Goal: Task Accomplishment & Management: Manage account settings

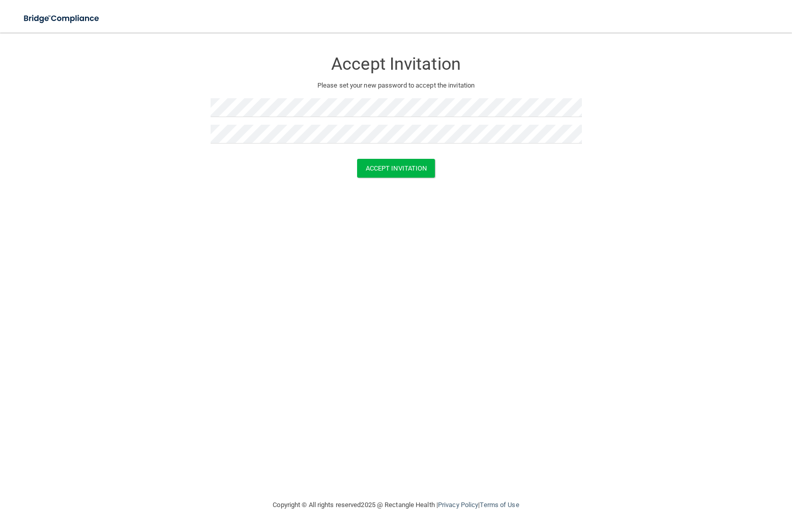
click at [470, 268] on div "Accept Invitation Please set your new password to accept the invitation Accept …" at bounding box center [395, 266] width 751 height 446
click at [418, 175] on button "Accept Invitation" at bounding box center [396, 168] width 78 height 19
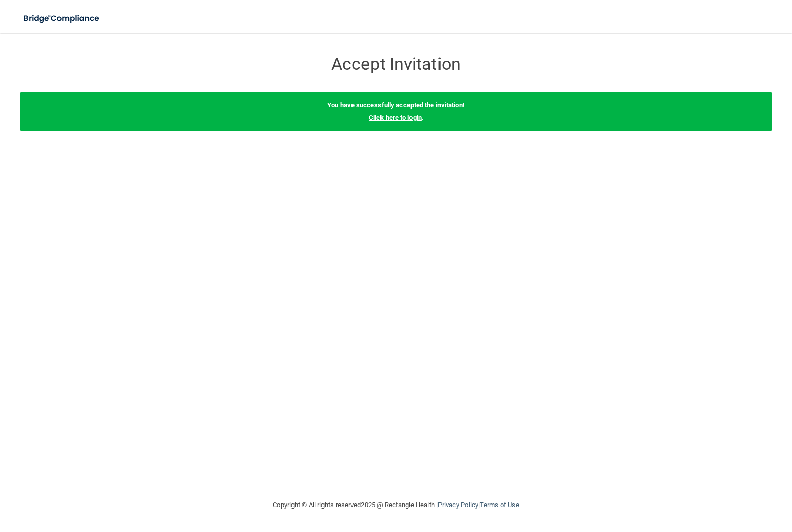
click at [392, 119] on link "Click here to login" at bounding box center [395, 117] width 53 height 8
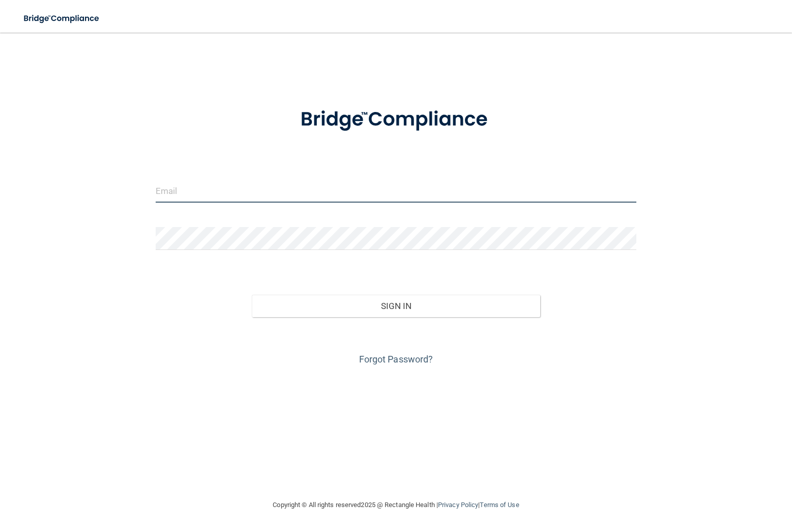
type input "[EMAIL_ADDRESS][DOMAIN_NAME]"
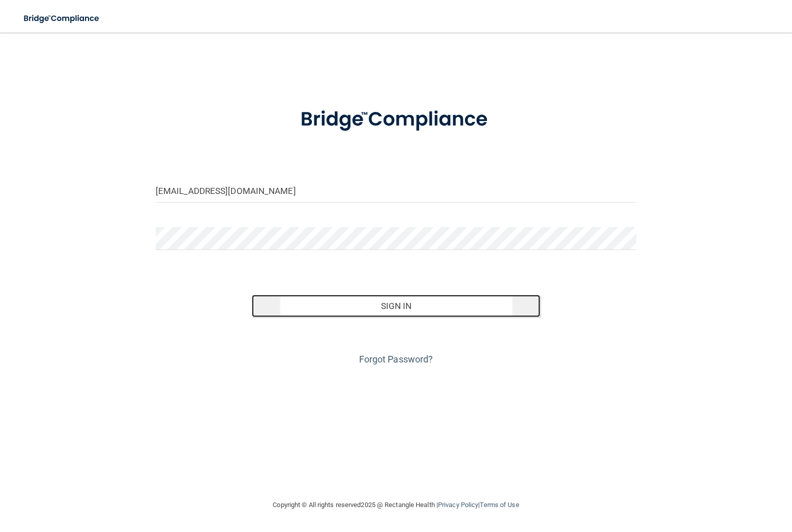
click at [412, 306] on button "Sign In" at bounding box center [396, 306] width 288 height 22
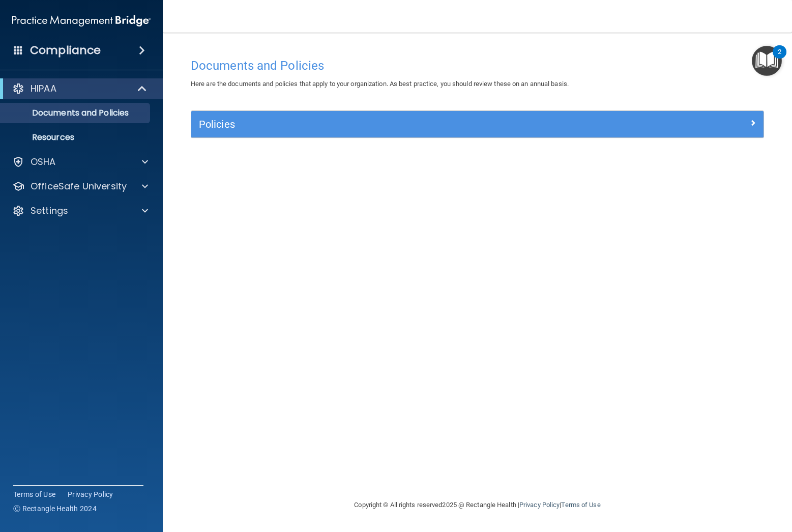
click at [104, 50] on div "Compliance" at bounding box center [81, 50] width 163 height 22
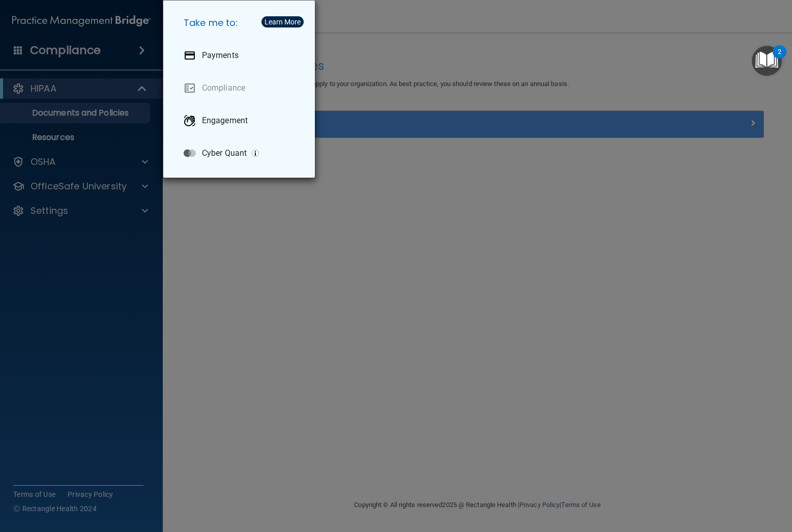
click at [61, 96] on div "Take me to: Payments Compliance Engagement Cyber Quant" at bounding box center [396, 266] width 792 height 532
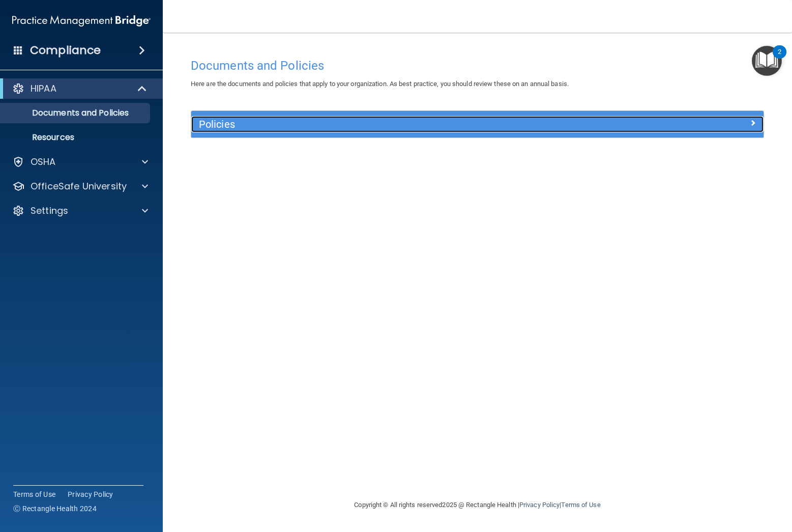
click at [272, 126] on h5 "Policies" at bounding box center [406, 124] width 414 height 11
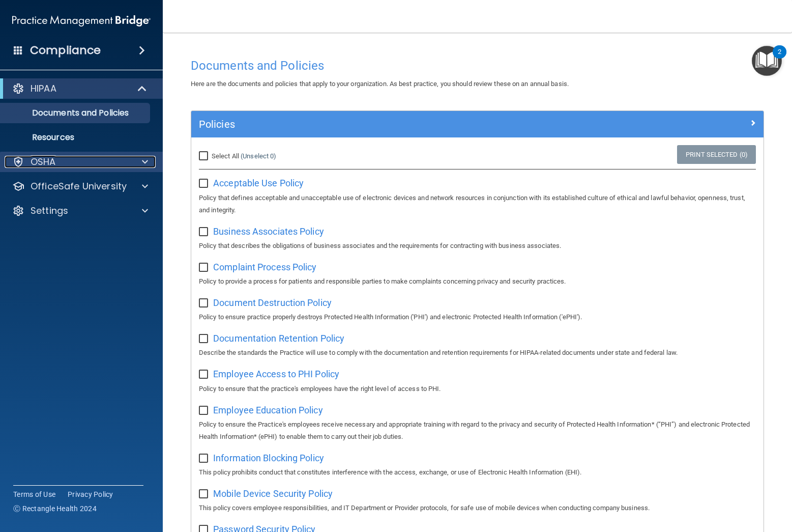
click at [60, 167] on div "OSHA" at bounding box center [68, 162] width 126 height 12
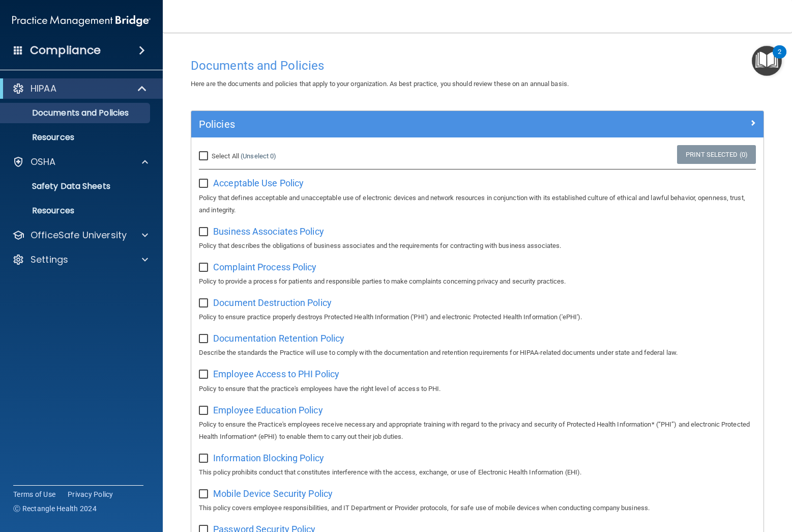
click at [770, 69] on img "Open Resource Center, 2 new notifications" at bounding box center [767, 61] width 30 height 30
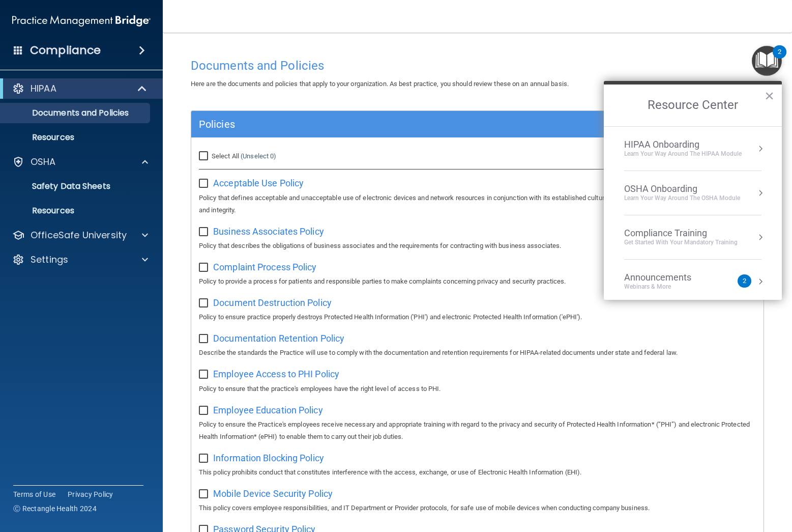
click at [652, 235] on div "Compliance Training" at bounding box center [680, 232] width 113 height 11
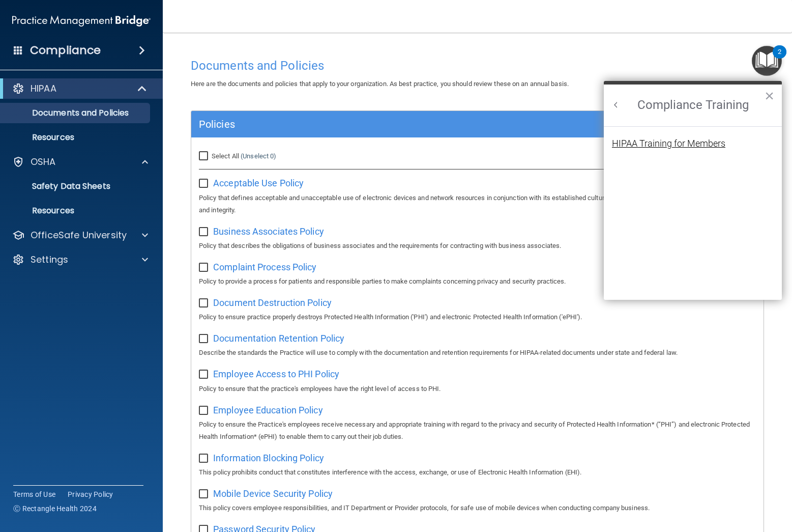
click at [647, 147] on div "HIPAA Training for Members" at bounding box center [668, 143] width 113 height 9
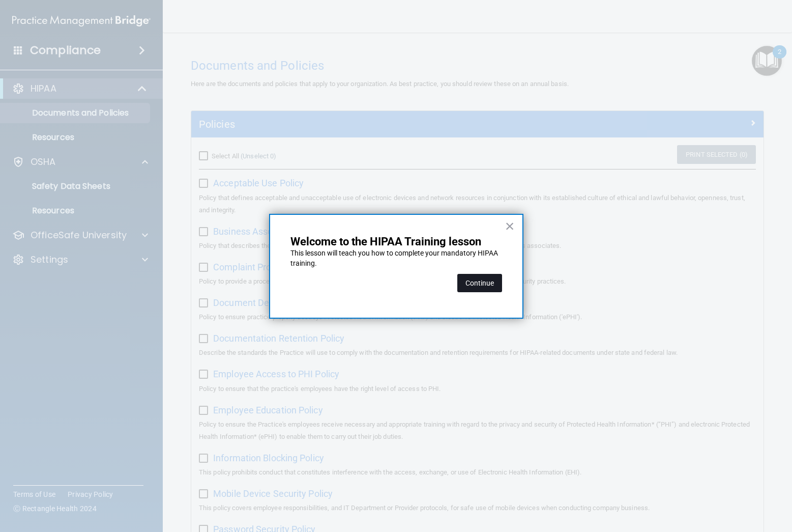
click at [485, 287] on button "Continue" at bounding box center [479, 283] width 45 height 18
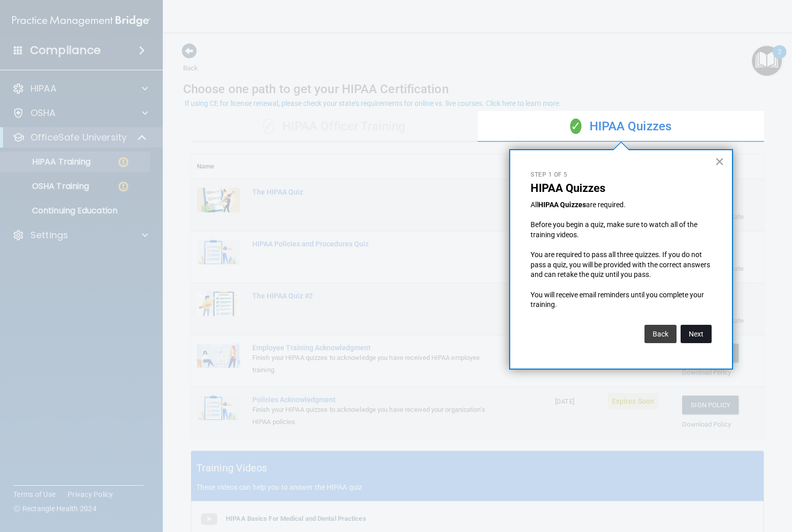
click at [697, 337] on button "Next" at bounding box center [696, 334] width 31 height 18
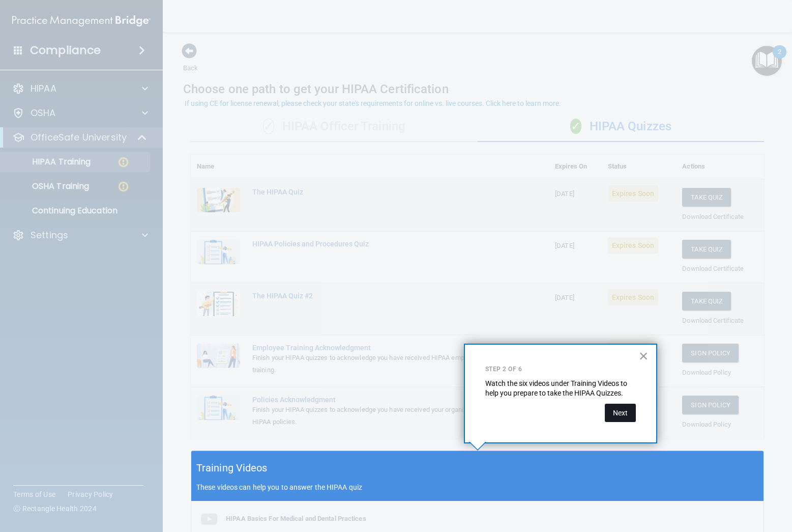
click at [621, 415] on button "Next" at bounding box center [620, 412] width 31 height 18
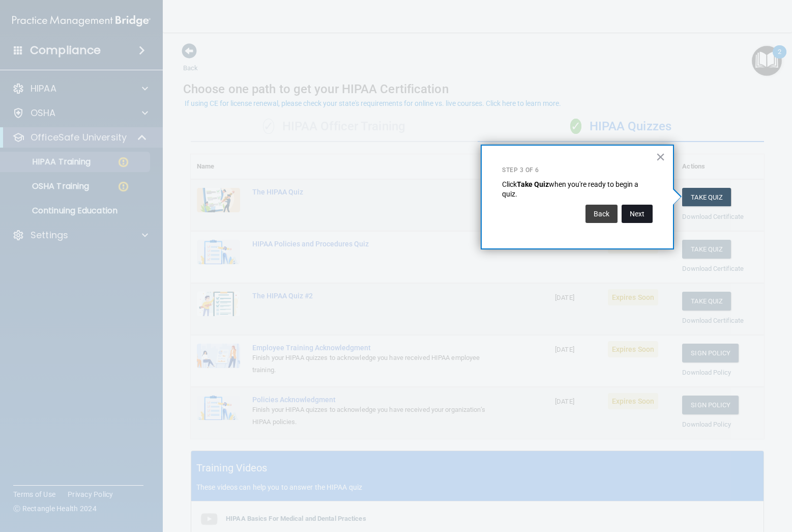
click at [641, 214] on button "Next" at bounding box center [637, 213] width 31 height 18
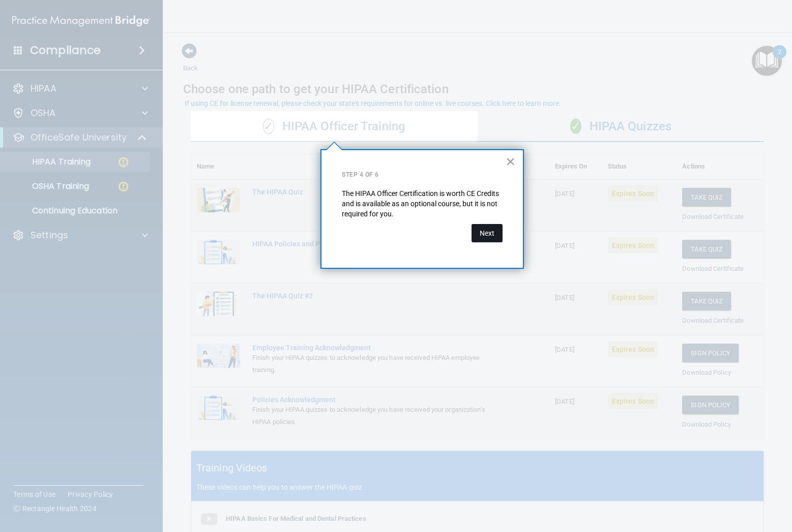
click at [486, 235] on button "Next" at bounding box center [487, 233] width 31 height 18
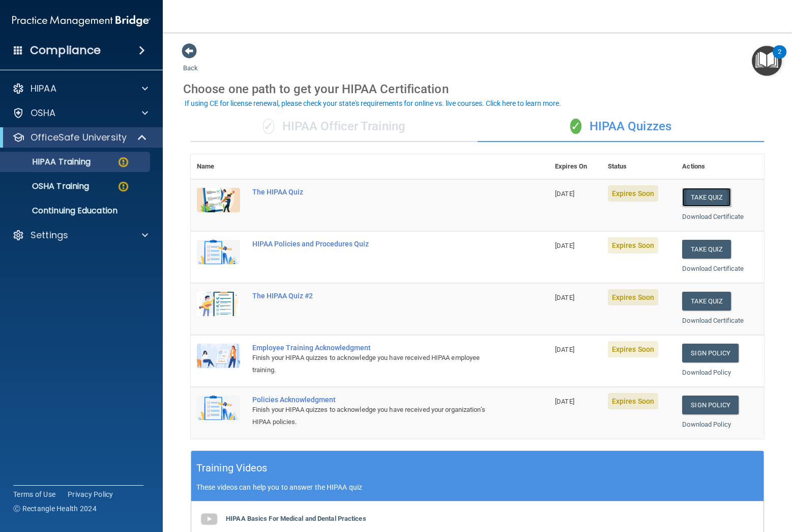
click at [710, 197] on button "Take Quiz" at bounding box center [706, 197] width 49 height 19
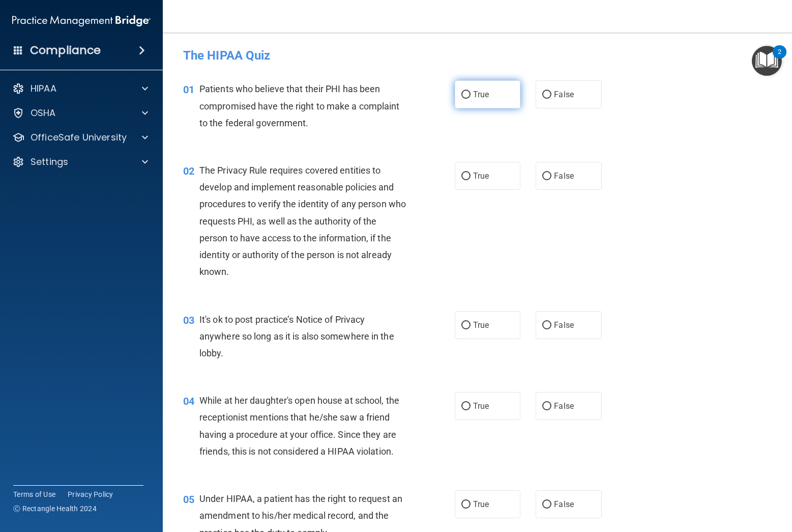
click at [466, 96] on input "True" at bounding box center [465, 95] width 9 height 8
radio input "true"
click at [466, 174] on input "True" at bounding box center [465, 176] width 9 height 8
radio input "true"
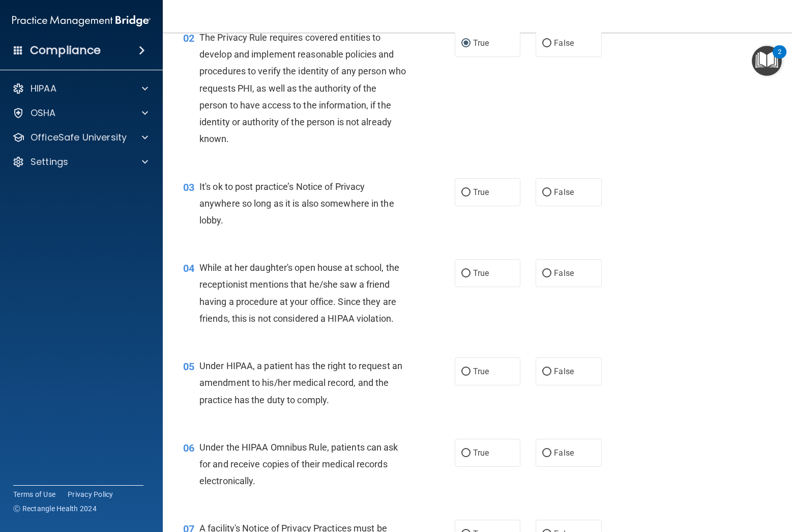
scroll to position [134, 0]
click at [469, 188] on input "True" at bounding box center [465, 191] width 9 height 8
radio input "true"
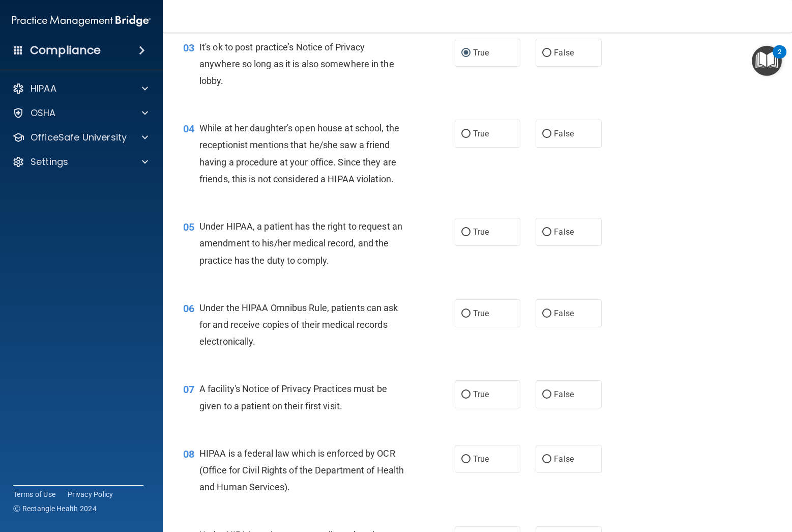
scroll to position [277, 0]
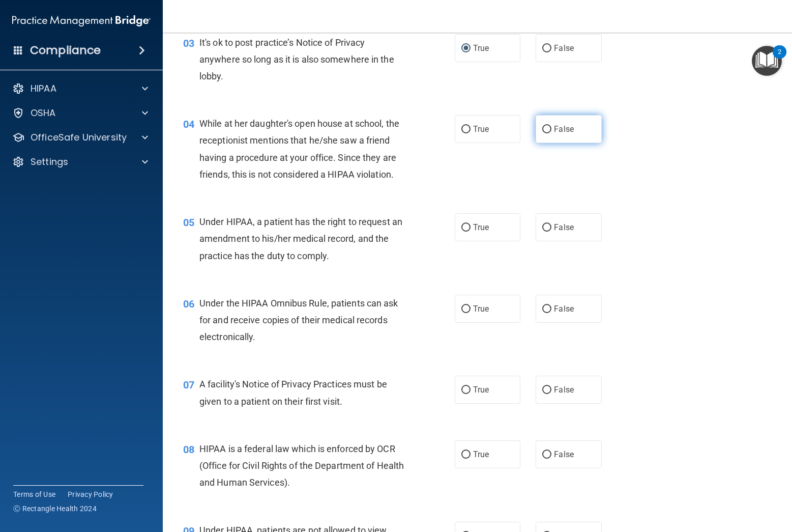
click at [547, 129] on input "False" at bounding box center [546, 130] width 9 height 8
radio input "true"
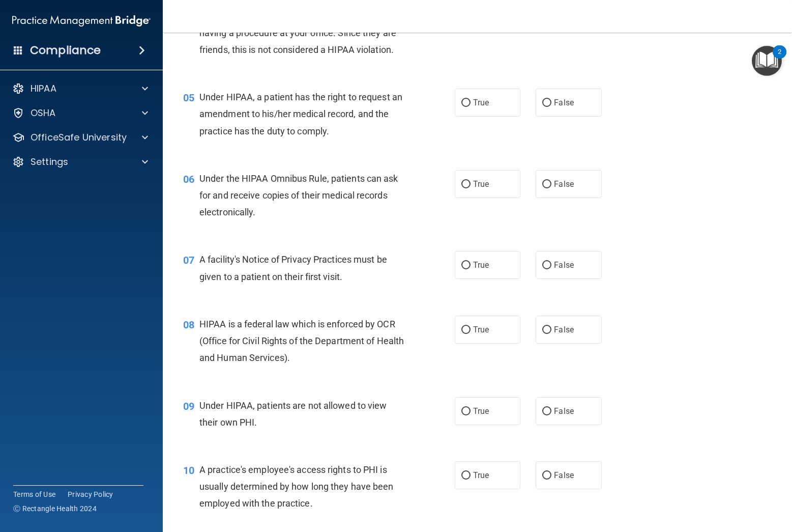
scroll to position [404, 0]
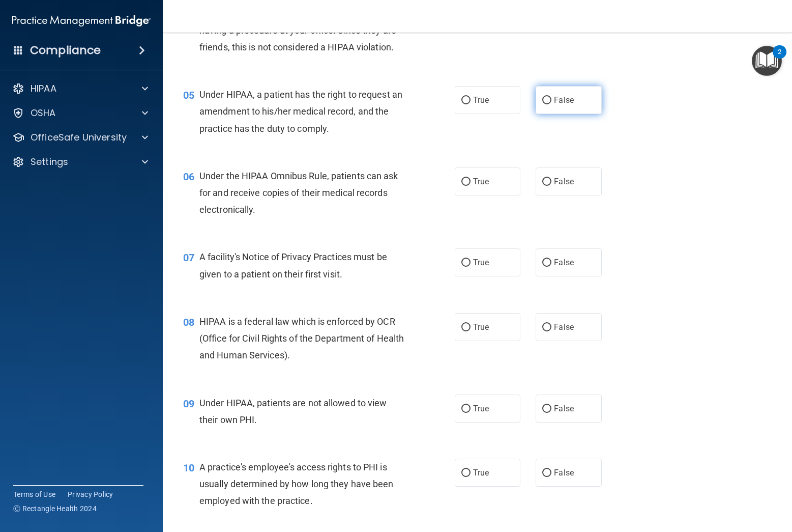
click at [547, 98] on input "False" at bounding box center [546, 101] width 9 height 8
radio input "true"
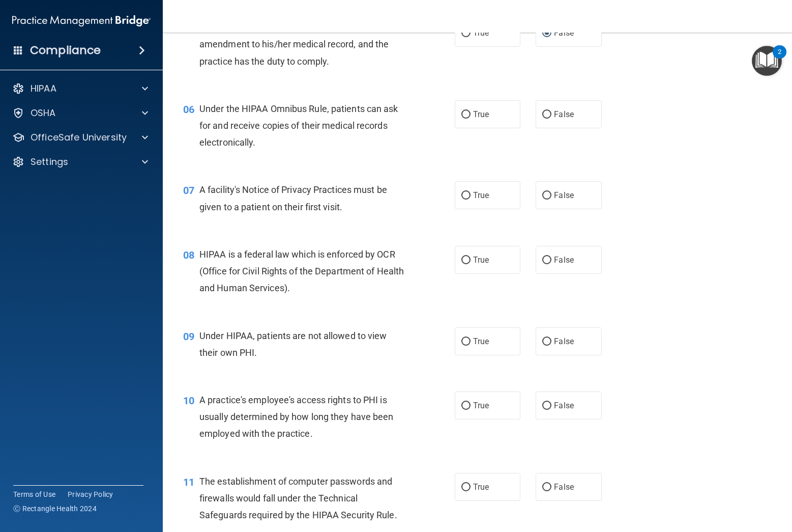
scroll to position [473, 0]
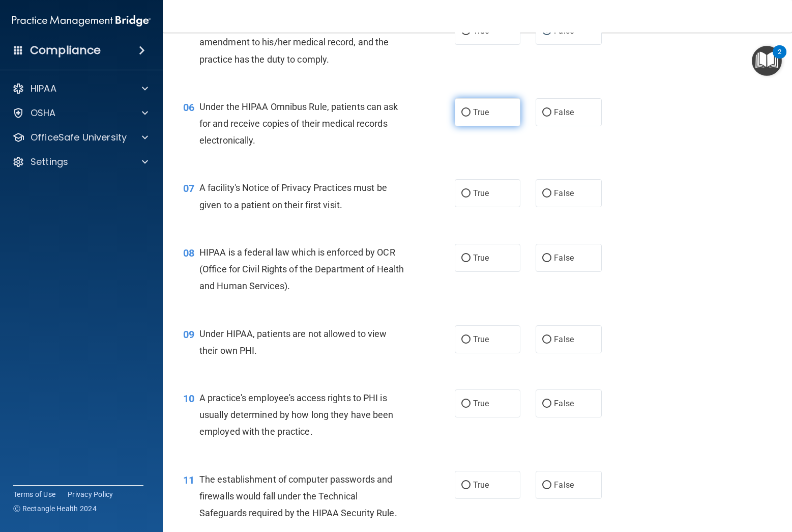
click at [468, 111] on input "True" at bounding box center [465, 113] width 9 height 8
radio input "true"
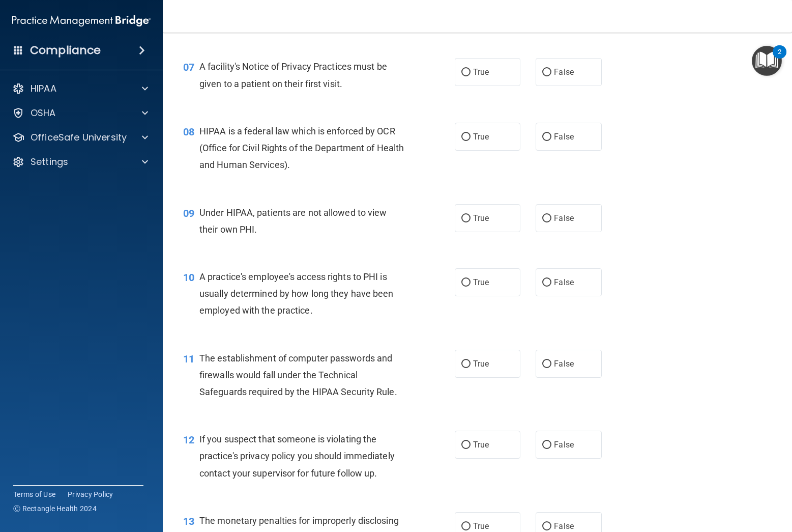
scroll to position [596, 0]
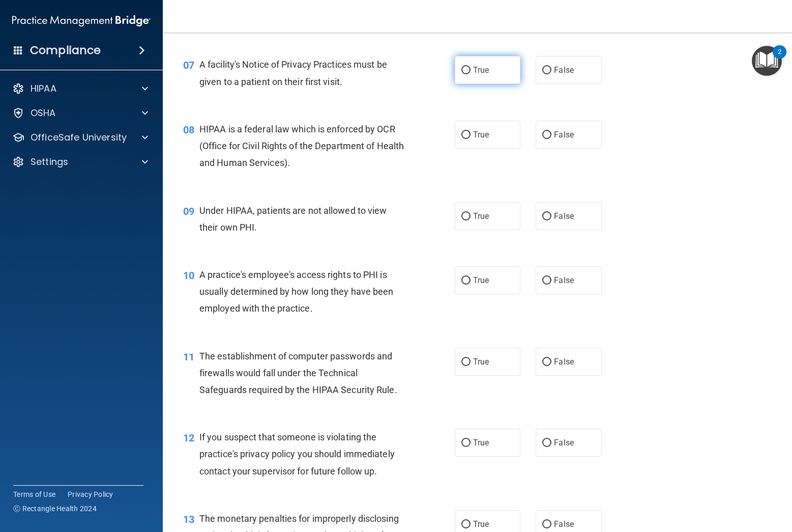
click at [465, 71] on input "True" at bounding box center [465, 71] width 9 height 8
radio input "true"
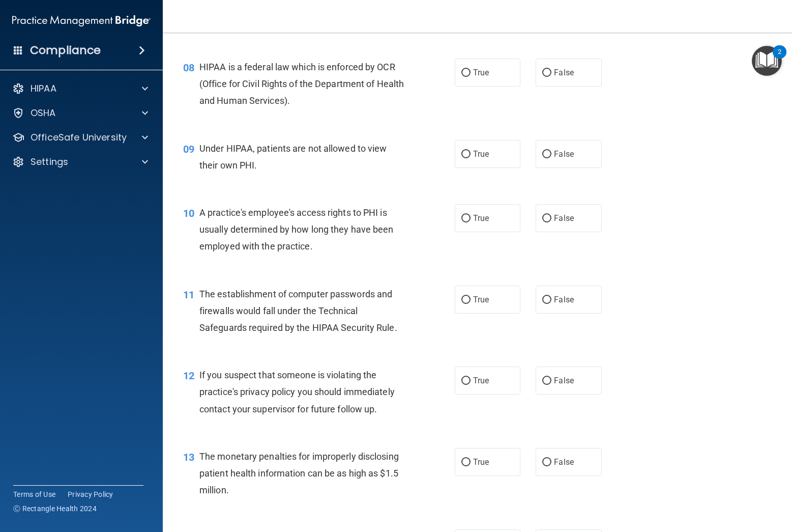
scroll to position [661, 0]
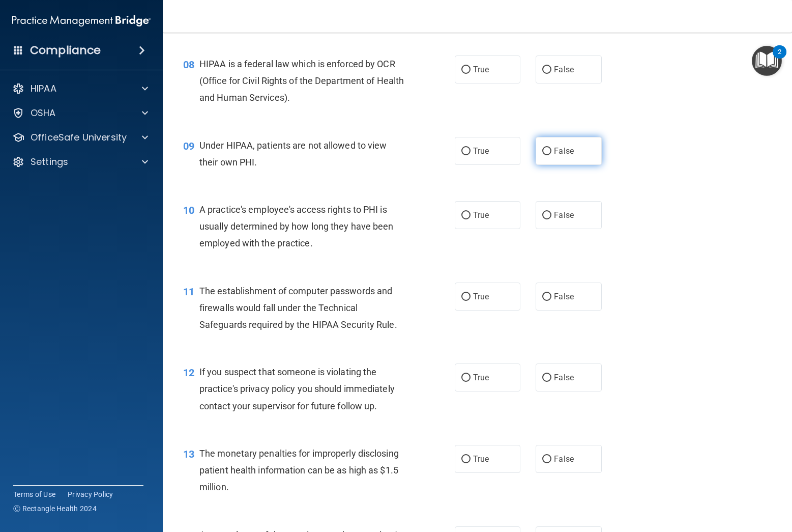
click at [547, 153] on input "False" at bounding box center [546, 152] width 9 height 8
radio input "true"
click at [464, 70] on input "True" at bounding box center [465, 70] width 9 height 8
radio input "true"
click at [547, 217] on input "False" at bounding box center [546, 216] width 9 height 8
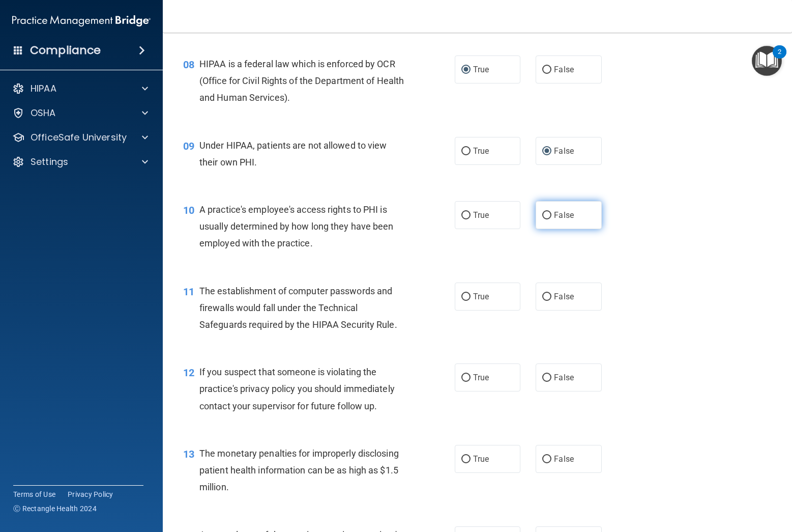
radio input "true"
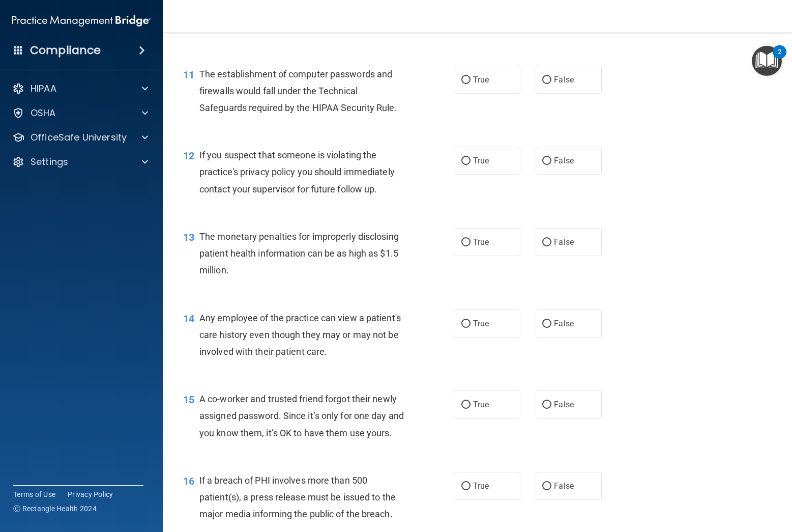
scroll to position [895, 0]
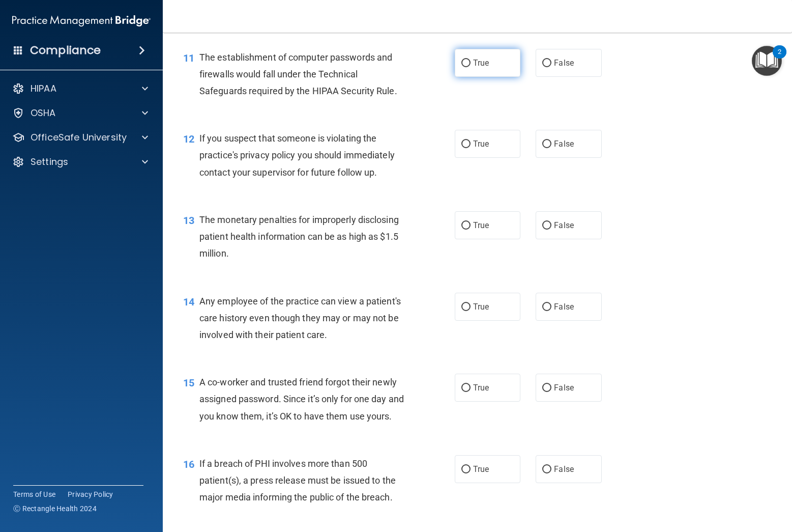
click at [467, 64] on input "True" at bounding box center [465, 64] width 9 height 8
radio input "true"
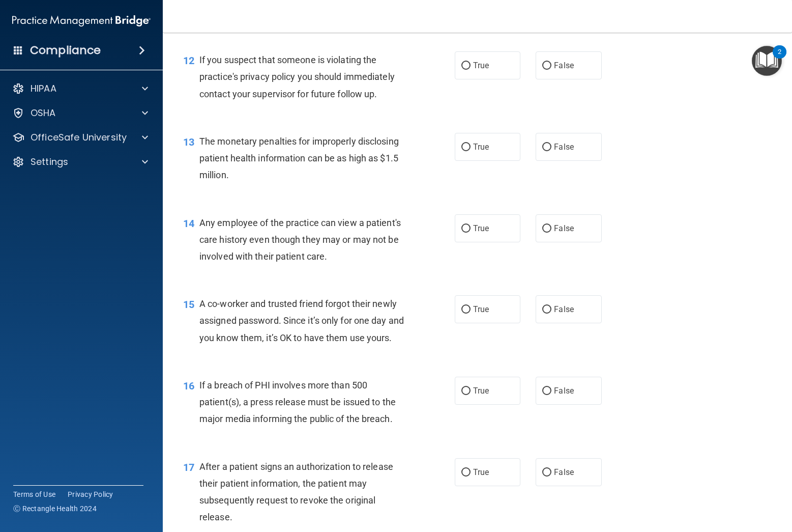
scroll to position [975, 0]
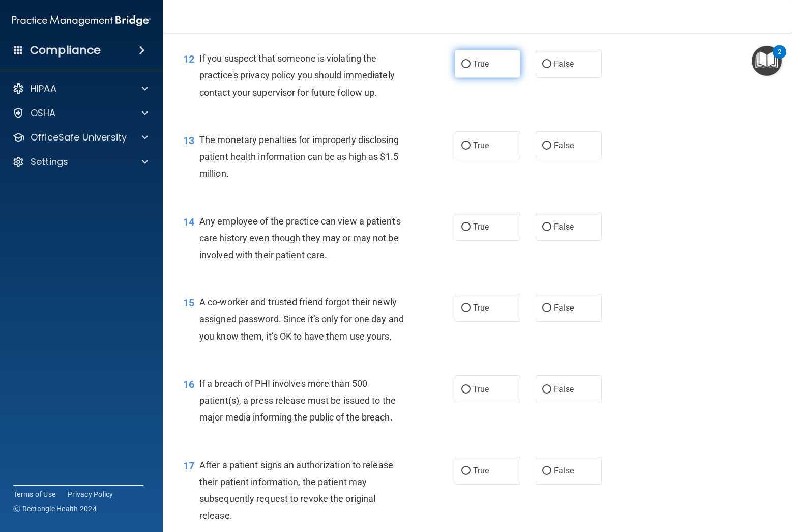
click at [469, 62] on input "True" at bounding box center [465, 65] width 9 height 8
radio input "true"
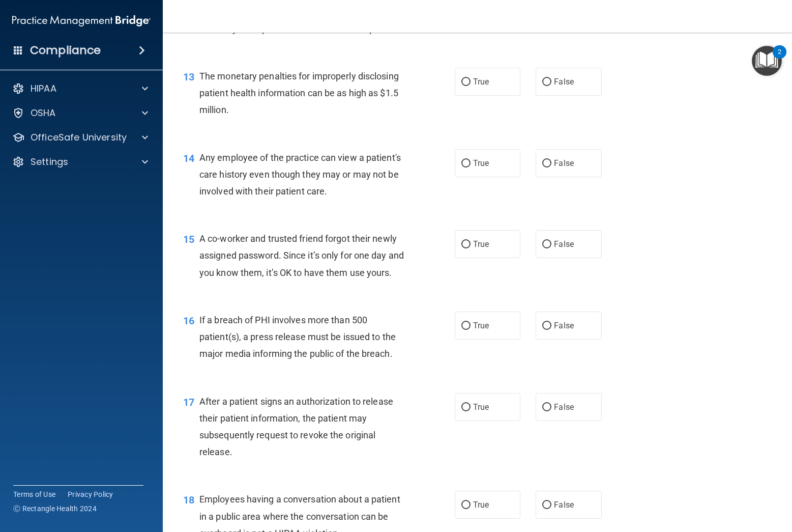
scroll to position [1039, 0]
click at [465, 81] on input "True" at bounding box center [465, 82] width 9 height 8
radio input "true"
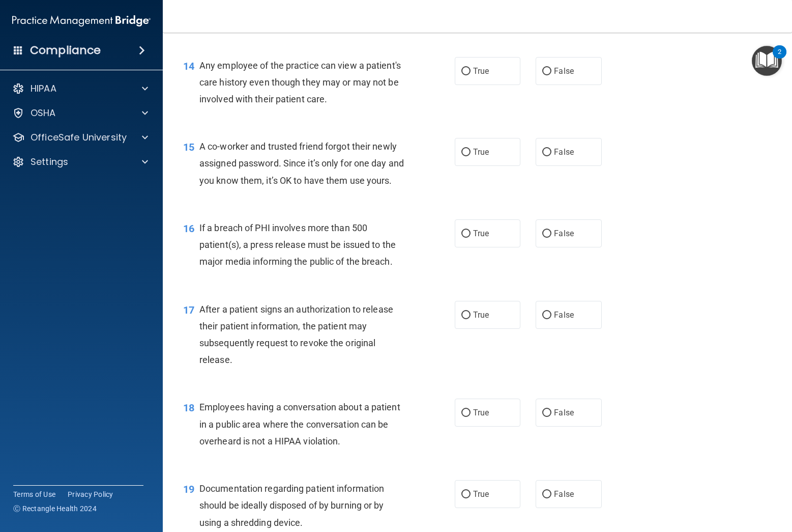
scroll to position [1133, 0]
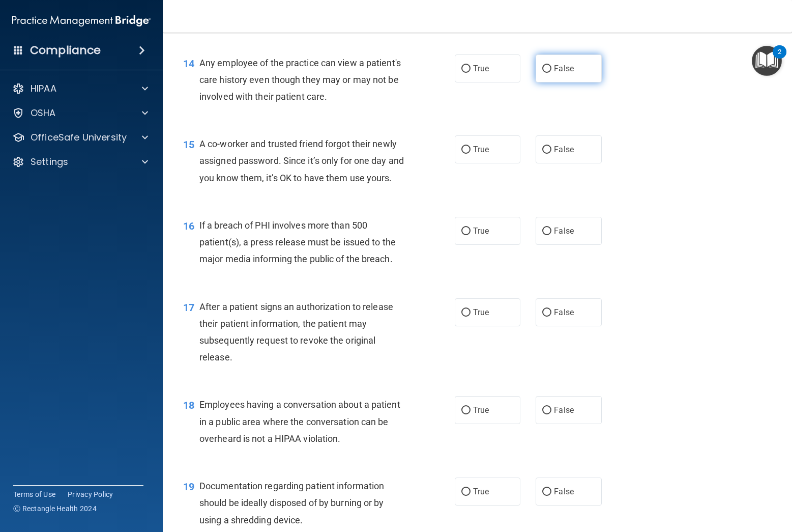
click at [548, 70] on input "False" at bounding box center [546, 69] width 9 height 8
radio input "true"
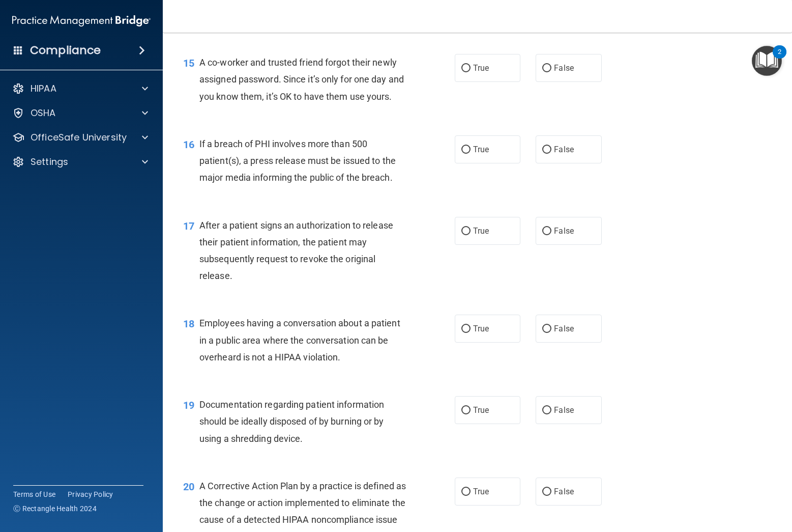
scroll to position [1219, 0]
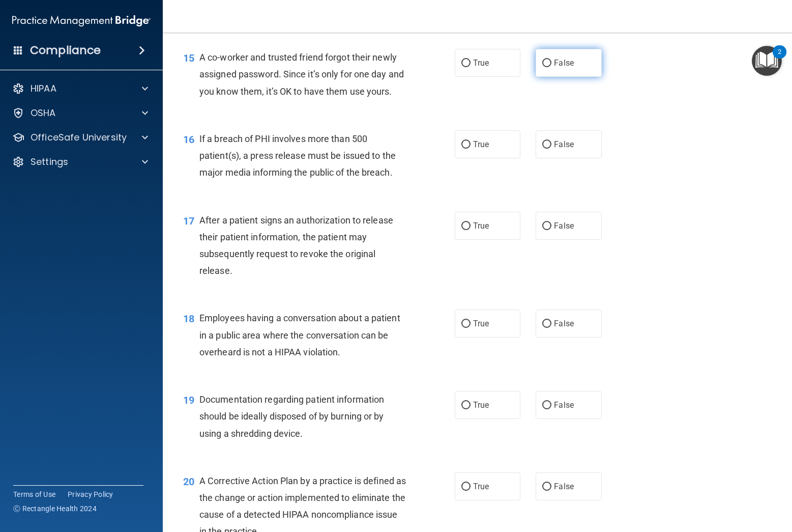
click at [548, 63] on input "False" at bounding box center [546, 64] width 9 height 8
radio input "true"
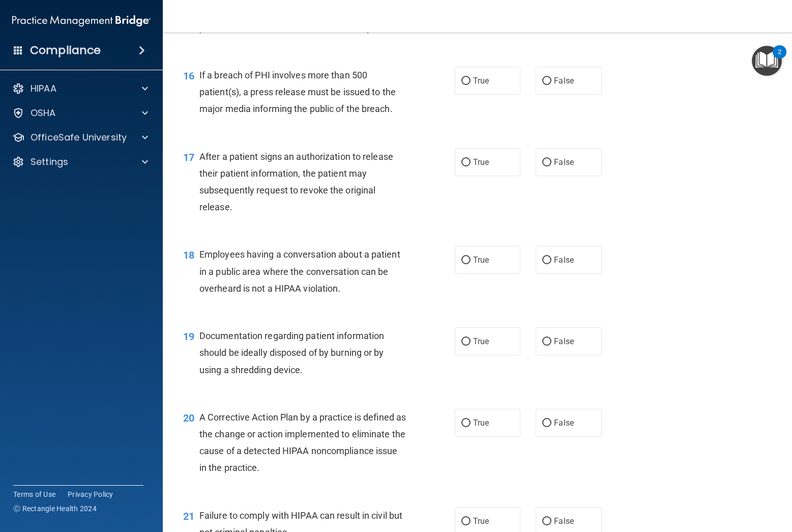
scroll to position [1290, 0]
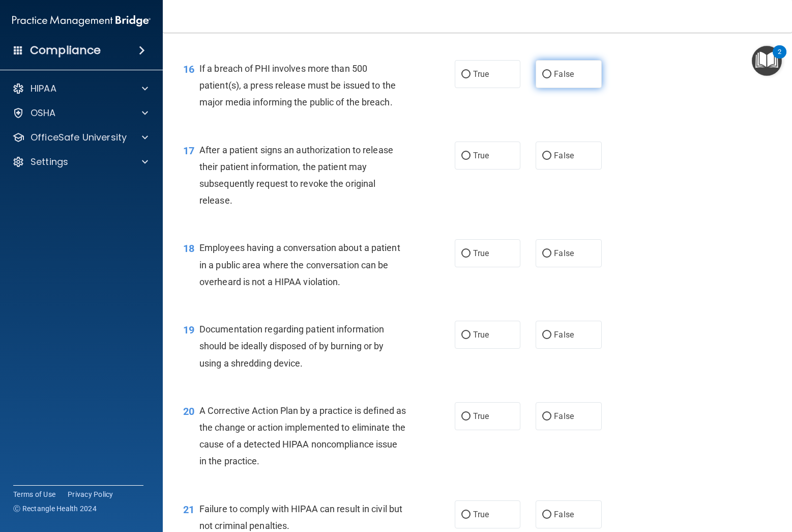
click at [548, 76] on input "False" at bounding box center [546, 75] width 9 height 8
radio input "true"
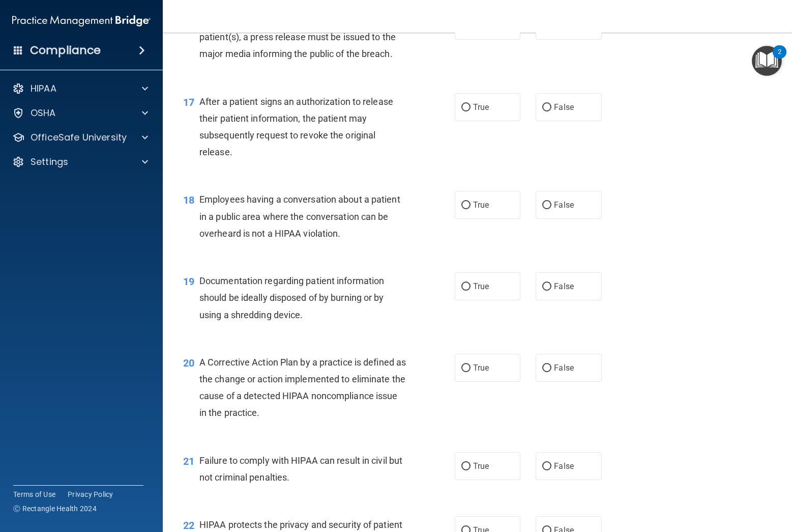
scroll to position [1345, 0]
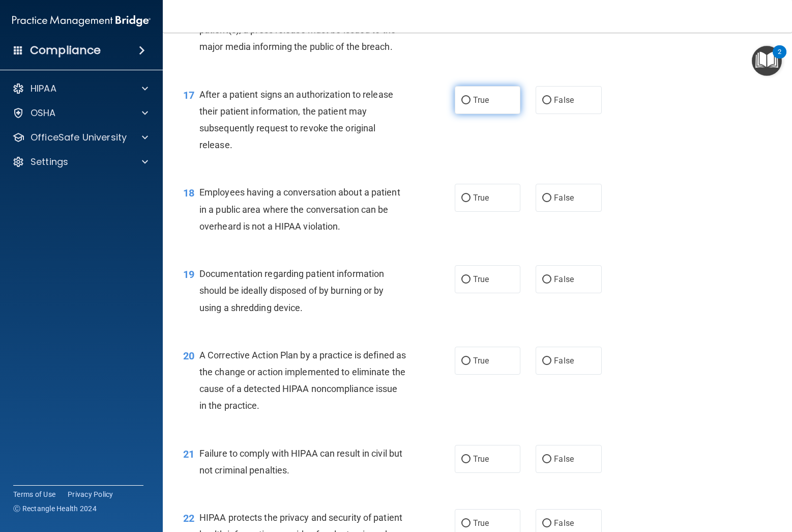
click at [461, 98] on input "True" at bounding box center [465, 101] width 9 height 8
radio input "true"
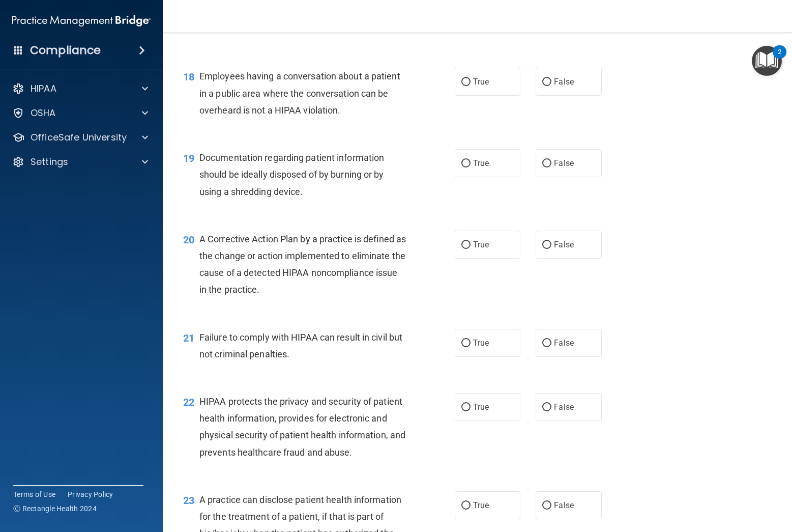
scroll to position [1474, 0]
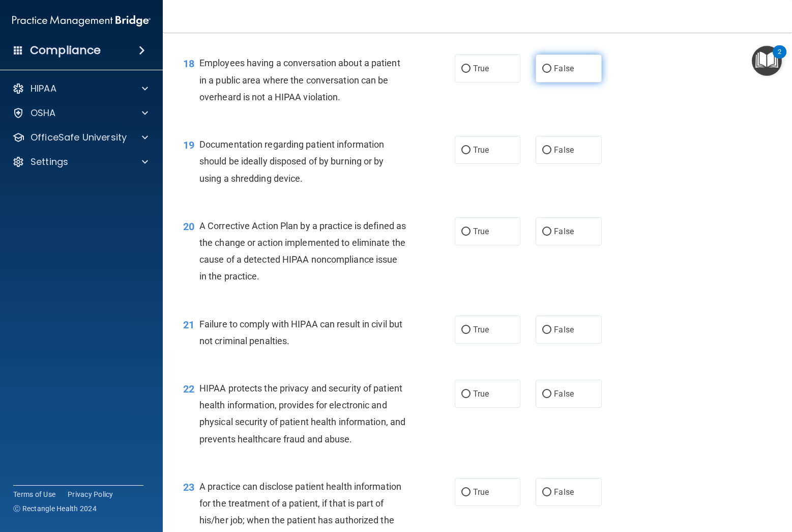
click at [550, 69] on input "False" at bounding box center [546, 69] width 9 height 8
radio input "true"
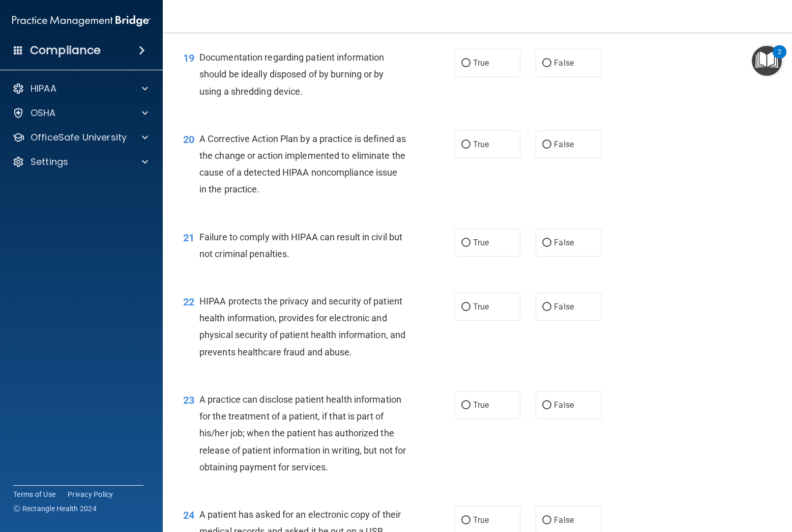
scroll to position [1562, 0]
click at [469, 63] on input "True" at bounding box center [465, 62] width 9 height 8
radio input "true"
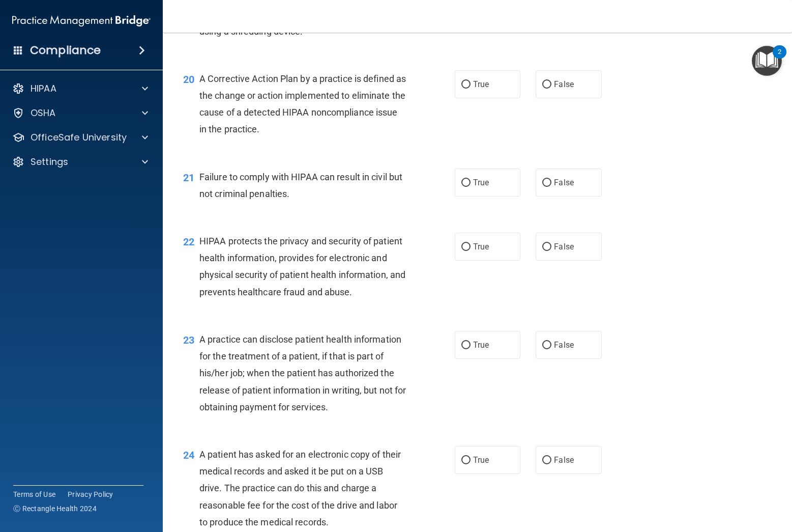
scroll to position [1641, 0]
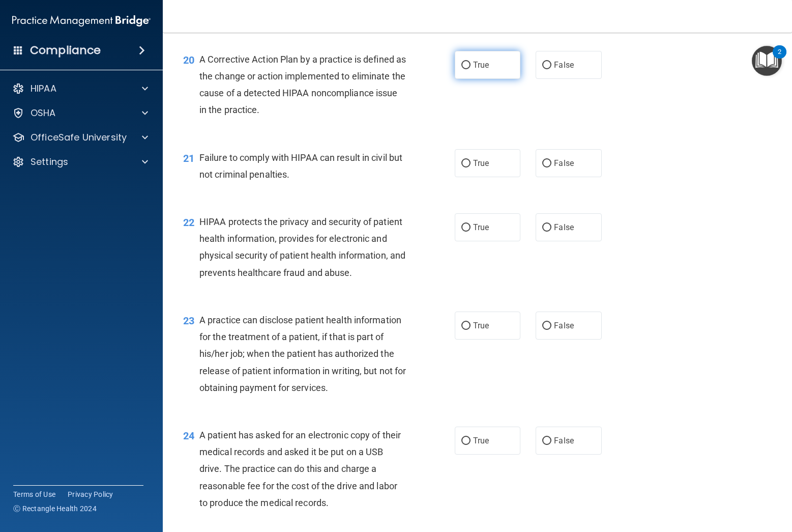
click at [466, 65] on input "True" at bounding box center [465, 66] width 9 height 8
radio input "true"
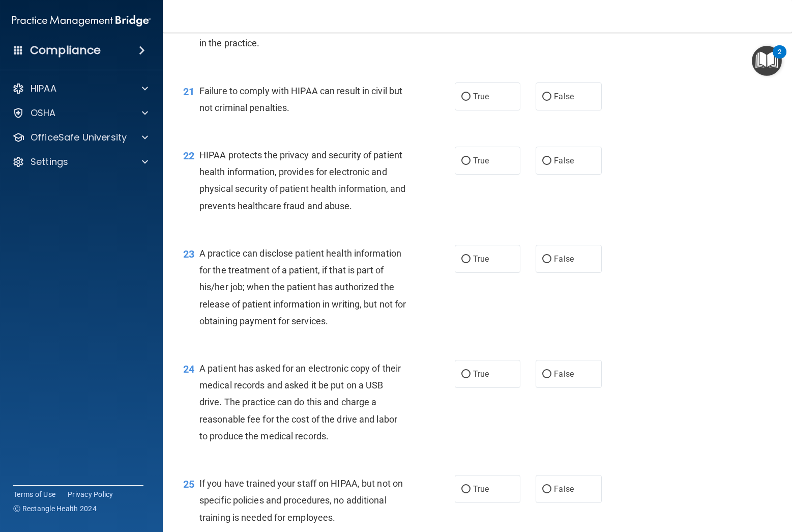
scroll to position [1707, 0]
click at [469, 97] on input "True" at bounding box center [465, 98] width 9 height 8
radio input "true"
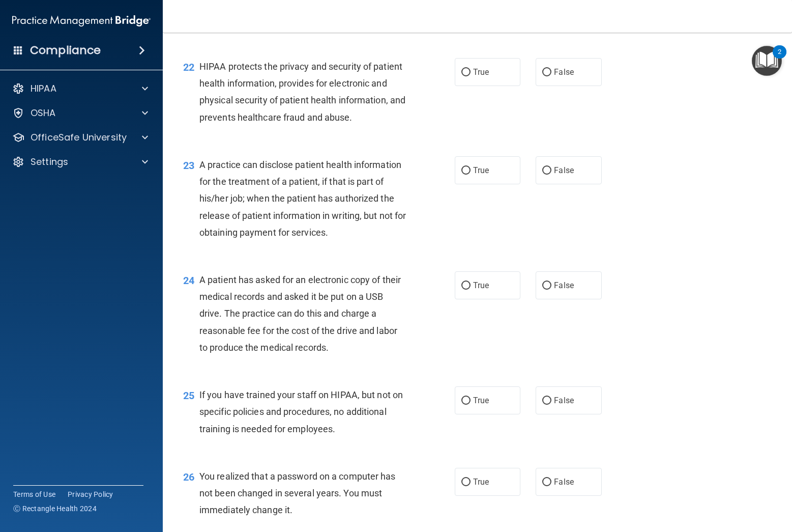
scroll to position [1797, 0]
click at [469, 73] on input "True" at bounding box center [465, 72] width 9 height 8
radio input "true"
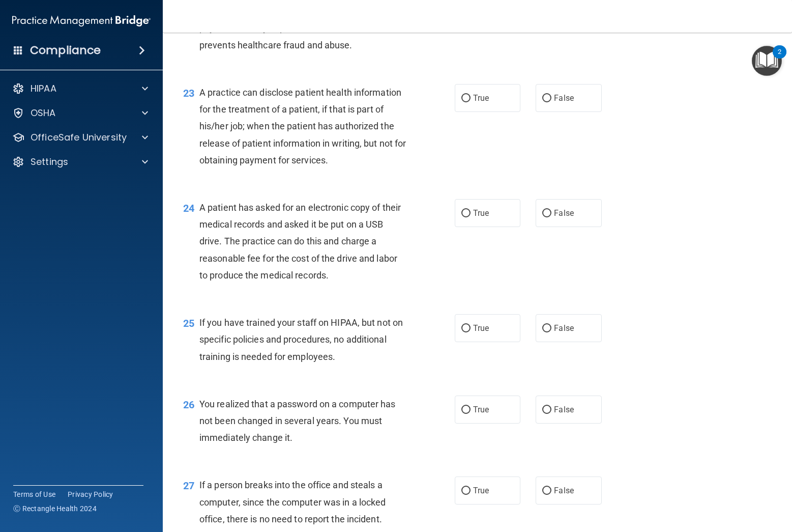
scroll to position [1877, 0]
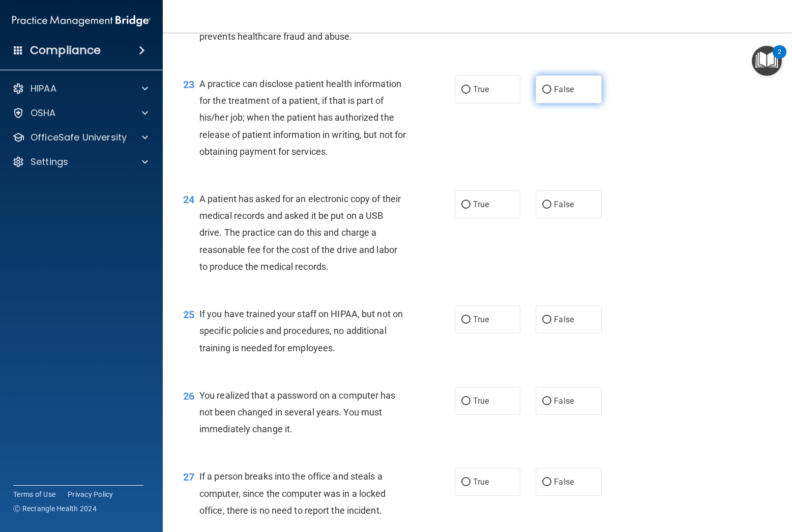
click at [545, 89] on input "False" at bounding box center [546, 90] width 9 height 8
radio input "true"
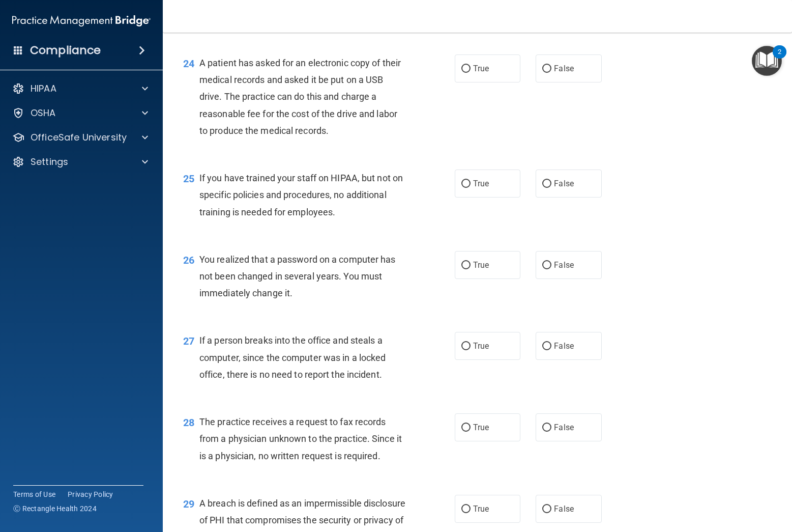
scroll to position [2016, 0]
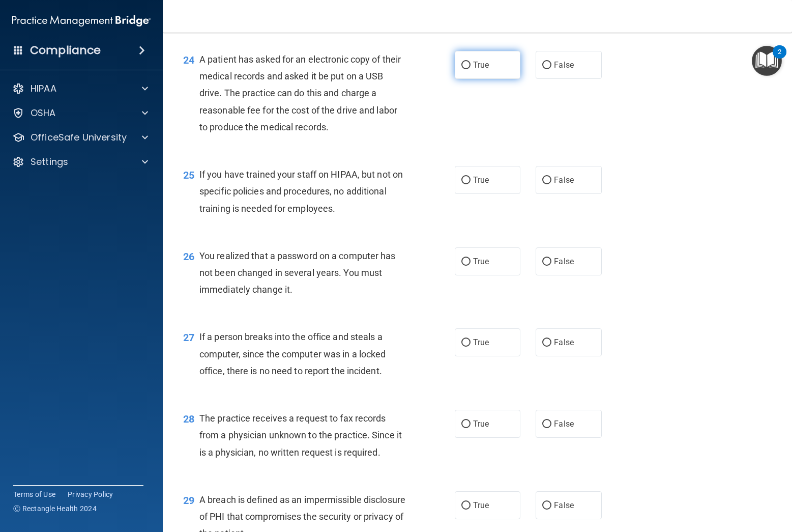
click at [465, 67] on input "True" at bounding box center [465, 66] width 9 height 8
radio input "true"
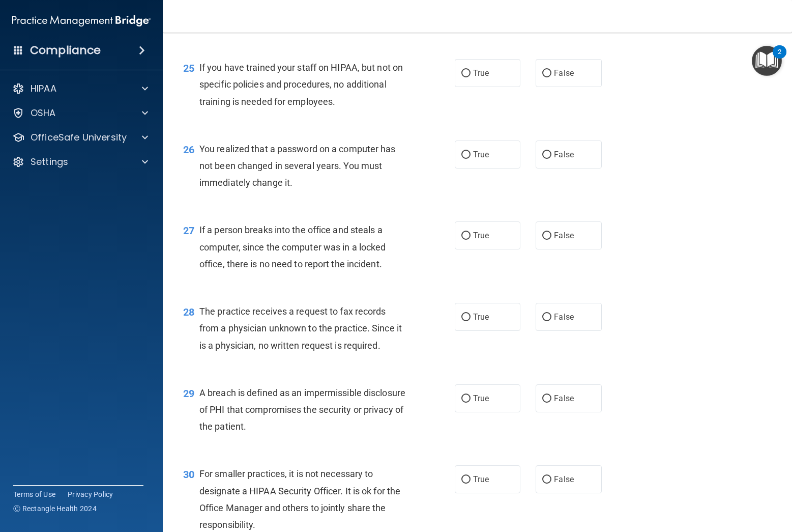
scroll to position [2125, 0]
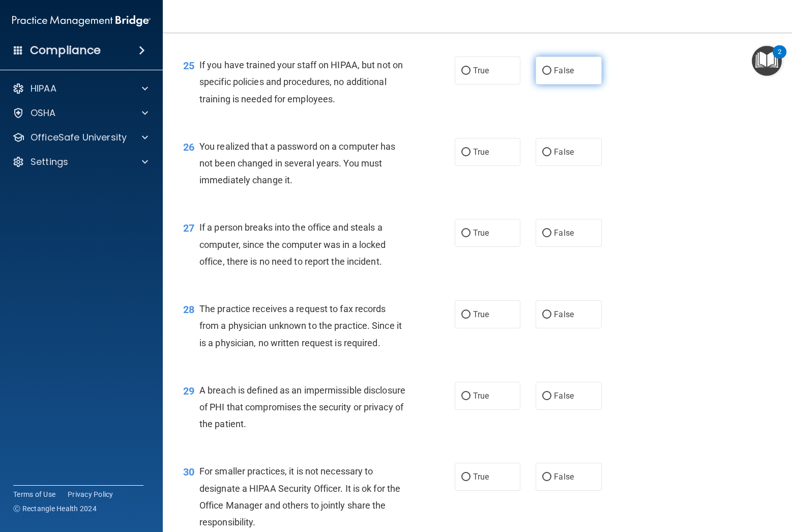
click at [550, 72] on input "False" at bounding box center [546, 71] width 9 height 8
radio input "true"
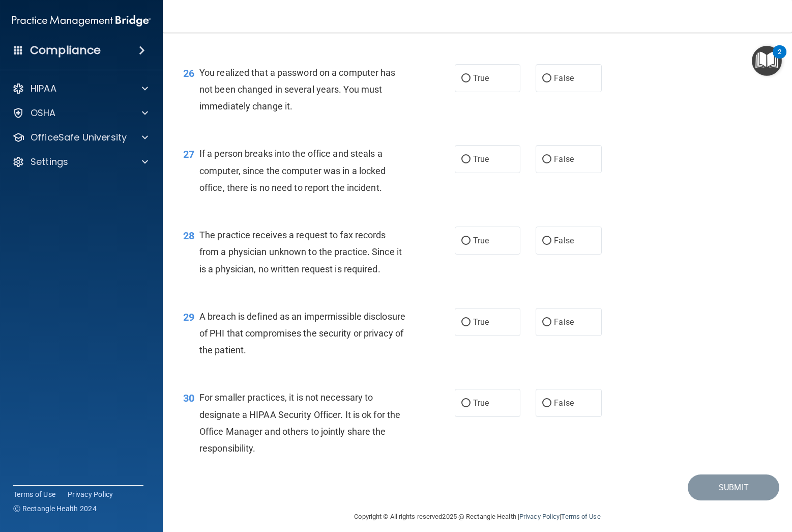
scroll to position [2208, 0]
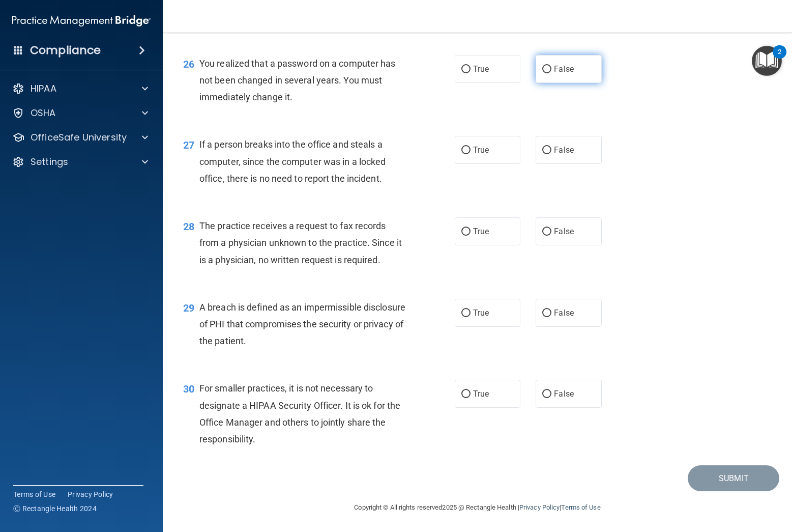
click at [544, 72] on input "False" at bounding box center [546, 70] width 9 height 8
radio input "true"
click at [548, 153] on input "False" at bounding box center [546, 151] width 9 height 8
radio input "true"
click at [547, 233] on input "False" at bounding box center [546, 232] width 9 height 8
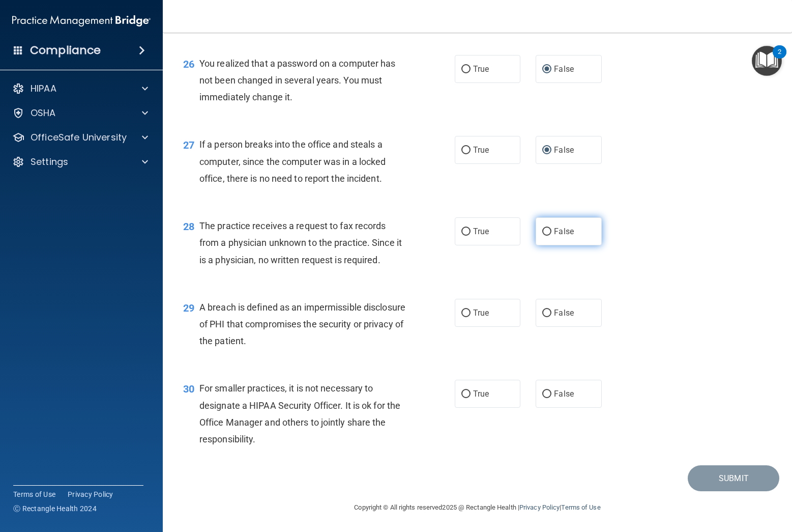
radio input "true"
click at [467, 231] on input "True" at bounding box center [465, 232] width 9 height 8
radio input "true"
radio input "false"
click at [467, 314] on input "True" at bounding box center [465, 313] width 9 height 8
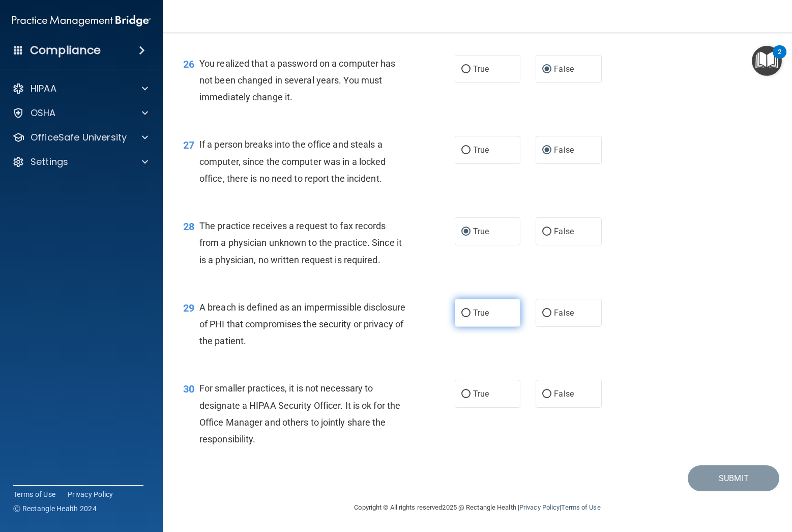
radio input "true"
click at [549, 393] on input "False" at bounding box center [546, 394] width 9 height 8
radio input "true"
click at [735, 480] on button "Submit" at bounding box center [734, 478] width 92 height 26
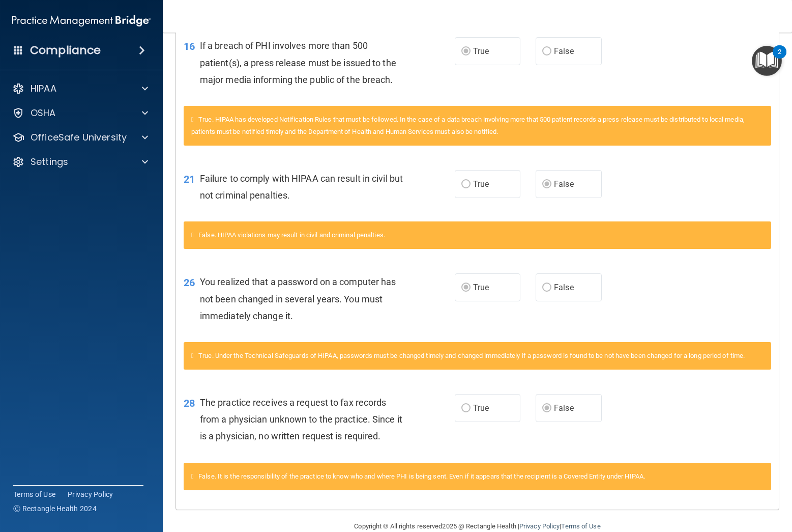
scroll to position [388, 0]
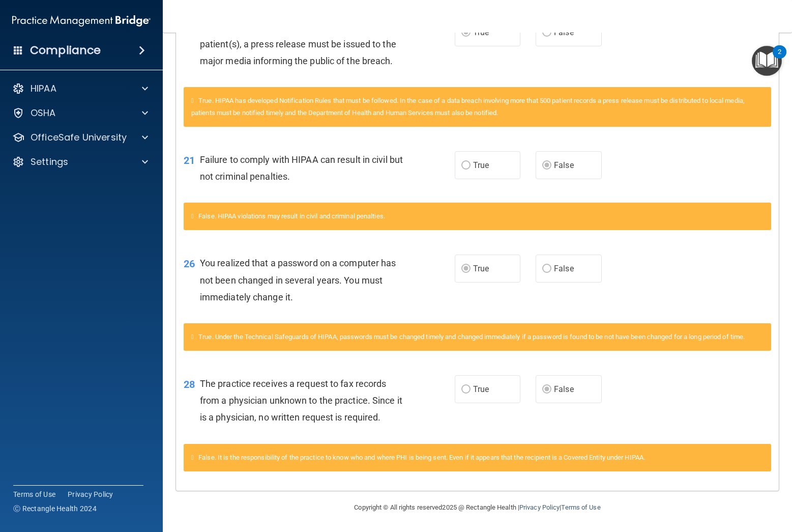
click at [772, 63] on img "Open Resource Center, 2 new notifications" at bounding box center [767, 61] width 30 height 30
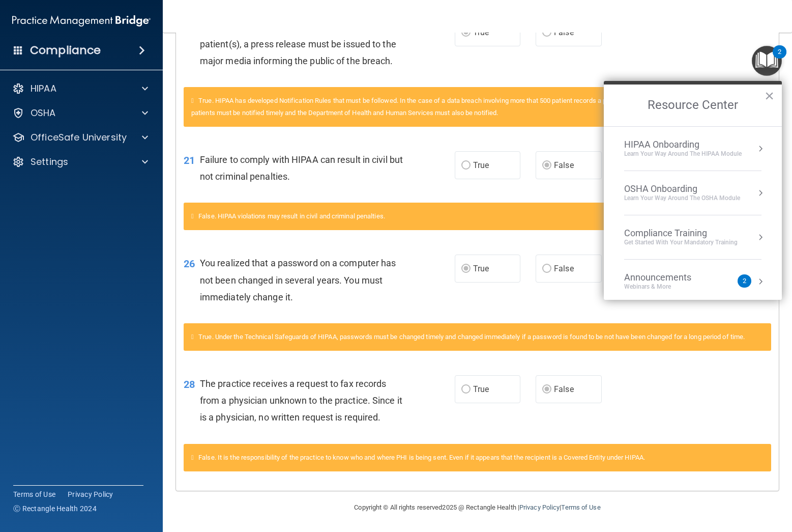
click at [646, 239] on div "Get Started with your mandatory training" at bounding box center [680, 242] width 113 height 9
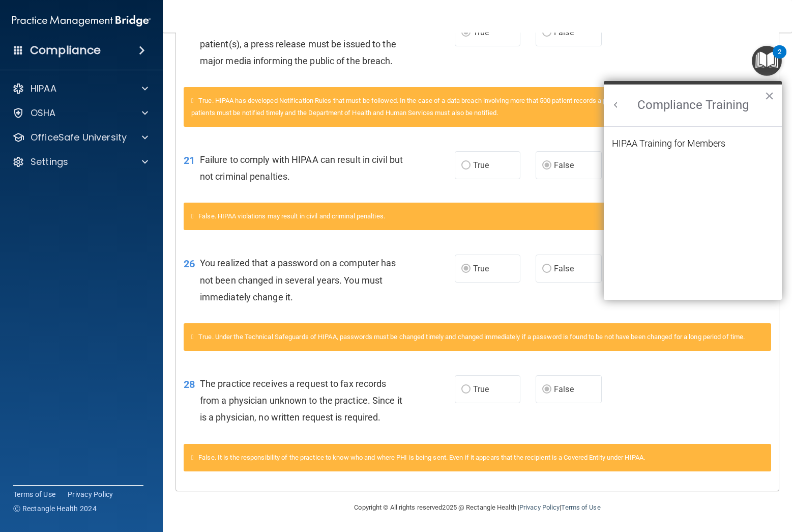
scroll to position [0, 0]
click at [673, 148] on div "HIPAA Training for Members" at bounding box center [668, 143] width 113 height 9
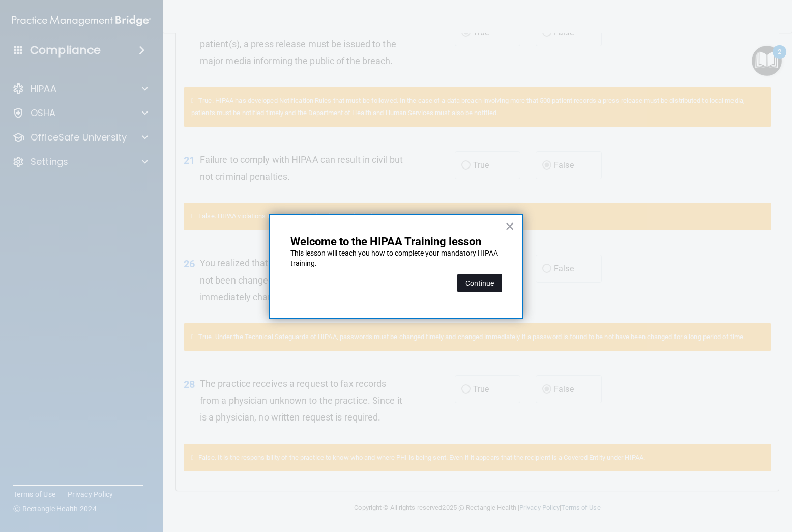
click at [478, 285] on button "Continue" at bounding box center [479, 283] width 45 height 18
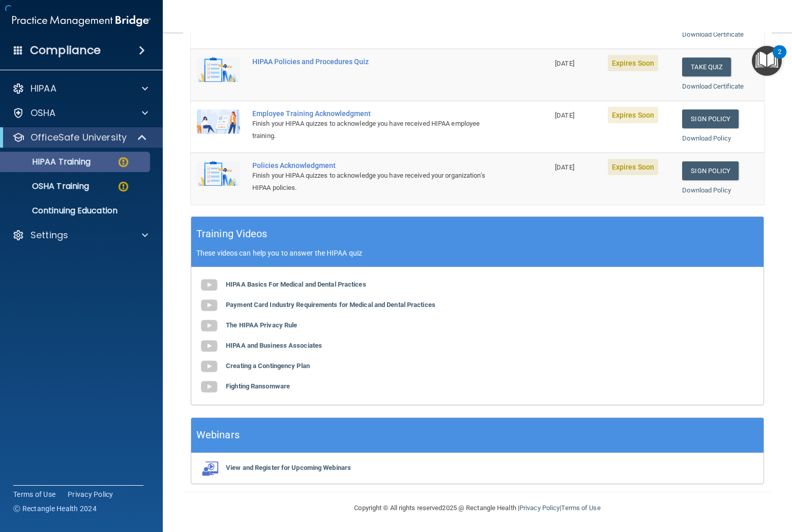
scroll to position [78, 0]
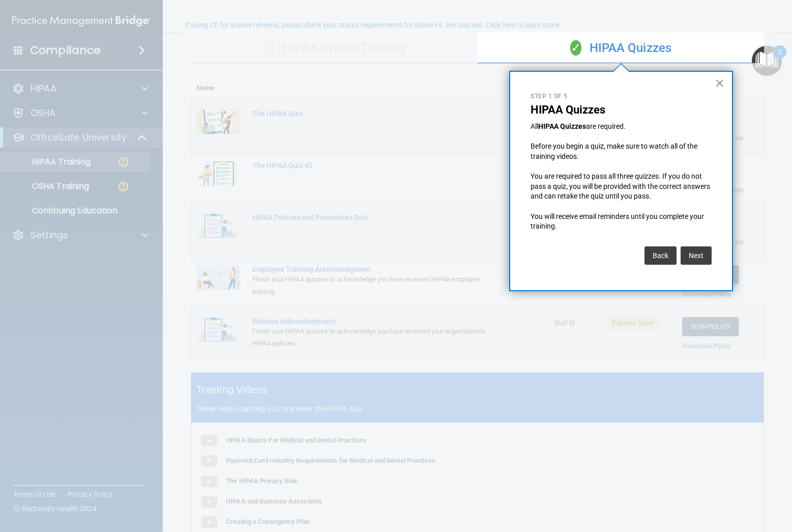
click at [718, 82] on button "×" at bounding box center [720, 83] width 10 height 16
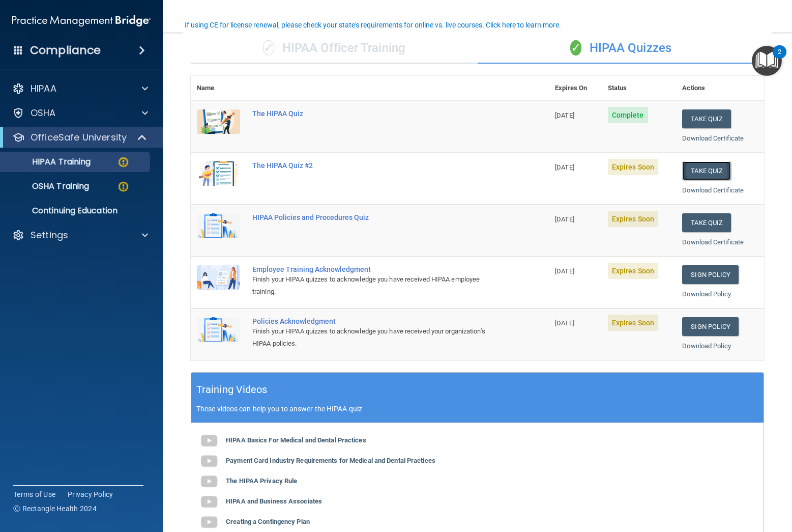
click at [700, 171] on button "Take Quiz" at bounding box center [706, 170] width 49 height 19
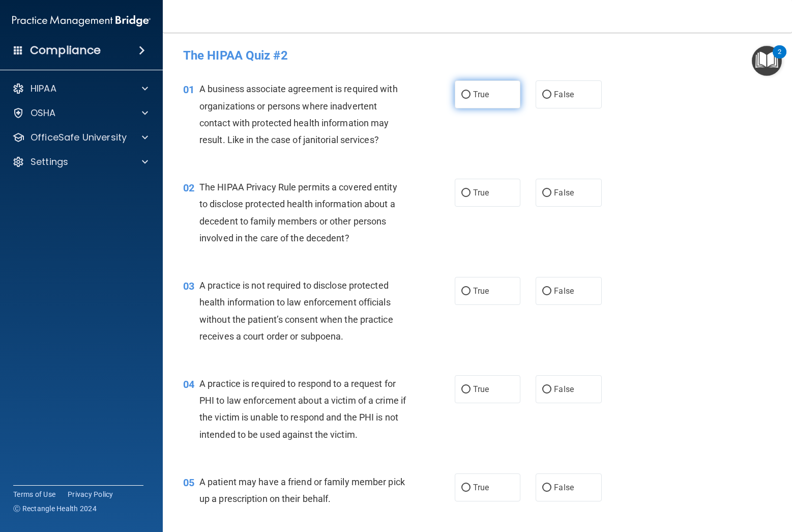
click at [464, 96] on input "True" at bounding box center [465, 95] width 9 height 8
radio input "true"
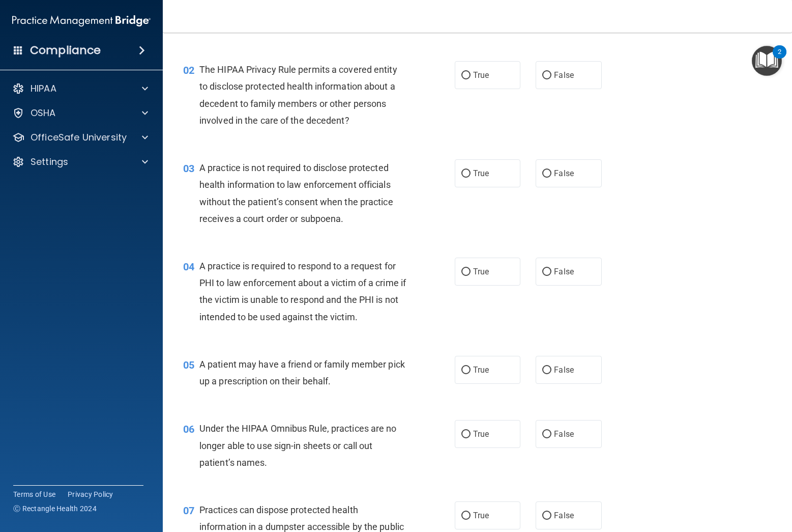
scroll to position [122, 0]
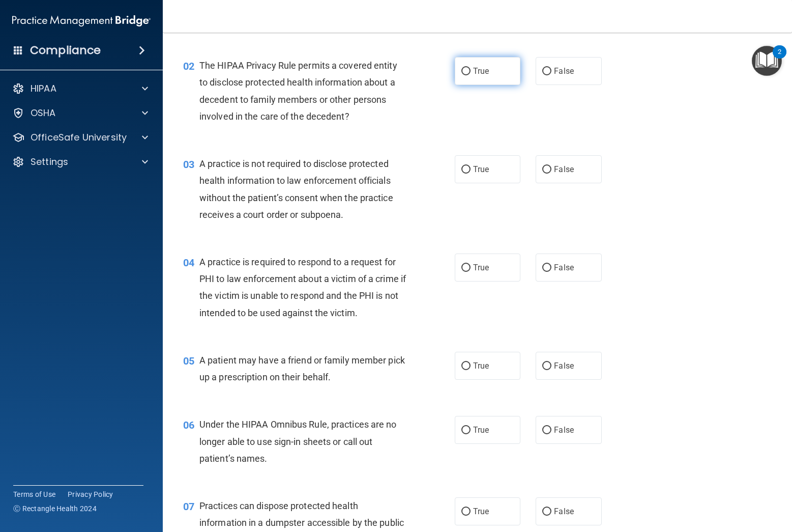
click at [467, 73] on input "True" at bounding box center [465, 72] width 9 height 8
radio input "true"
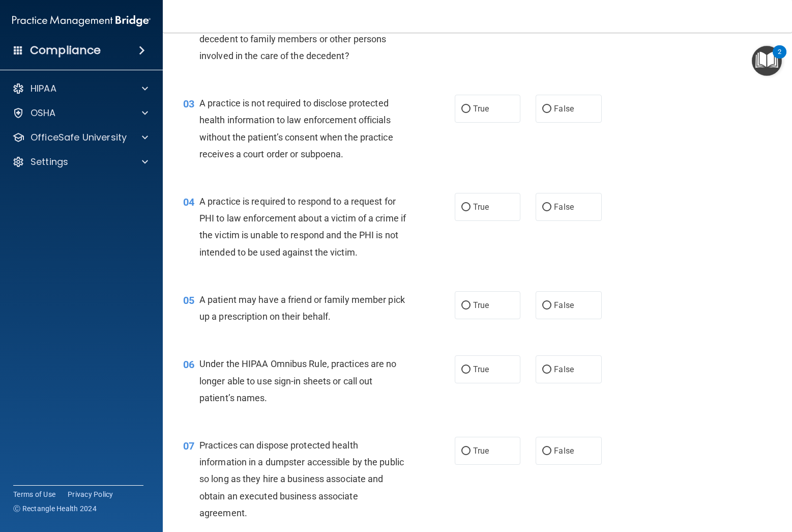
scroll to position [185, 0]
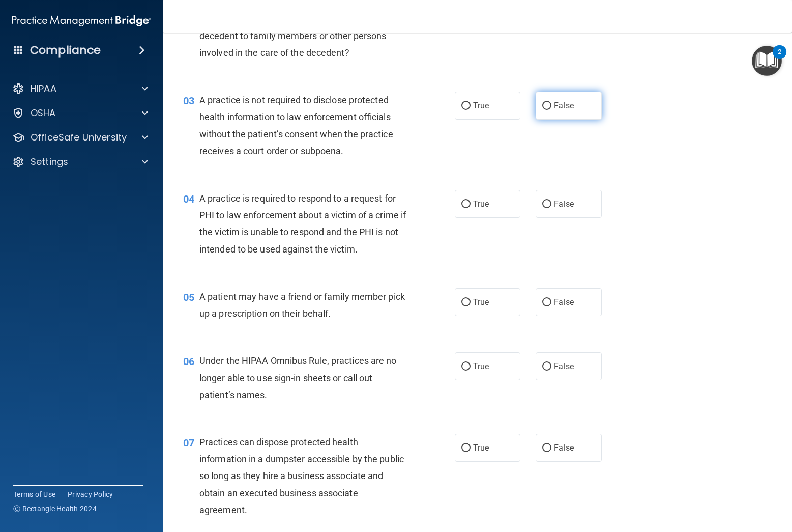
click at [546, 106] on input "False" at bounding box center [546, 106] width 9 height 8
radio input "true"
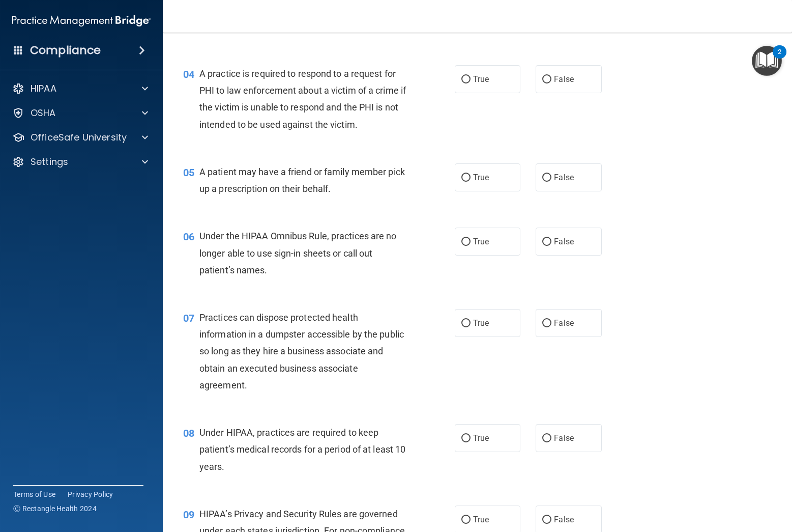
scroll to position [317, 0]
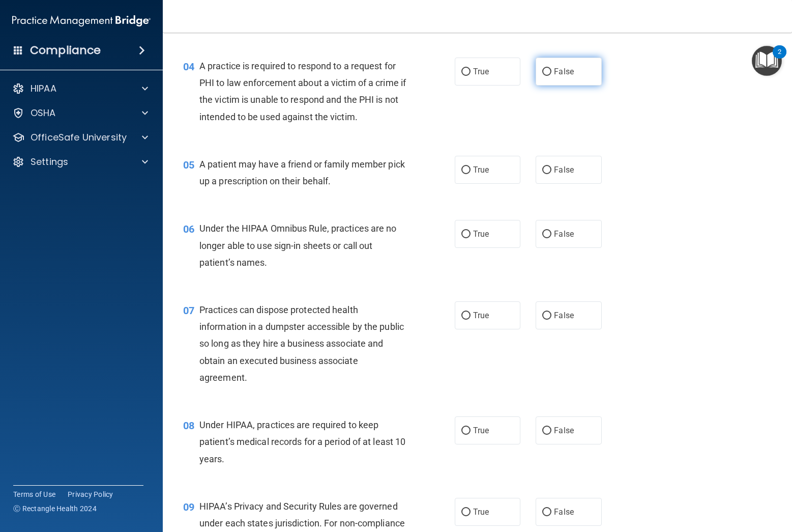
click at [547, 71] on input "False" at bounding box center [546, 72] width 9 height 8
radio input "true"
click at [461, 73] on input "True" at bounding box center [465, 72] width 9 height 8
radio input "true"
radio input "false"
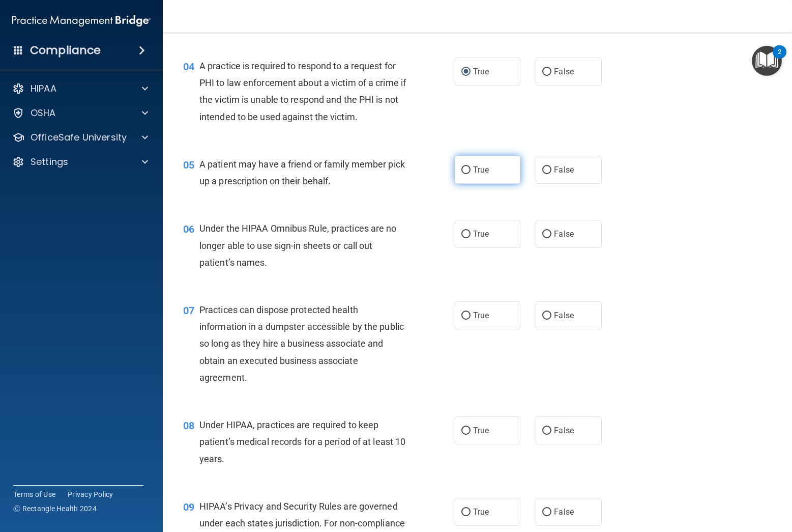
click at [471, 171] on label "True" at bounding box center [488, 170] width 66 height 28
click at [471, 171] on input "True" at bounding box center [465, 170] width 9 height 8
radio input "true"
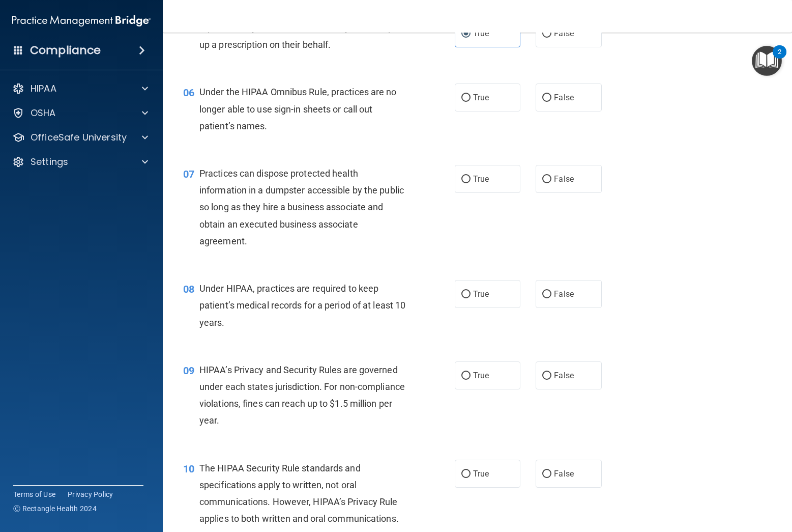
scroll to position [461, 0]
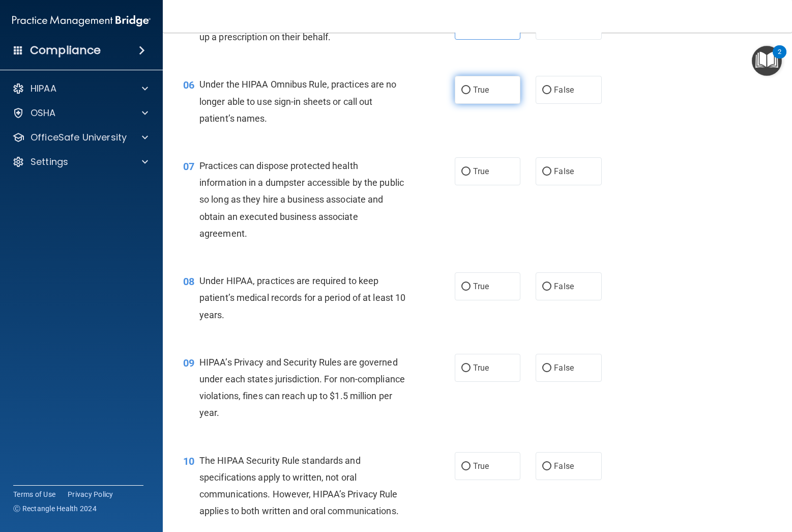
click at [469, 90] on input "True" at bounding box center [465, 90] width 9 height 8
radio input "true"
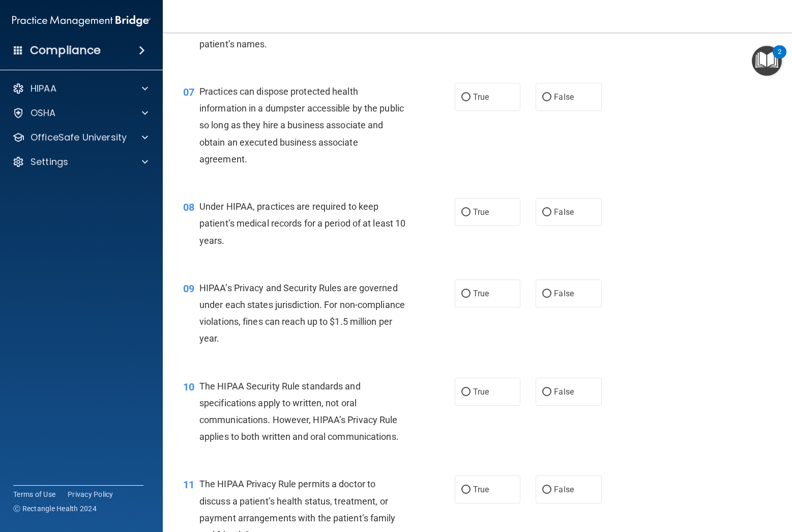
scroll to position [553, 0]
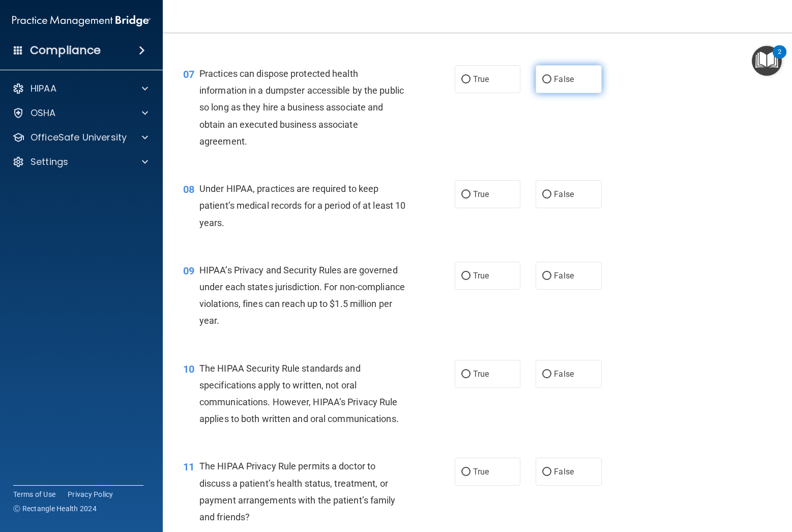
click at [548, 79] on input "False" at bounding box center [546, 80] width 9 height 8
radio input "true"
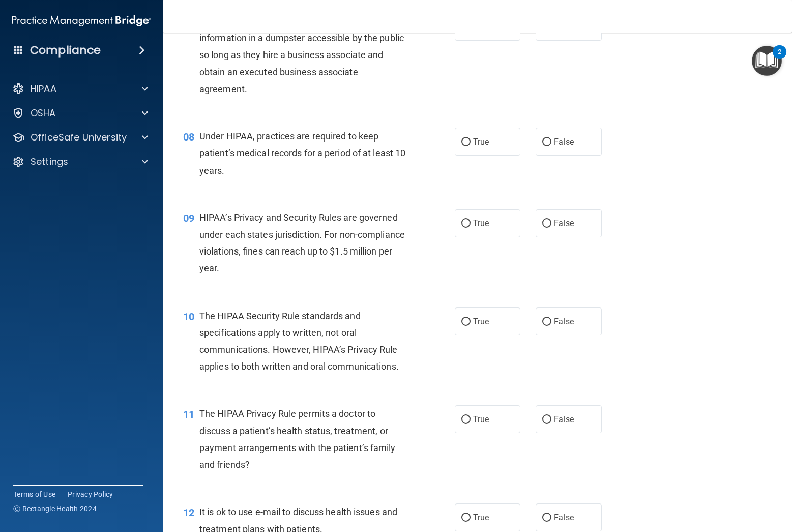
scroll to position [609, 0]
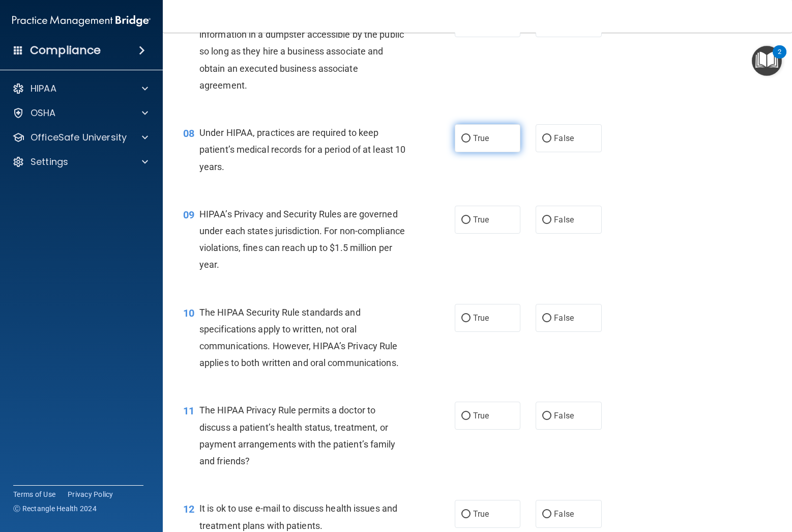
click at [464, 137] on input "True" at bounding box center [465, 139] width 9 height 8
radio input "true"
click at [549, 139] on input "False" at bounding box center [546, 139] width 9 height 8
radio input "true"
radio input "false"
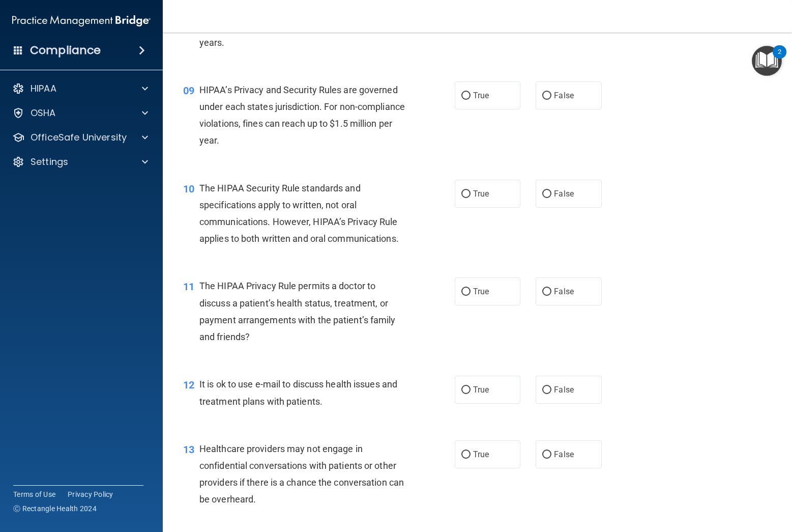
scroll to position [737, 0]
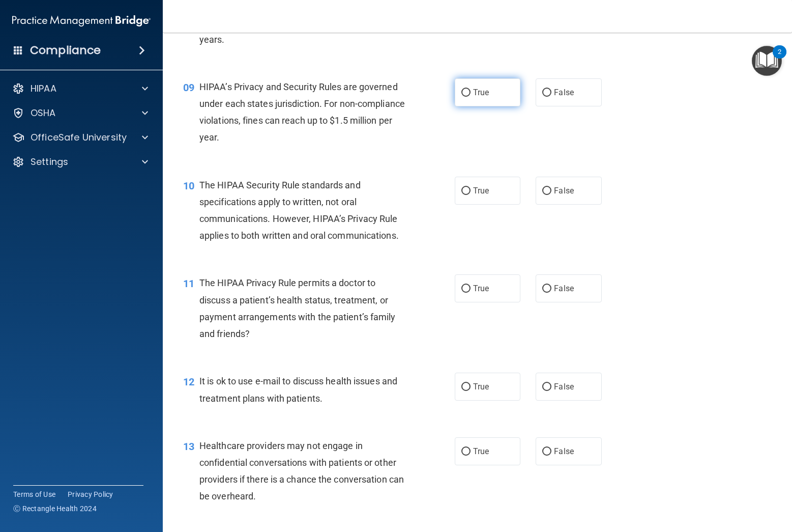
click at [465, 94] on input "True" at bounding box center [465, 93] width 9 height 8
radio input "true"
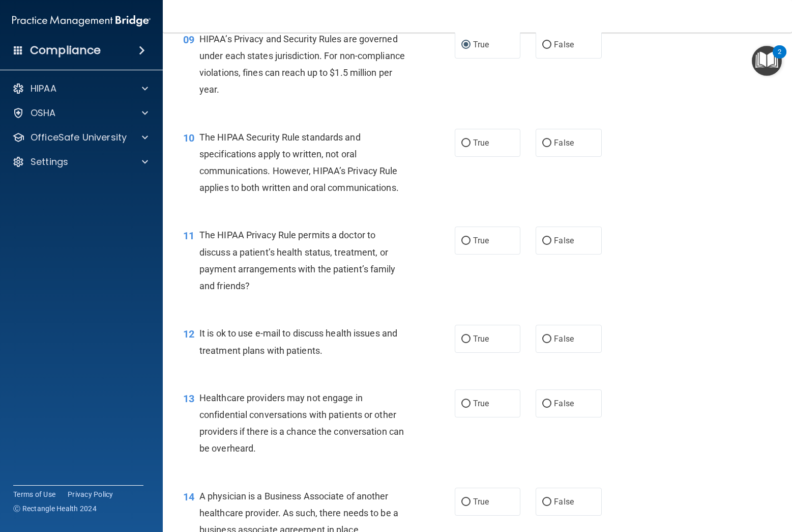
scroll to position [788, 0]
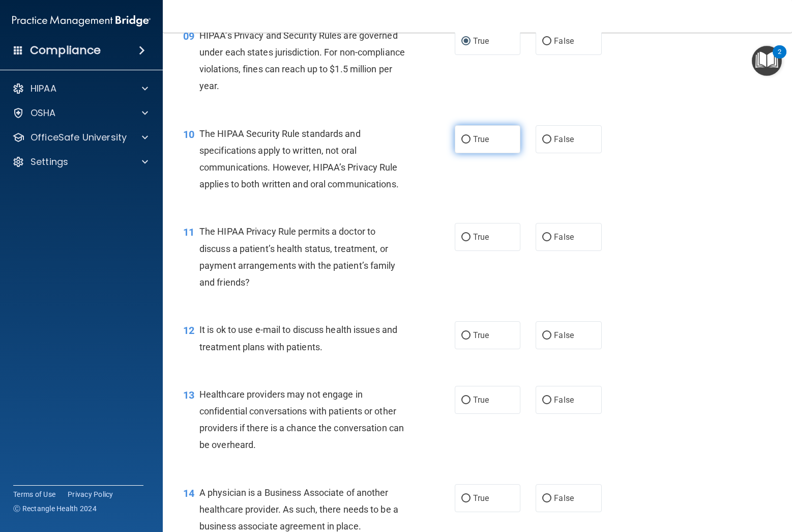
click at [464, 139] on input "True" at bounding box center [465, 140] width 9 height 8
radio input "true"
click at [548, 238] on input "False" at bounding box center [546, 237] width 9 height 8
radio input "true"
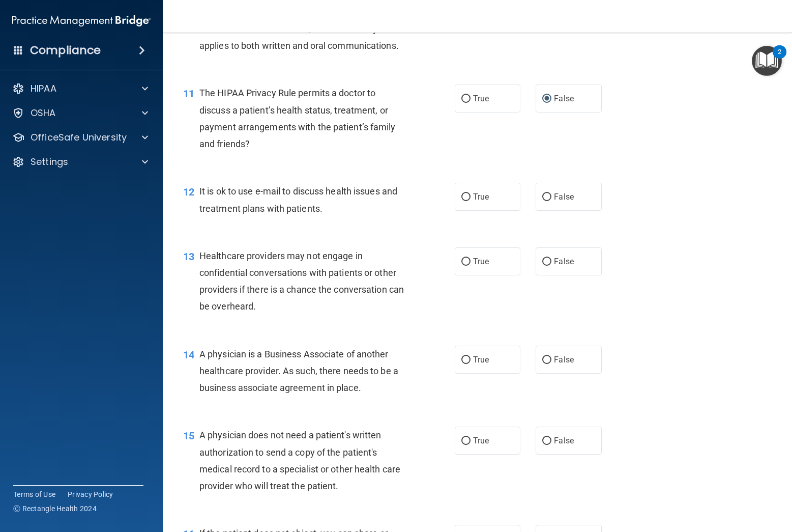
scroll to position [932, 0]
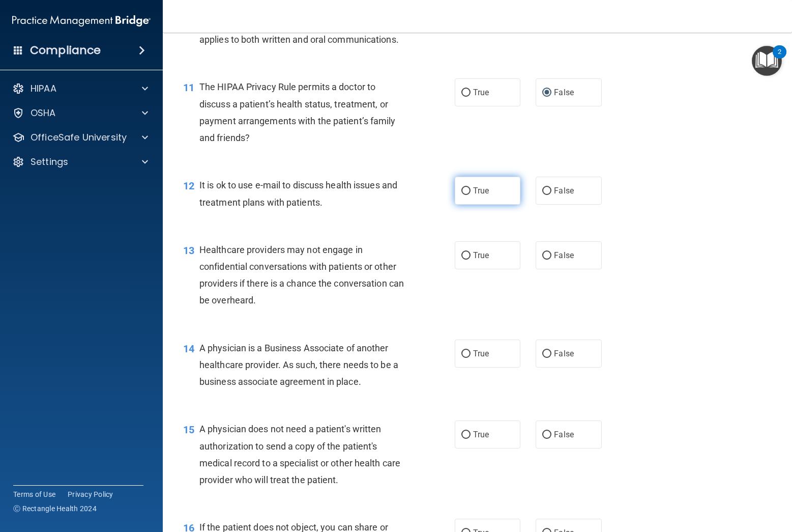
click at [464, 195] on label "True" at bounding box center [488, 191] width 66 height 28
click at [464, 195] on input "True" at bounding box center [465, 191] width 9 height 8
radio input "true"
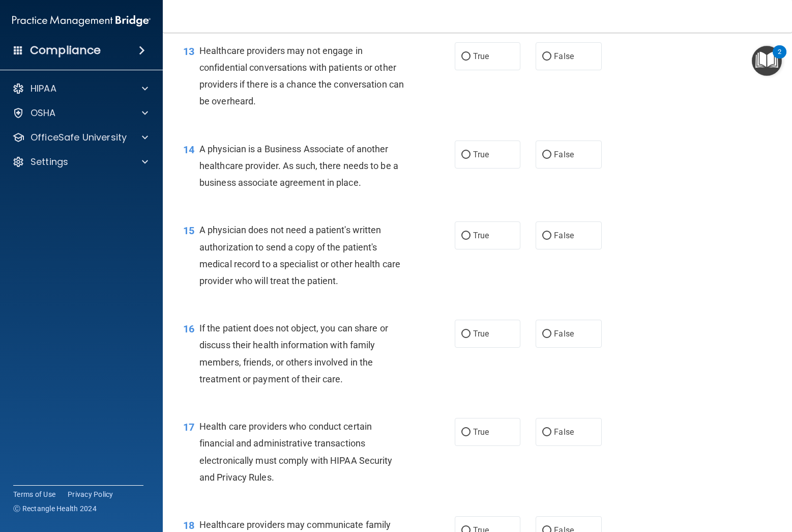
scroll to position [1132, 0]
click at [469, 56] on input "True" at bounding box center [465, 56] width 9 height 8
radio input "true"
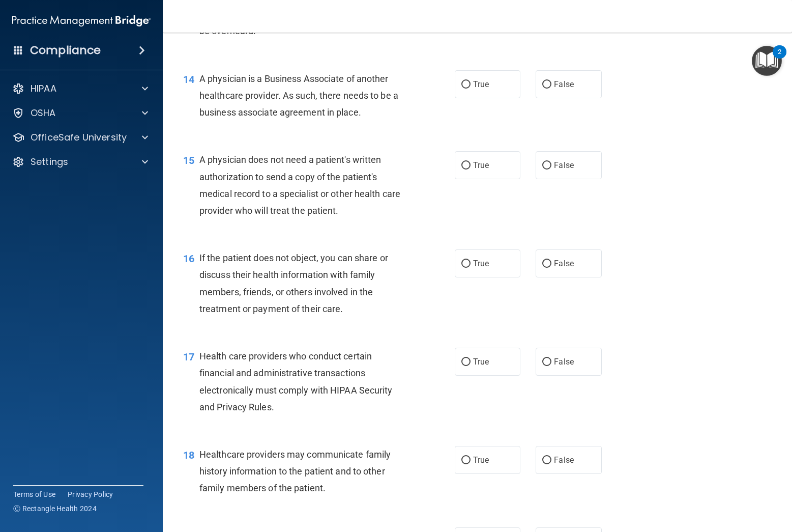
scroll to position [1209, 0]
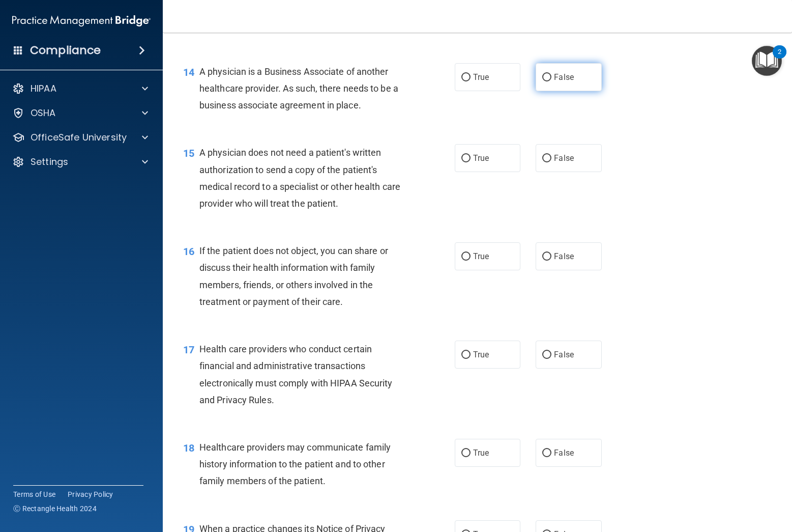
click at [546, 79] on input "False" at bounding box center [546, 78] width 9 height 8
radio input "true"
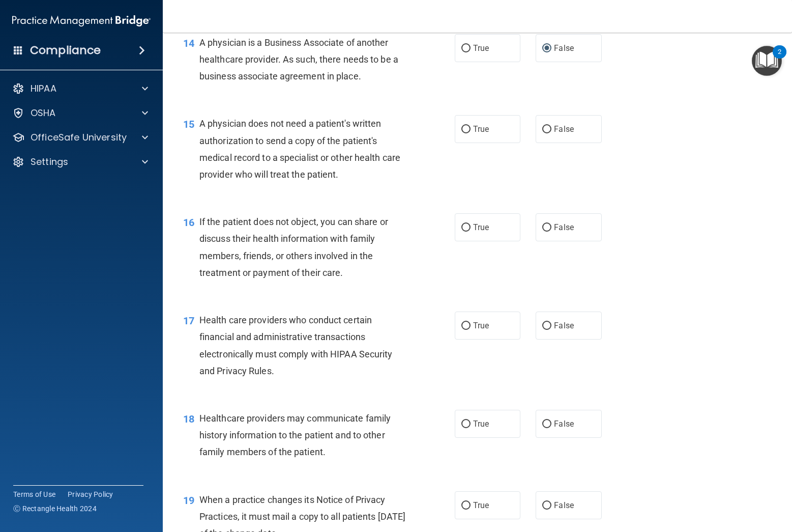
scroll to position [1239, 0]
click at [465, 127] on input "True" at bounding box center [465, 129] width 9 height 8
radio input "true"
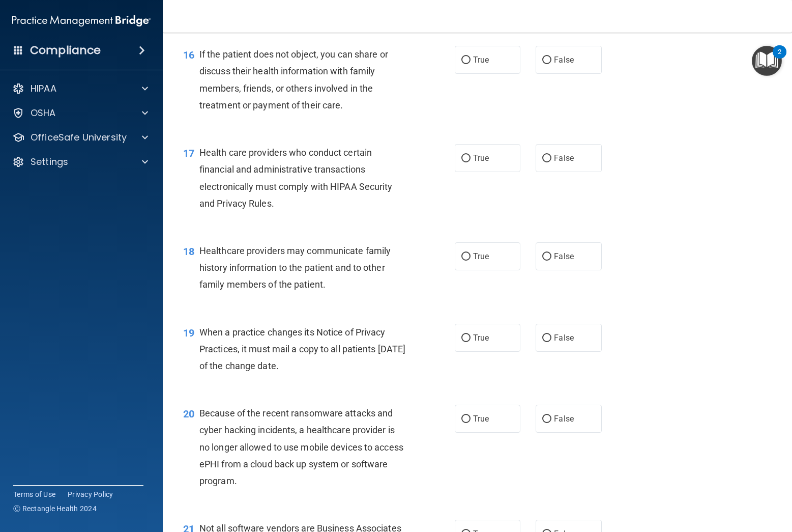
scroll to position [1402, 0]
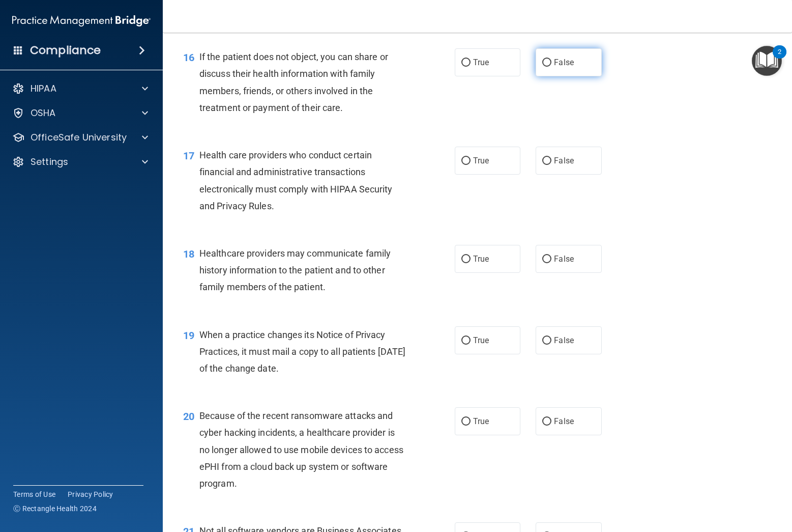
click at [552, 64] on label "False" at bounding box center [569, 62] width 66 height 28
click at [551, 64] on input "False" at bounding box center [546, 63] width 9 height 8
radio input "true"
click at [462, 64] on input "True" at bounding box center [465, 63] width 9 height 8
radio input "true"
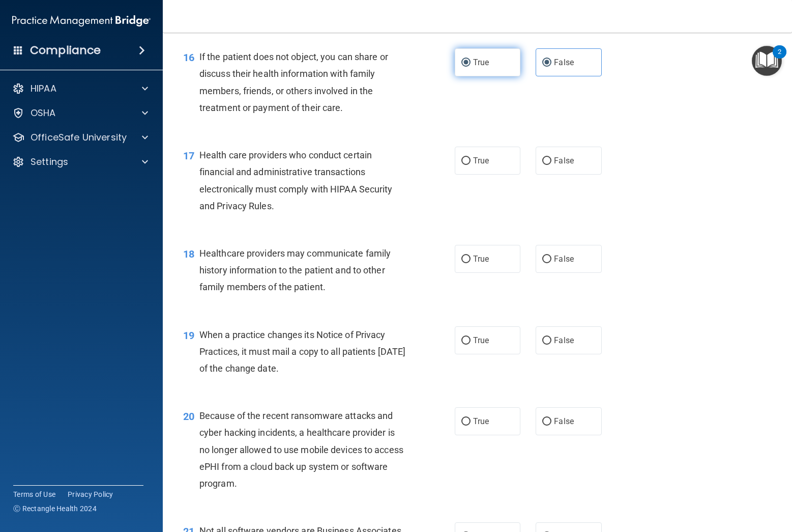
radio input "false"
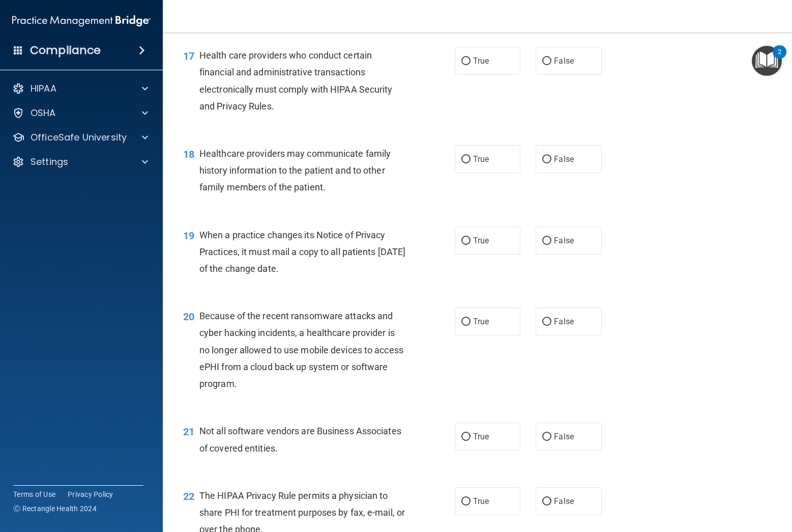
scroll to position [1506, 0]
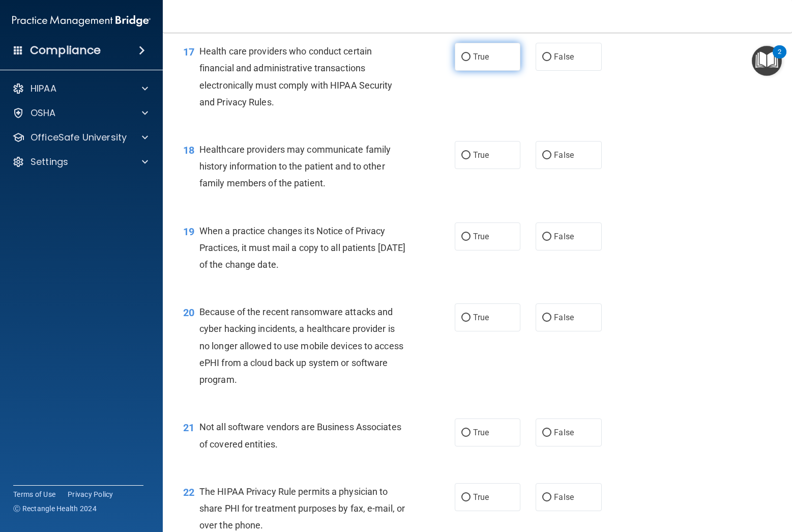
click at [465, 56] on input "True" at bounding box center [465, 57] width 9 height 8
radio input "true"
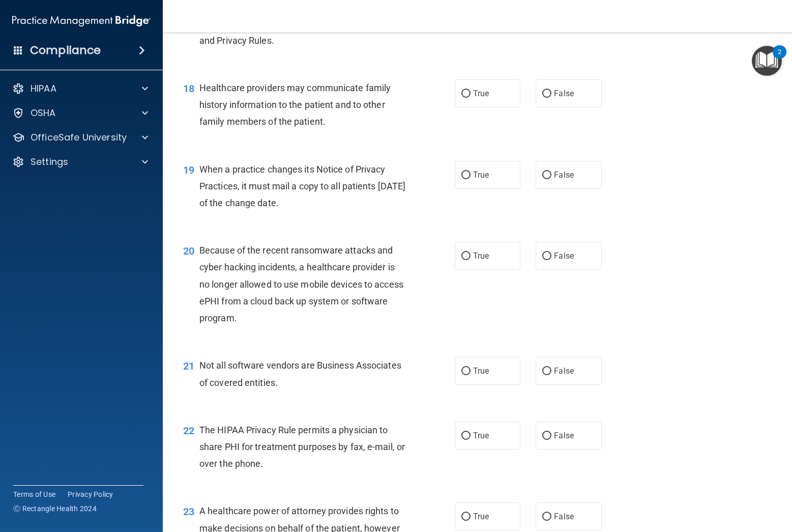
scroll to position [1568, 0]
click at [546, 95] on input "False" at bounding box center [546, 94] width 9 height 8
radio input "true"
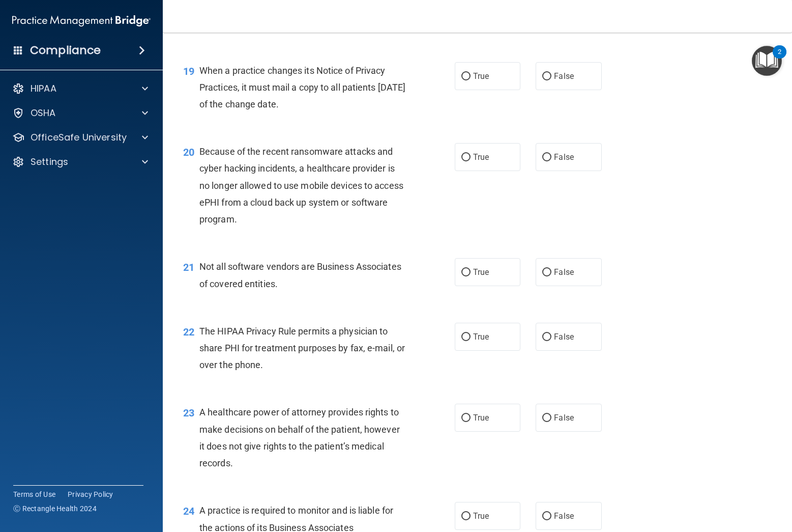
scroll to position [1679, 0]
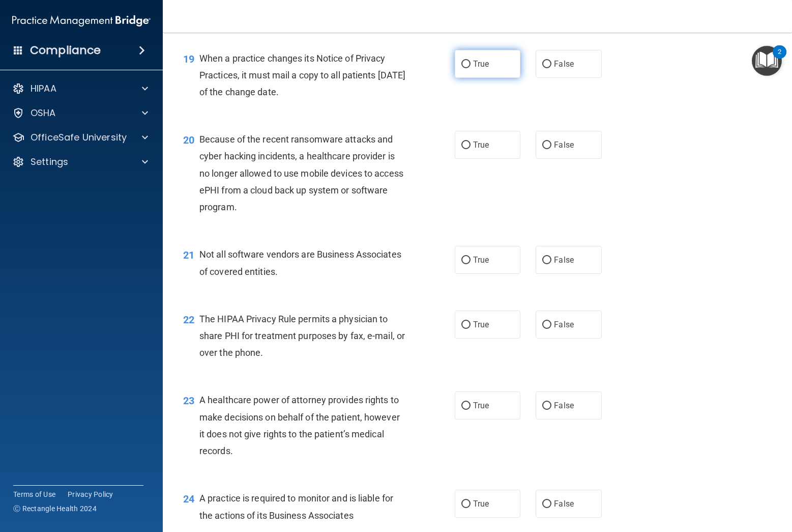
click at [463, 62] on input "True" at bounding box center [465, 65] width 9 height 8
radio input "true"
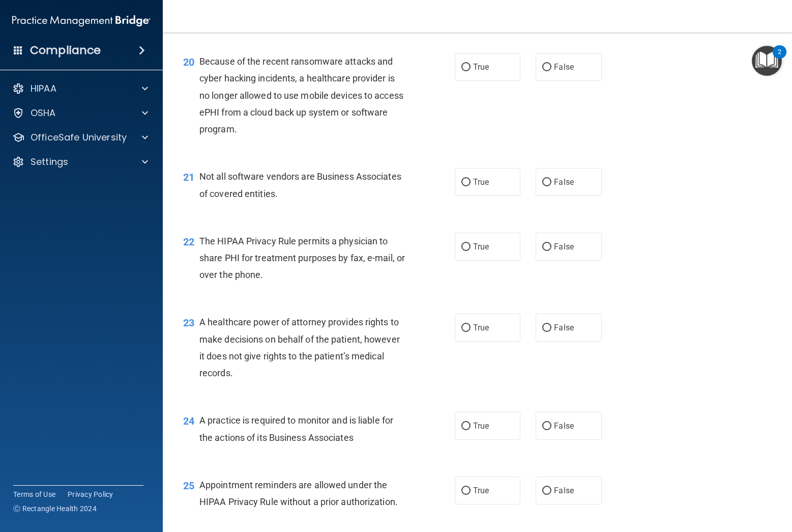
scroll to position [1759, 0]
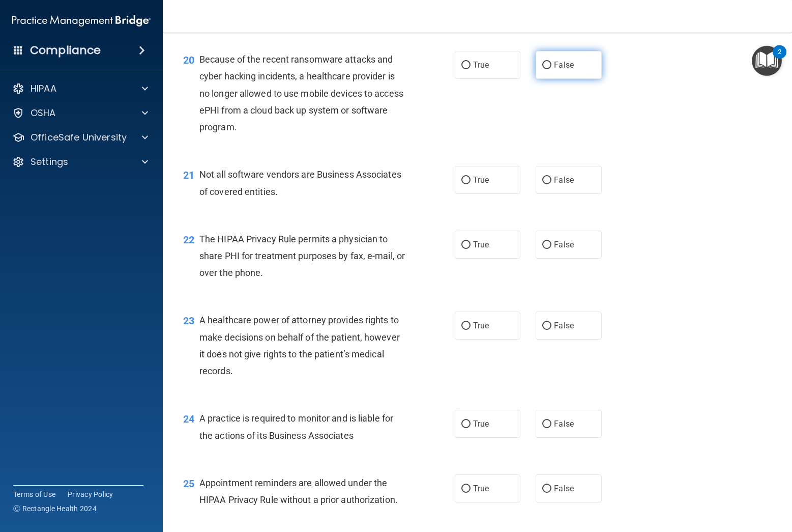
click at [545, 68] on input "False" at bounding box center [546, 66] width 9 height 8
radio input "true"
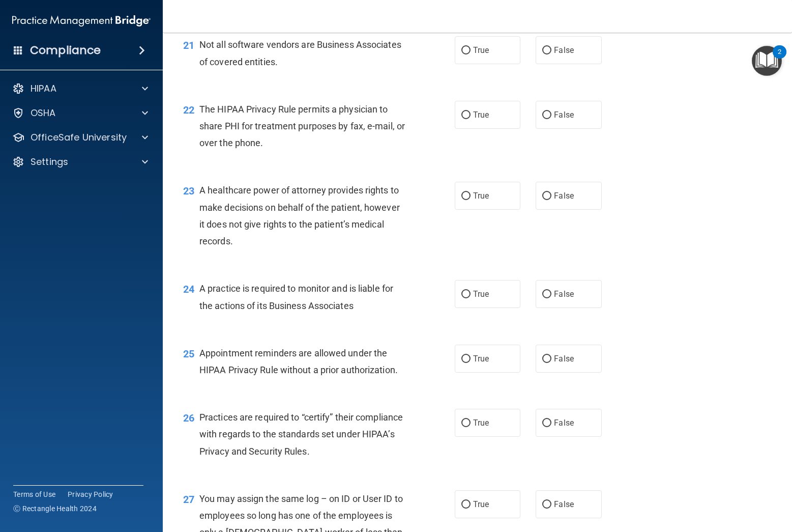
scroll to position [1889, 0]
click at [465, 52] on input "True" at bounding box center [465, 50] width 9 height 8
radio input "true"
click at [550, 49] on input "False" at bounding box center [546, 50] width 9 height 8
radio input "true"
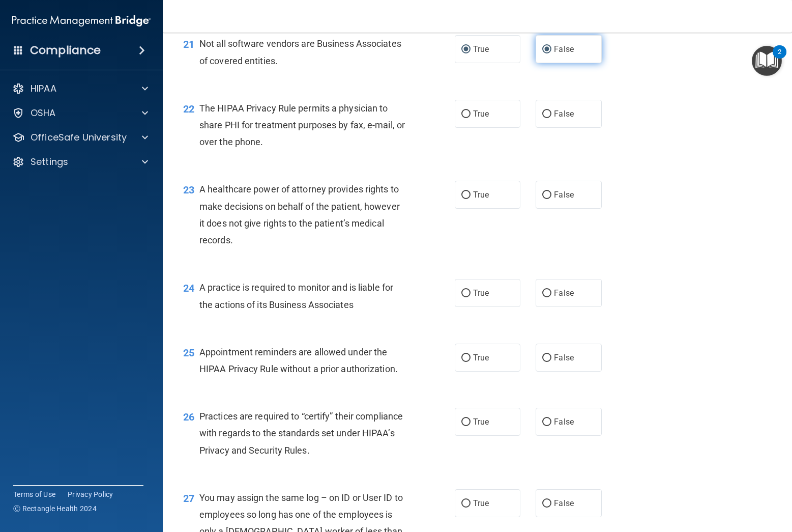
radio input "false"
click at [466, 115] on input "True" at bounding box center [465, 114] width 9 height 8
radio input "true"
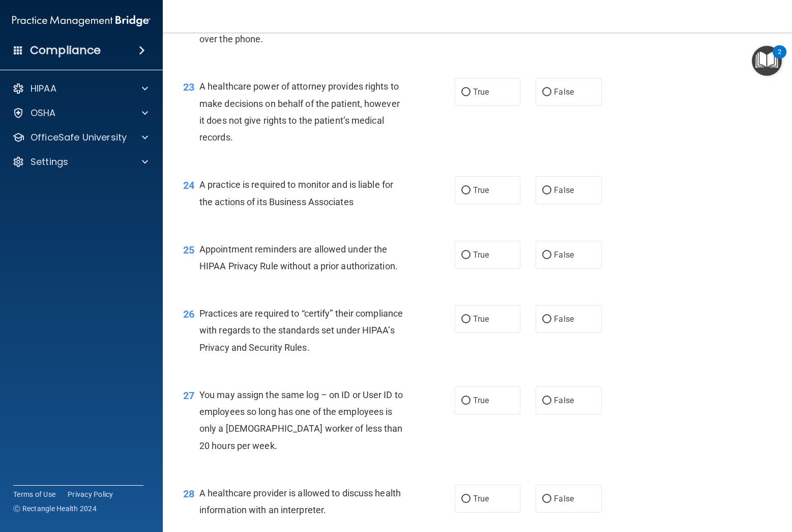
scroll to position [1994, 0]
click at [549, 90] on input "False" at bounding box center [546, 91] width 9 height 8
radio input "true"
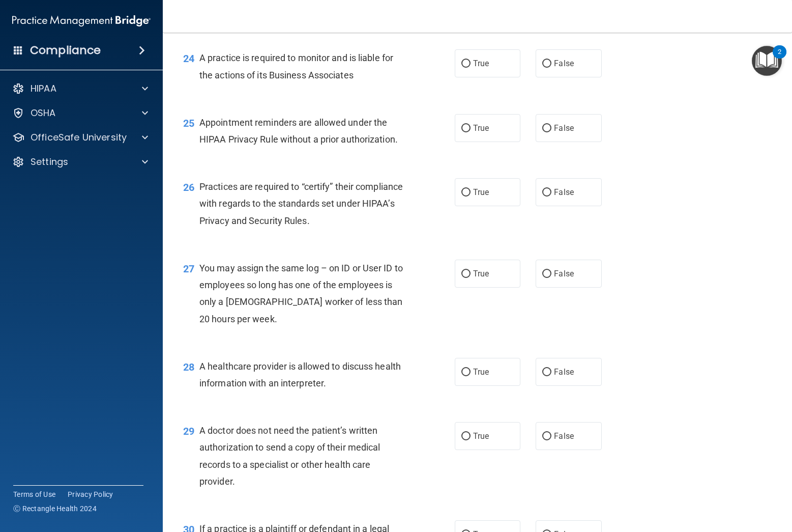
scroll to position [2119, 0]
click at [469, 64] on input "True" at bounding box center [465, 64] width 9 height 8
radio input "true"
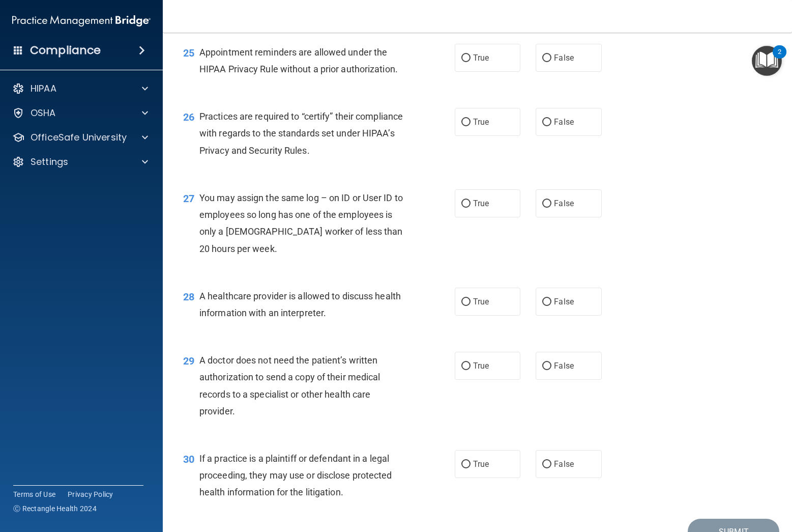
scroll to position [2191, 0]
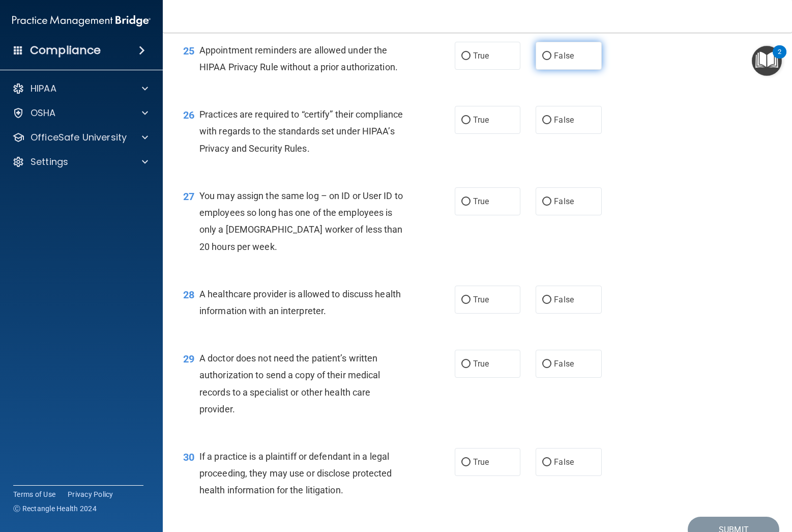
click at [547, 56] on input "False" at bounding box center [546, 56] width 9 height 8
radio input "true"
click at [466, 55] on input "True" at bounding box center [465, 56] width 9 height 8
radio input "true"
radio input "false"
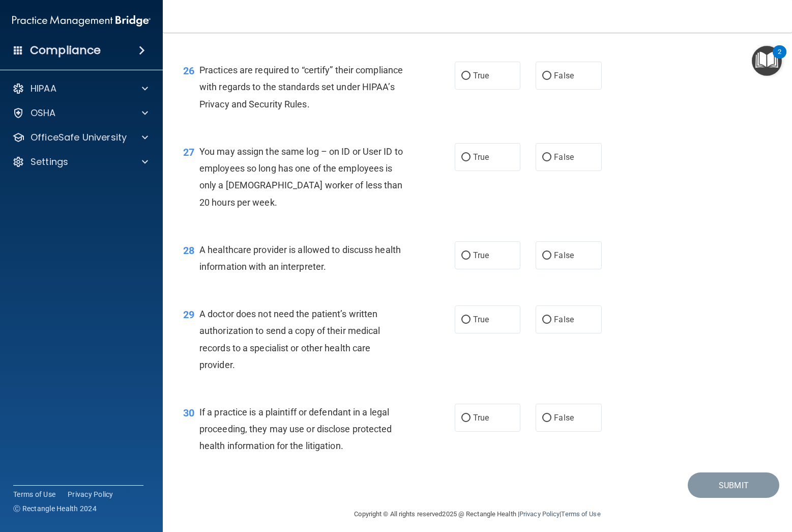
scroll to position [2239, 0]
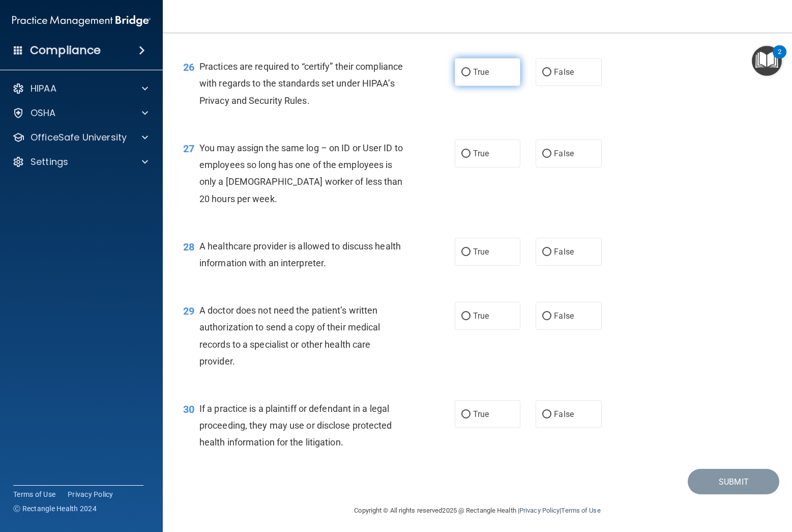
click at [466, 72] on input "True" at bounding box center [465, 73] width 9 height 8
radio input "true"
click at [549, 152] on input "False" at bounding box center [546, 154] width 9 height 8
radio input "true"
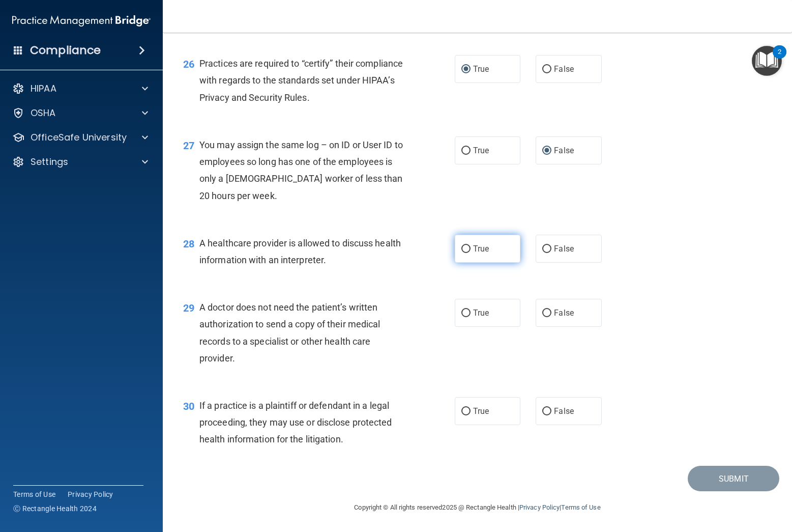
click at [465, 247] on input "True" at bounding box center [465, 249] width 9 height 8
radio input "true"
click at [469, 313] on input "True" at bounding box center [465, 313] width 9 height 8
radio input "true"
click at [470, 412] on input "True" at bounding box center [465, 411] width 9 height 8
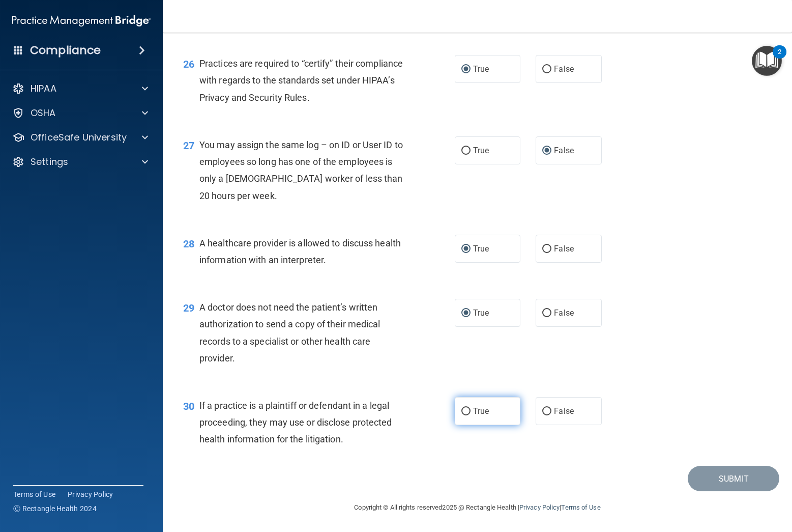
radio input "true"
click at [744, 473] on button "Submit" at bounding box center [734, 478] width 92 height 26
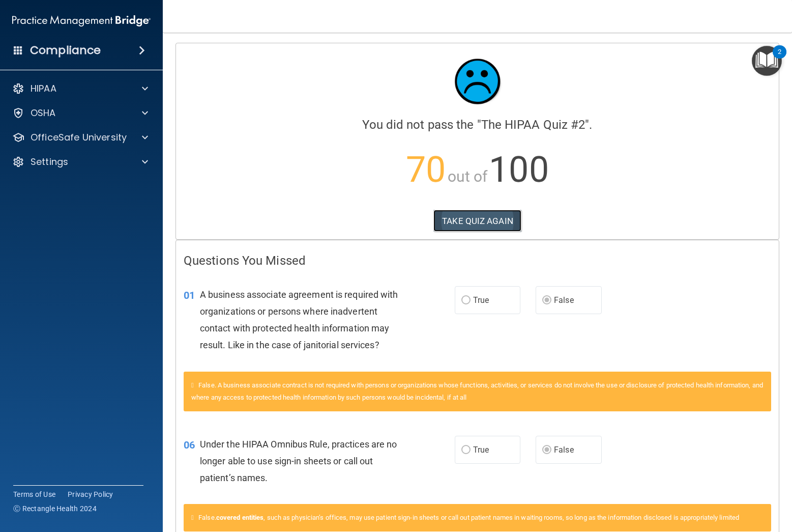
click at [485, 222] on button "TAKE QUIZ AGAIN" at bounding box center [477, 221] width 88 height 22
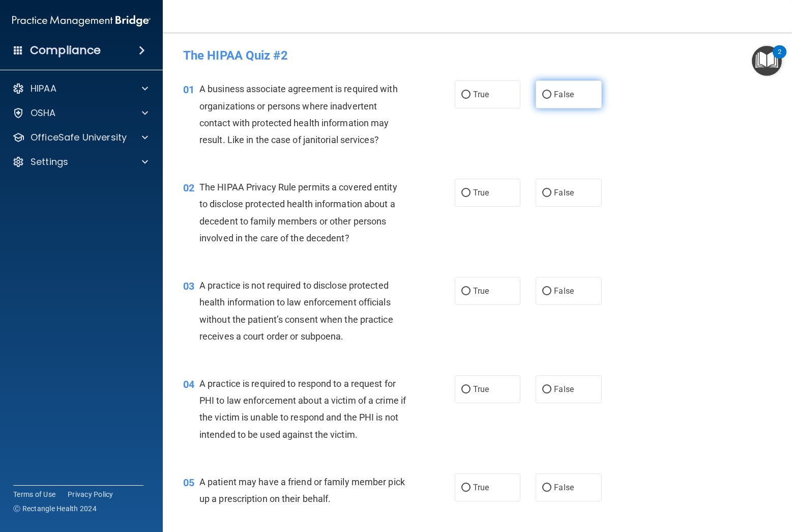
click at [548, 93] on input "False" at bounding box center [546, 95] width 9 height 8
radio input "true"
click at [463, 193] on input "True" at bounding box center [465, 193] width 9 height 8
radio input "true"
click at [547, 290] on input "False" at bounding box center [546, 291] width 9 height 8
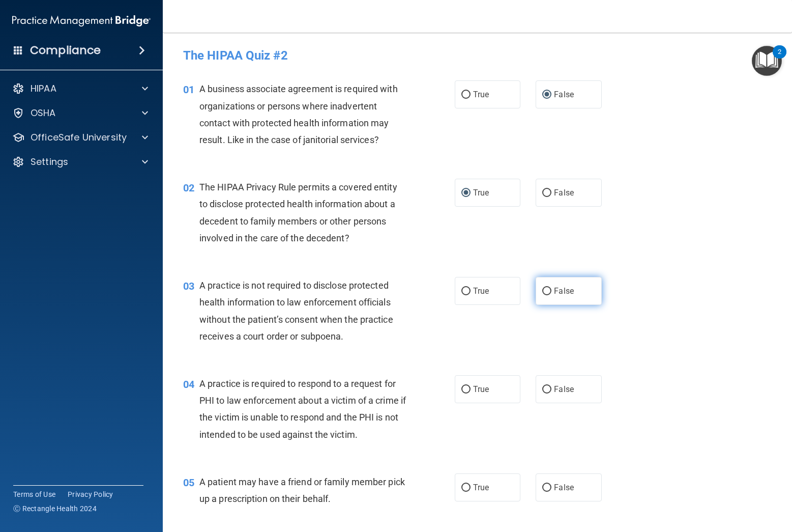
radio input "true"
click at [467, 389] on input "True" at bounding box center [465, 390] width 9 height 8
radio input "true"
click at [469, 485] on input "True" at bounding box center [465, 488] width 9 height 8
radio input "true"
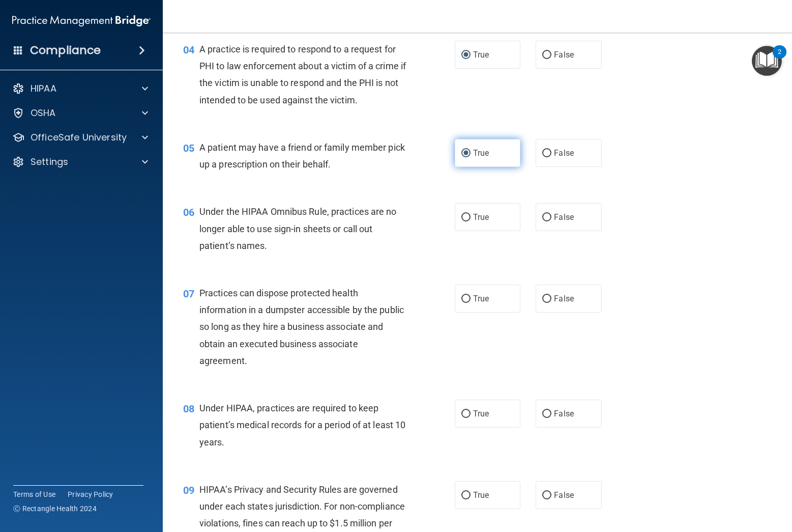
scroll to position [414, 0]
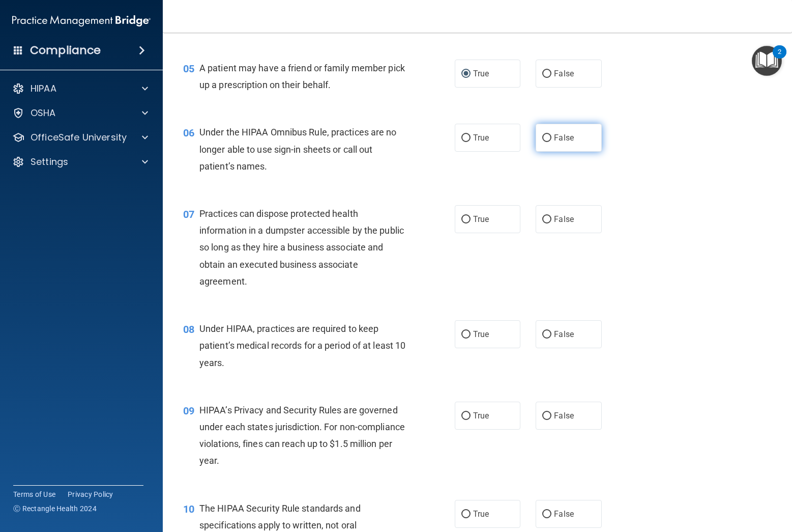
click at [547, 140] on input "False" at bounding box center [546, 138] width 9 height 8
radio input "true"
click at [550, 221] on input "False" at bounding box center [546, 220] width 9 height 8
radio input "true"
click at [551, 332] on input "False" at bounding box center [546, 335] width 9 height 8
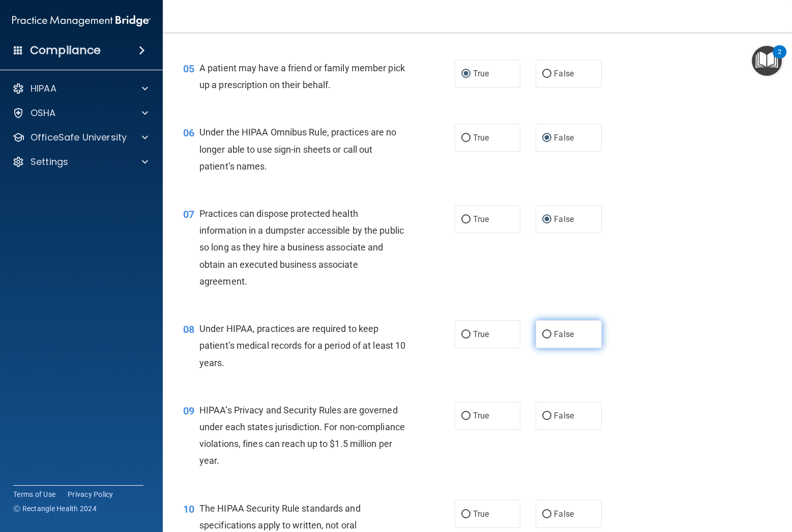
radio input "true"
click at [548, 419] on input "False" at bounding box center [546, 416] width 9 height 8
radio input "true"
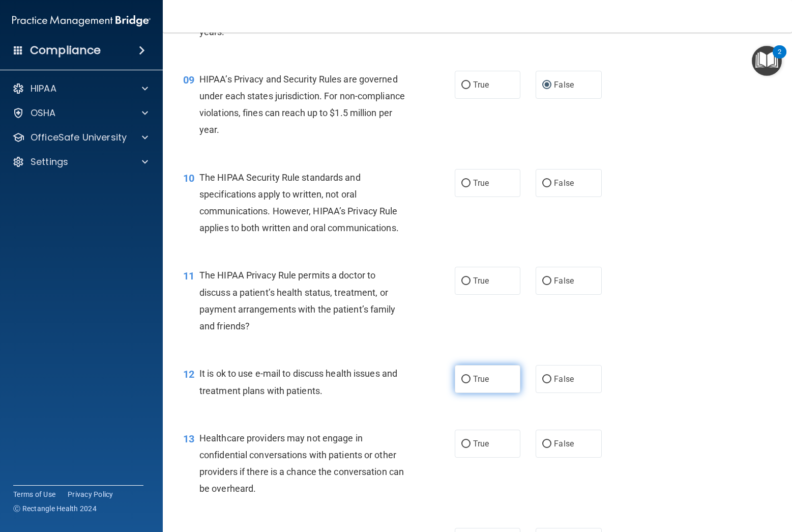
scroll to position [745, 0]
click at [465, 185] on input "True" at bounding box center [465, 183] width 9 height 8
radio input "true"
click at [466, 282] on input "True" at bounding box center [465, 281] width 9 height 8
radio input "true"
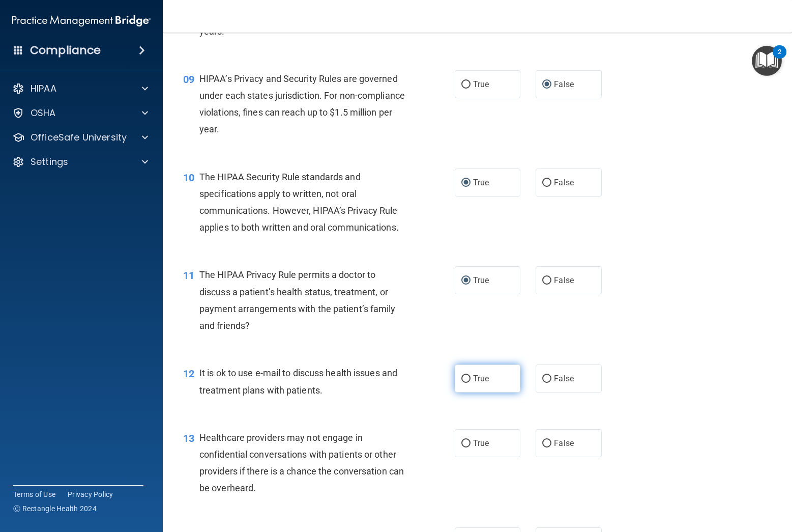
click at [468, 378] on input "True" at bounding box center [465, 379] width 9 height 8
radio input "true"
click at [547, 444] on input "False" at bounding box center [546, 444] width 9 height 8
radio input "true"
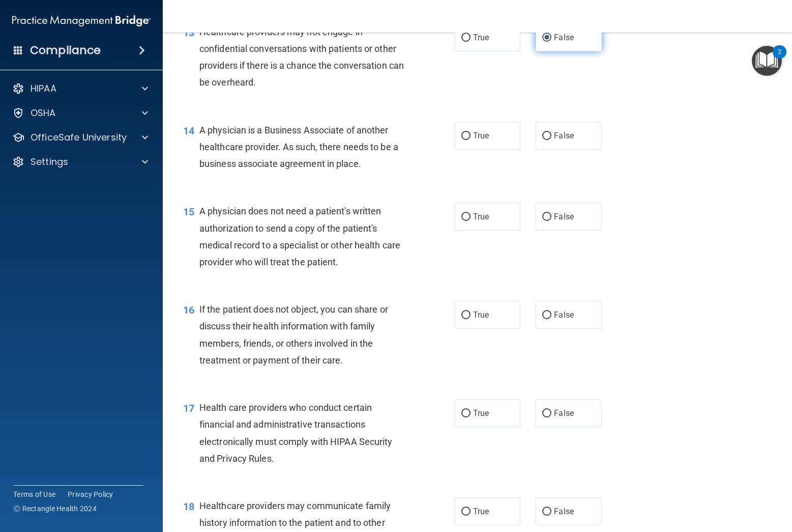
scroll to position [1151, 0]
click at [548, 135] on input "False" at bounding box center [546, 135] width 9 height 8
radio input "true"
click at [469, 217] on input "True" at bounding box center [465, 216] width 9 height 8
radio input "true"
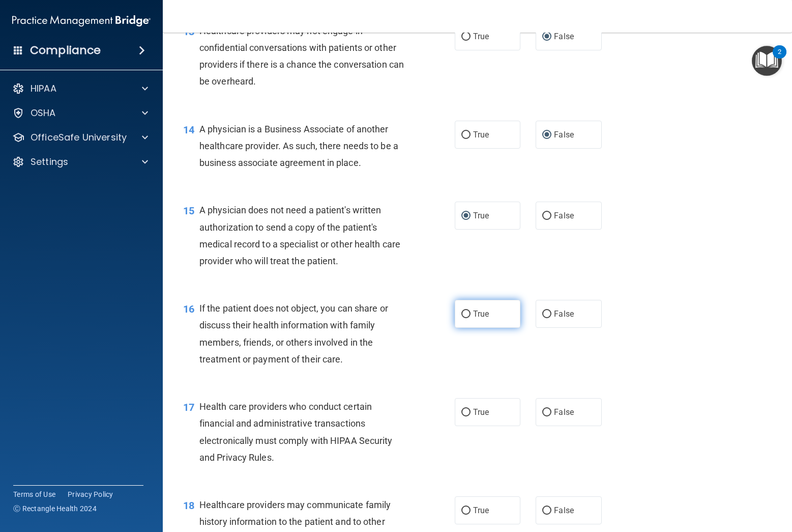
click at [464, 316] on input "True" at bounding box center [465, 314] width 9 height 8
radio input "true"
click at [463, 413] on input "True" at bounding box center [465, 412] width 9 height 8
radio input "true"
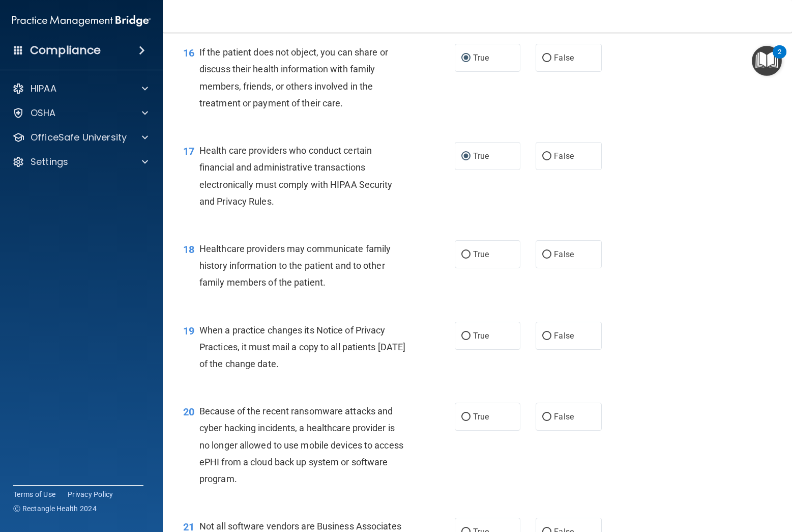
scroll to position [1410, 0]
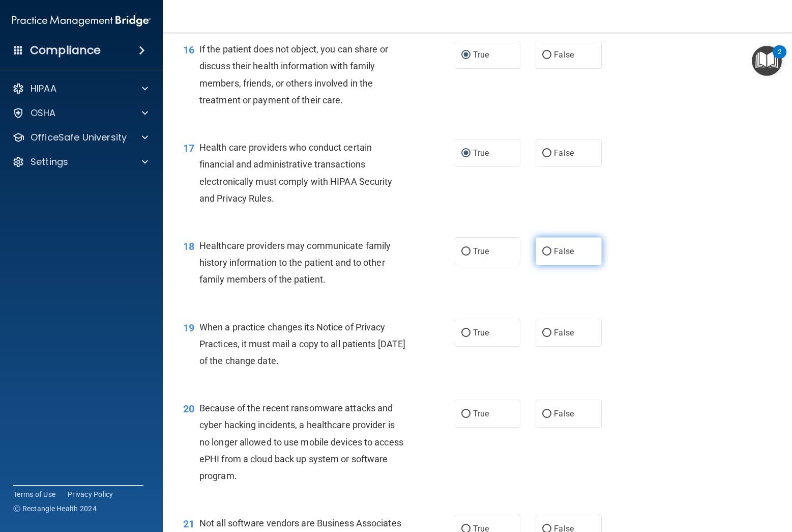
click at [551, 250] on input "False" at bounding box center [546, 252] width 9 height 8
radio input "true"
click at [548, 335] on input "False" at bounding box center [546, 333] width 9 height 8
radio input "true"
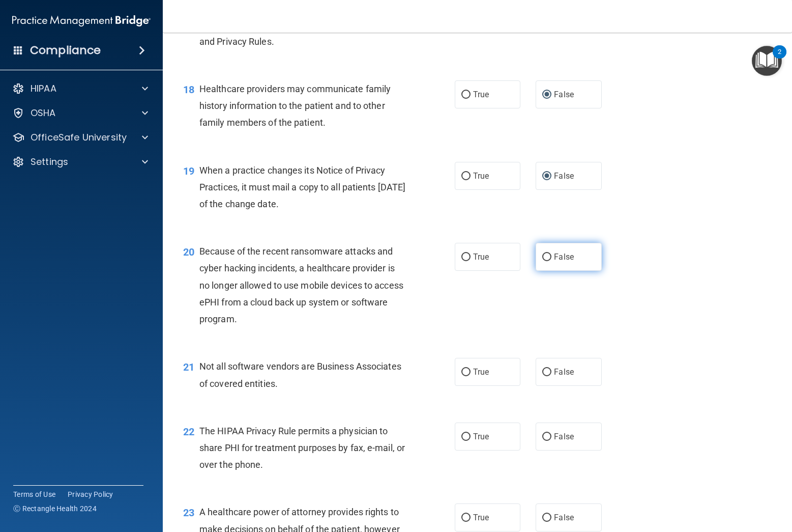
scroll to position [1570, 0]
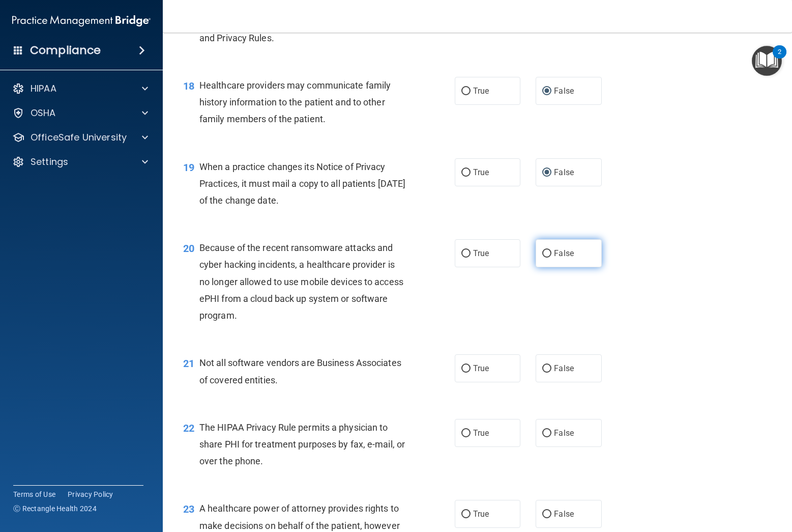
click at [545, 253] on input "False" at bounding box center [546, 254] width 9 height 8
radio input "true"
click at [465, 367] on input "True" at bounding box center [465, 369] width 9 height 8
radio input "true"
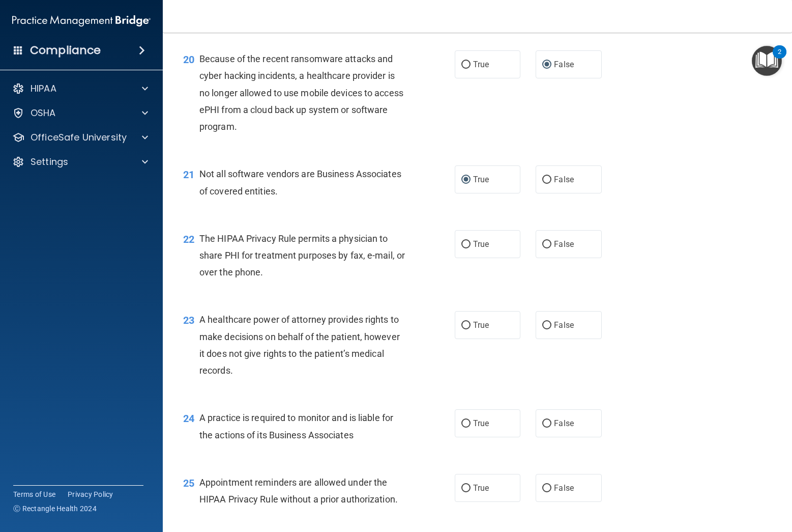
scroll to position [1762, 0]
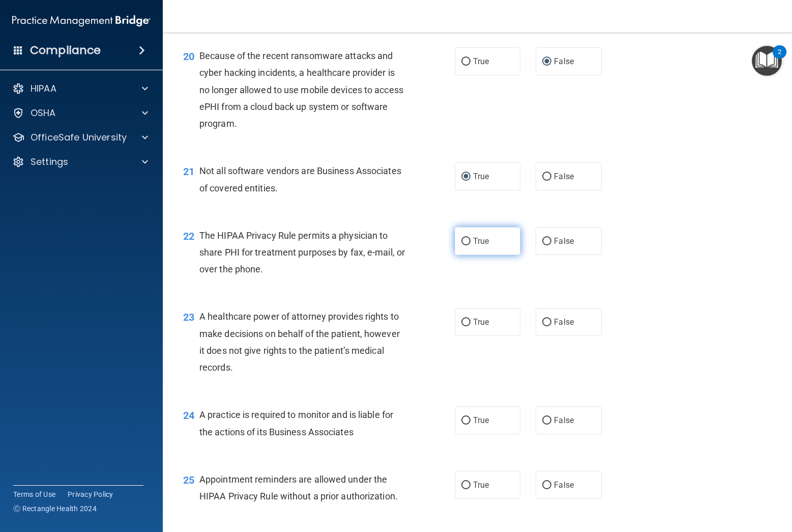
click at [469, 241] on input "True" at bounding box center [465, 242] width 9 height 8
radio input "true"
click at [546, 320] on input "False" at bounding box center [546, 322] width 9 height 8
radio input "true"
click at [545, 417] on input "False" at bounding box center [546, 421] width 9 height 8
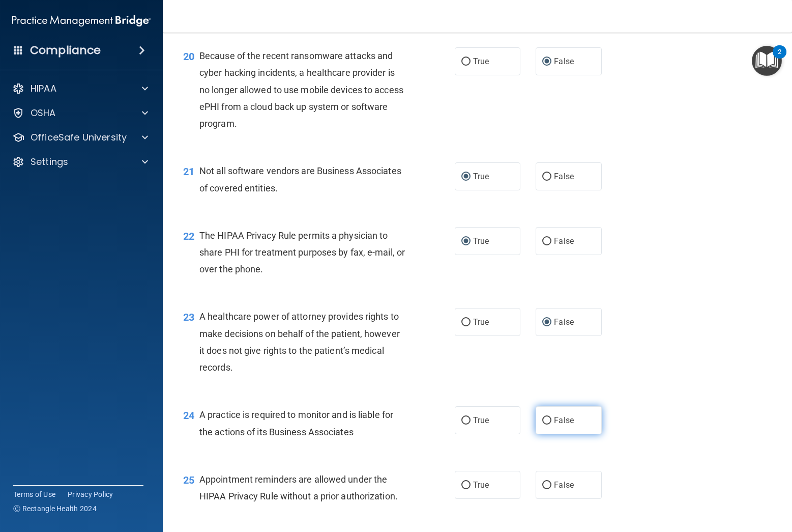
radio input "true"
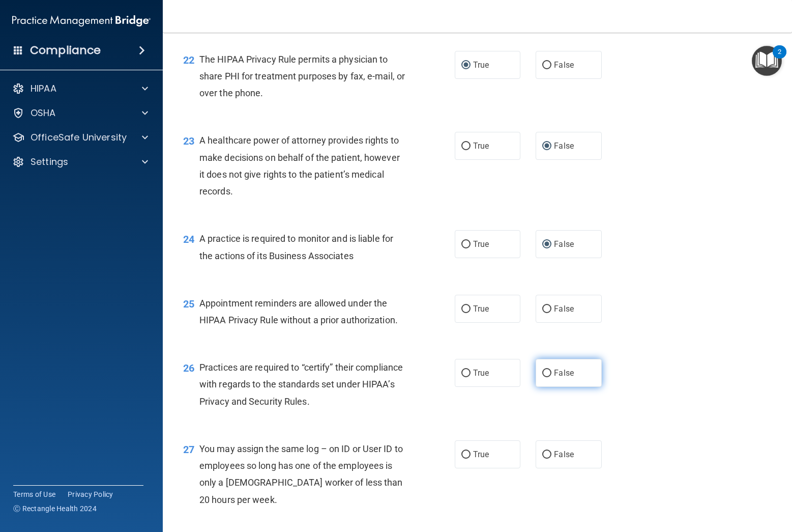
scroll to position [1944, 0]
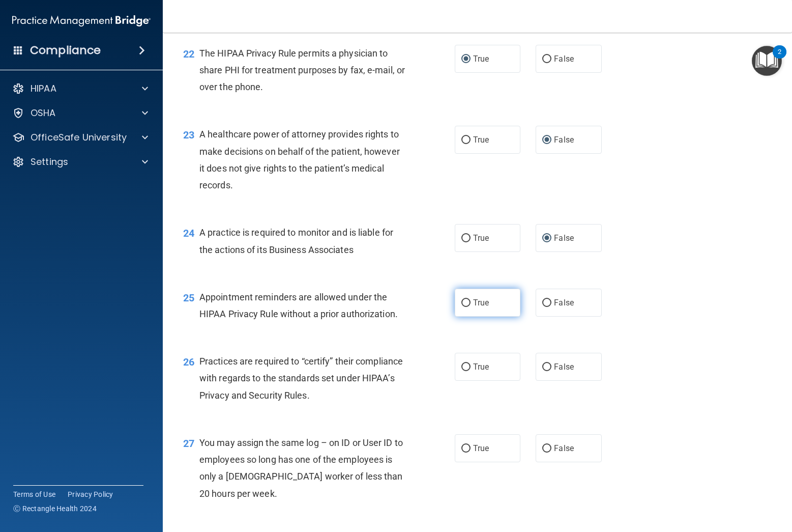
click at [467, 304] on input "True" at bounding box center [465, 303] width 9 height 8
radio input "true"
click at [547, 365] on input "False" at bounding box center [546, 367] width 9 height 8
radio input "true"
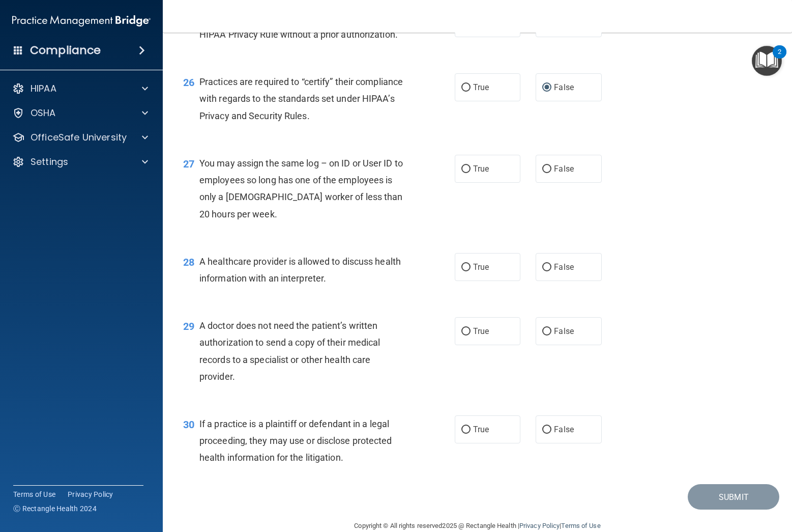
scroll to position [2226, 0]
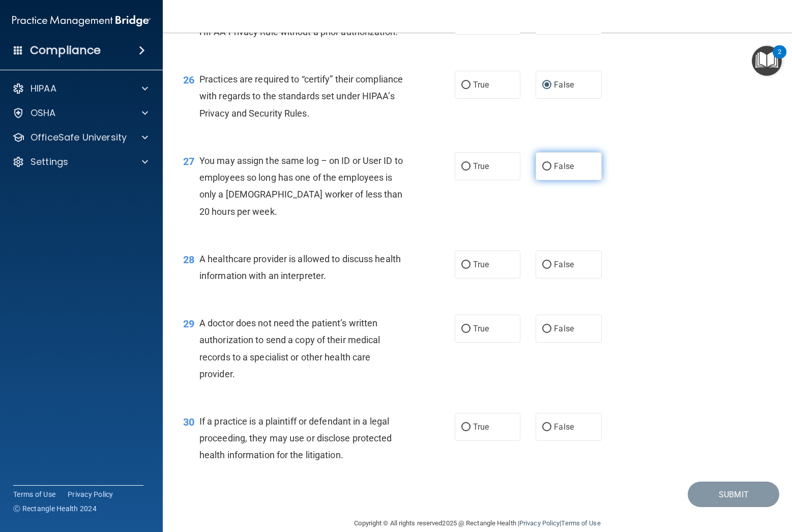
click at [547, 170] on input "False" at bounding box center [546, 167] width 9 height 8
radio input "true"
click at [467, 265] on input "True" at bounding box center [465, 265] width 9 height 8
radio input "true"
click at [464, 332] on input "True" at bounding box center [465, 329] width 9 height 8
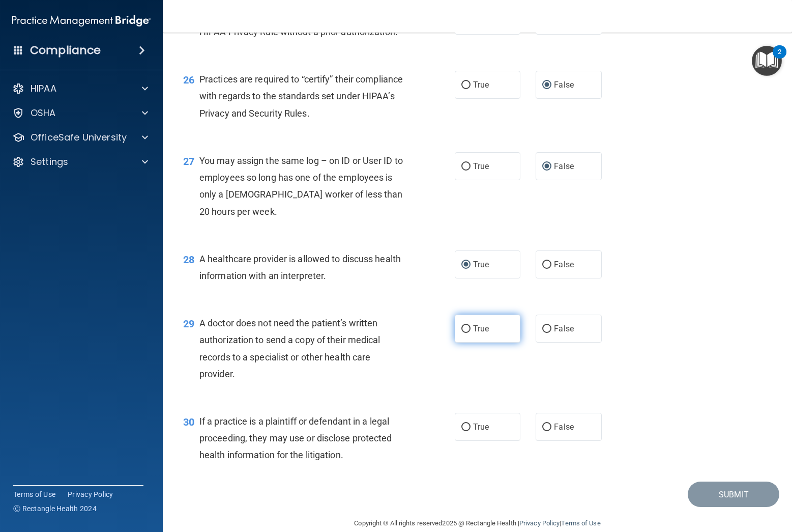
radio input "true"
click at [466, 424] on input "True" at bounding box center [465, 427] width 9 height 8
radio input "true"
click at [725, 489] on button "Submit" at bounding box center [734, 494] width 92 height 26
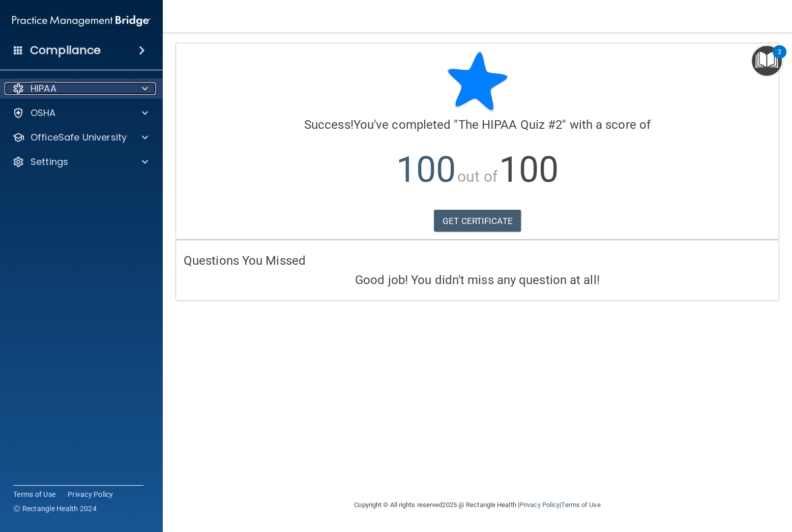
click at [72, 92] on div "HIPAA" at bounding box center [68, 88] width 126 height 12
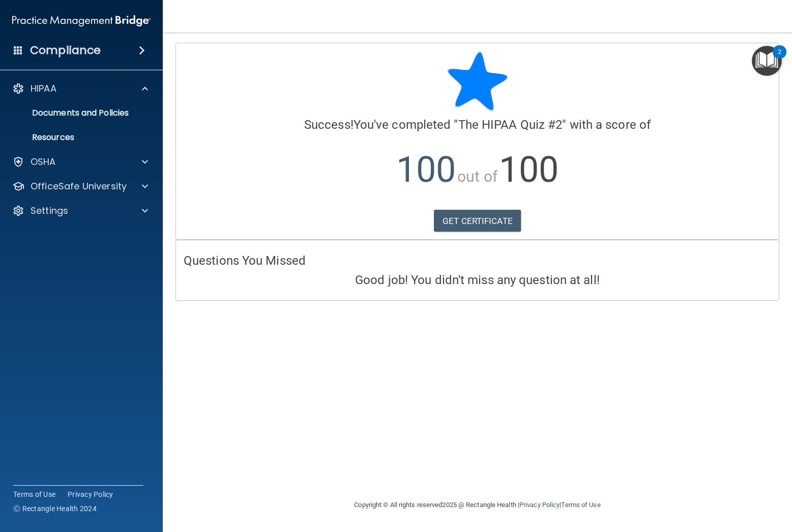
click at [765, 62] on img "Open Resource Center, 2 new notifications" at bounding box center [767, 61] width 30 height 30
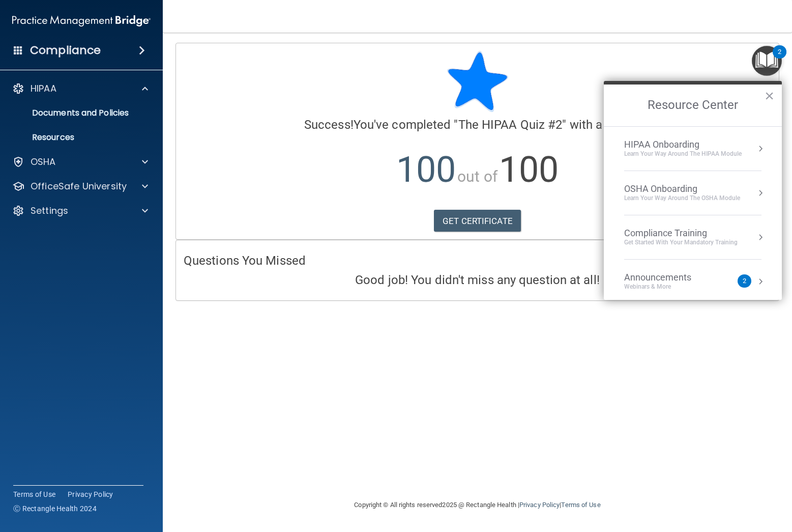
click at [666, 239] on div "Get Started with your mandatory training" at bounding box center [680, 242] width 113 height 9
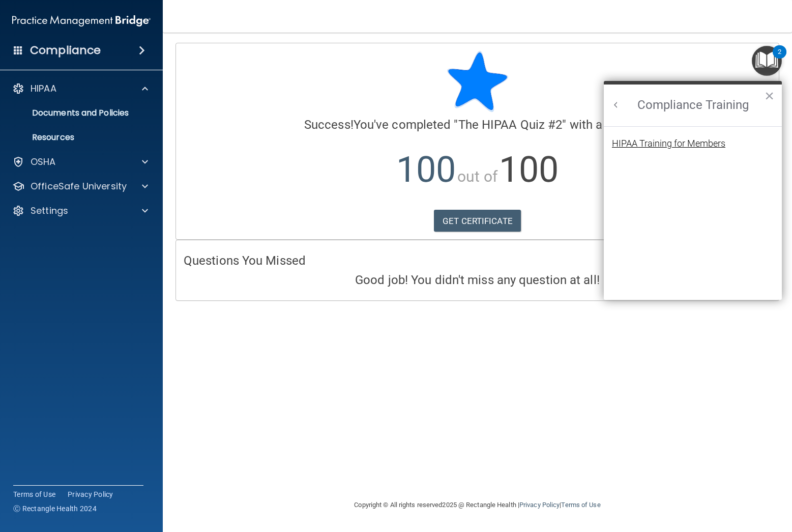
click at [640, 140] on div "HIPAA Training for Members" at bounding box center [668, 143] width 113 height 9
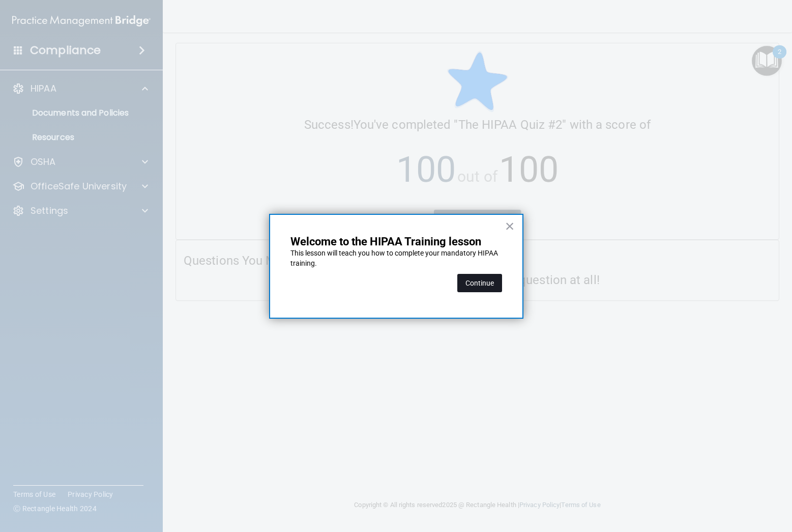
click at [489, 285] on button "Continue" at bounding box center [479, 283] width 45 height 18
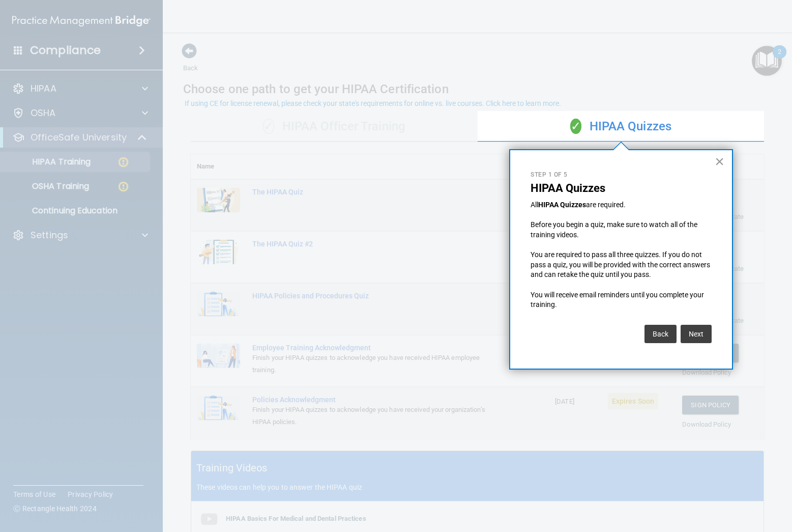
click at [719, 162] on button "×" at bounding box center [720, 161] width 10 height 16
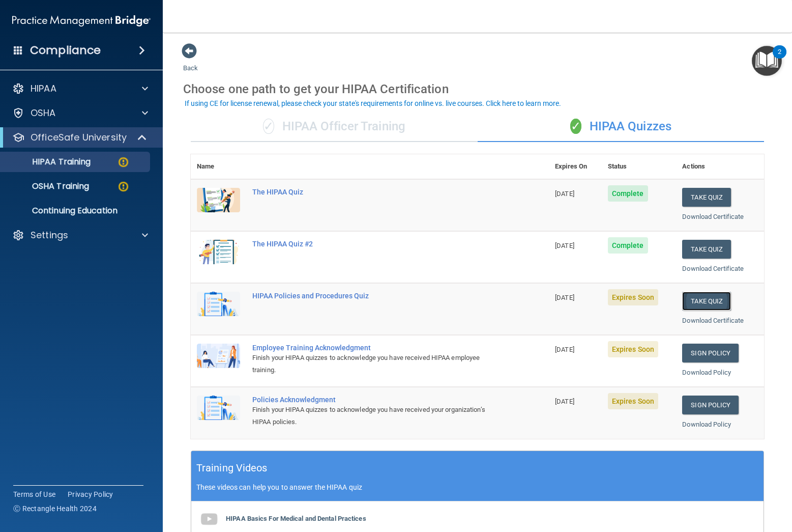
click at [705, 303] on button "Take Quiz" at bounding box center [706, 300] width 49 height 19
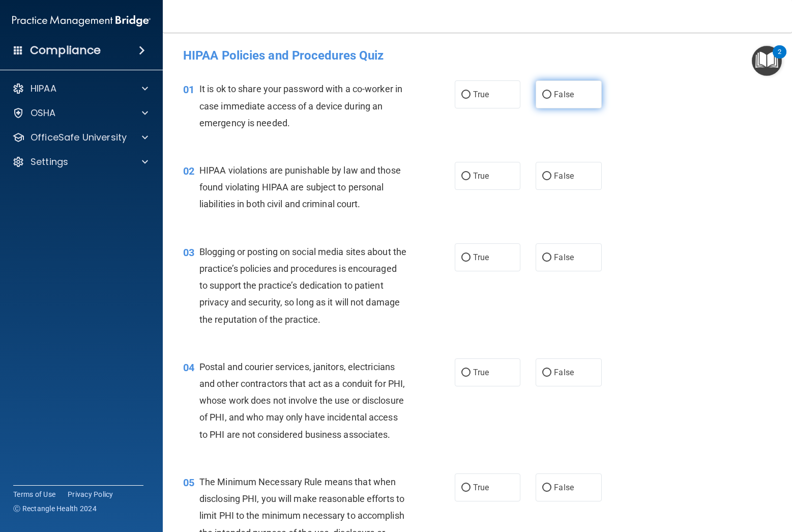
click at [547, 94] on input "False" at bounding box center [546, 95] width 9 height 8
radio input "true"
click at [470, 175] on input "True" at bounding box center [465, 176] width 9 height 8
radio input "true"
click at [545, 256] on input "False" at bounding box center [546, 258] width 9 height 8
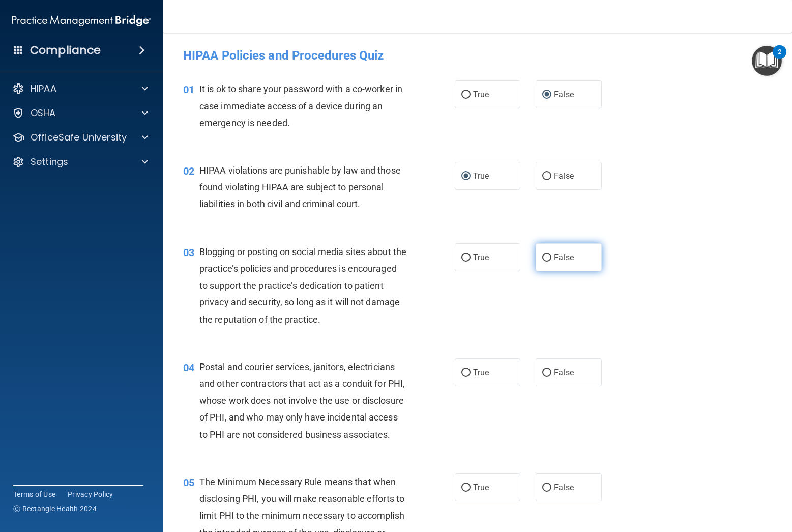
radio input "true"
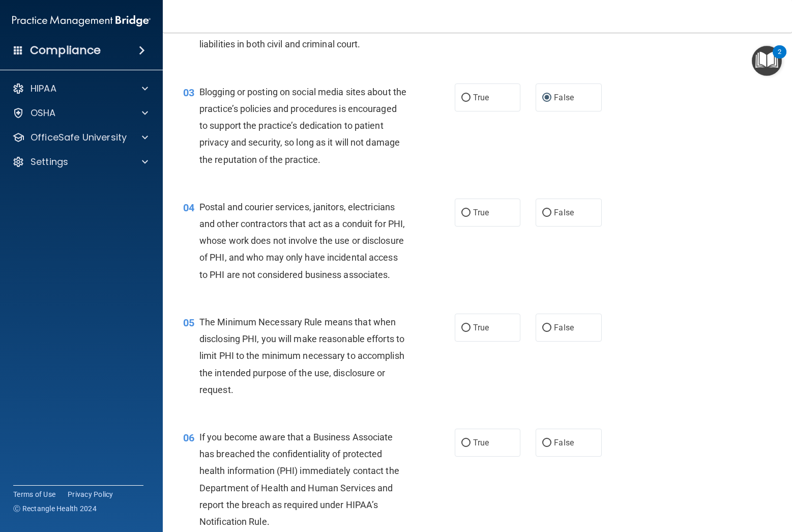
scroll to position [162, 0]
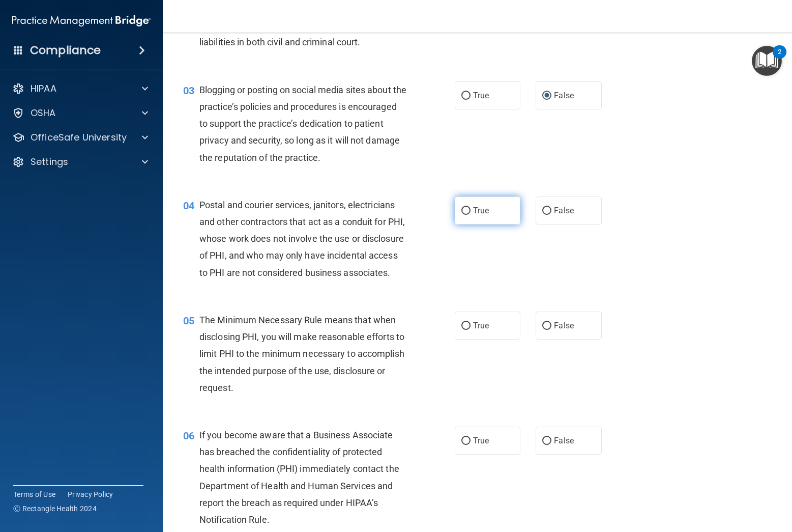
click at [469, 210] on input "True" at bounding box center [465, 211] width 9 height 8
radio input "true"
click at [467, 330] on input "True" at bounding box center [465, 326] width 9 height 8
radio input "true"
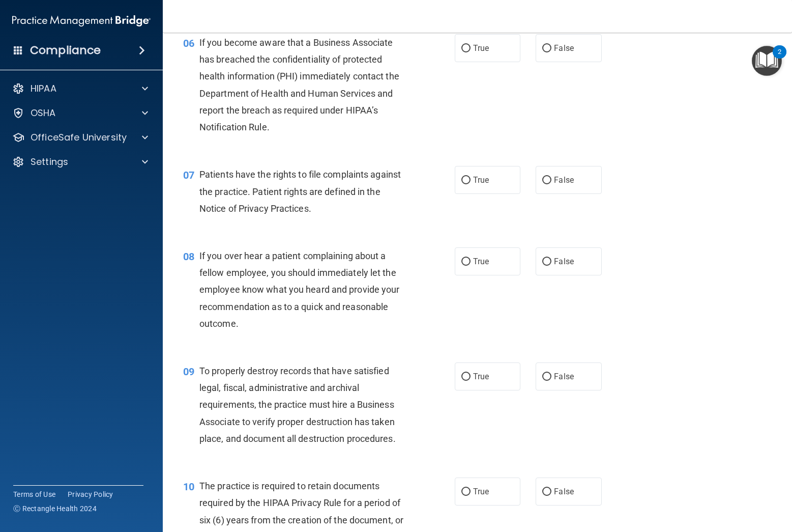
scroll to position [555, 0]
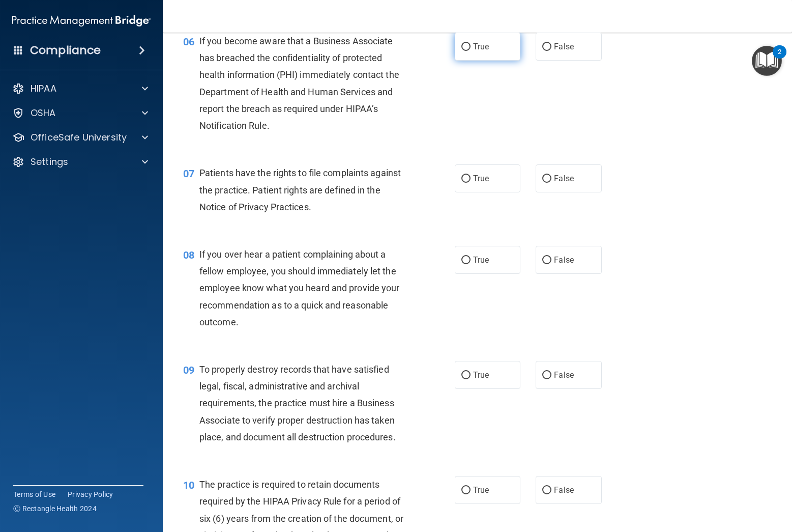
click at [466, 51] on input "True" at bounding box center [465, 47] width 9 height 8
radio input "true"
click at [463, 183] on input "True" at bounding box center [465, 179] width 9 height 8
radio input "true"
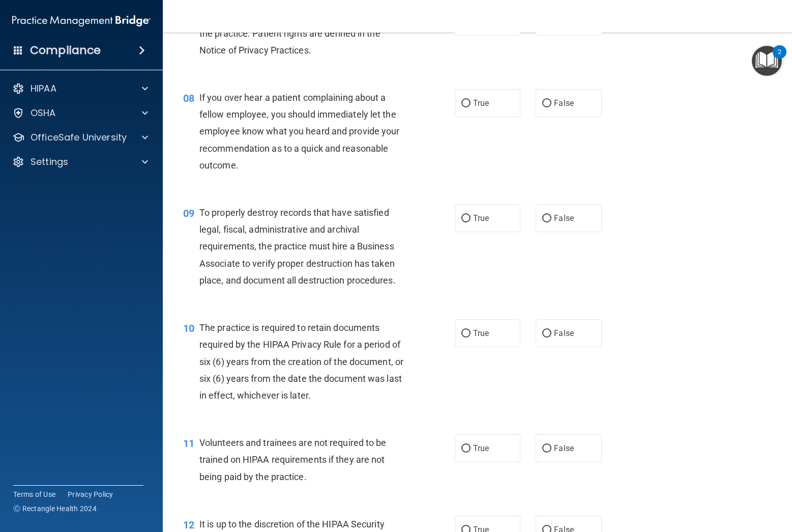
scroll to position [714, 0]
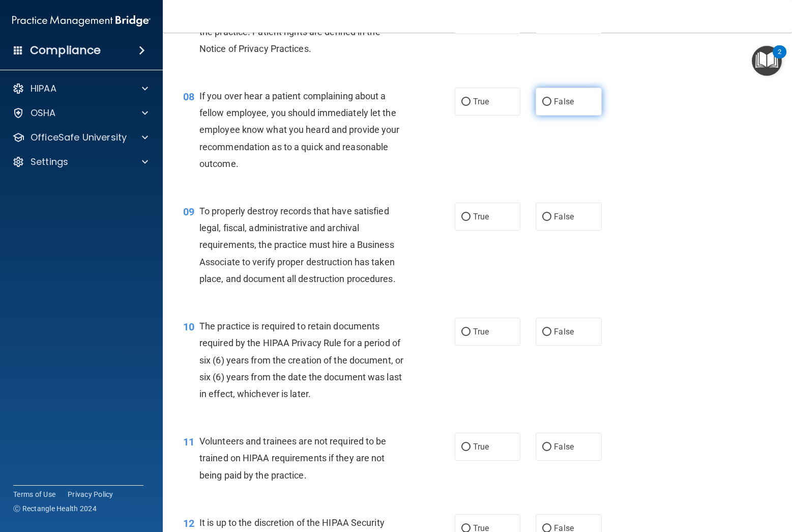
click at [548, 106] on input "False" at bounding box center [546, 102] width 9 height 8
radio input "true"
click at [547, 221] on input "False" at bounding box center [546, 217] width 9 height 8
radio input "true"
click at [466, 336] on input "True" at bounding box center [465, 332] width 9 height 8
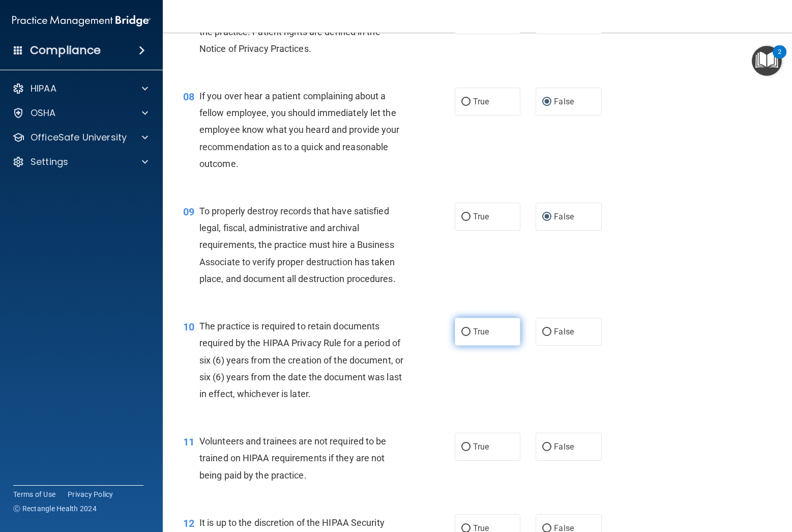
radio input "true"
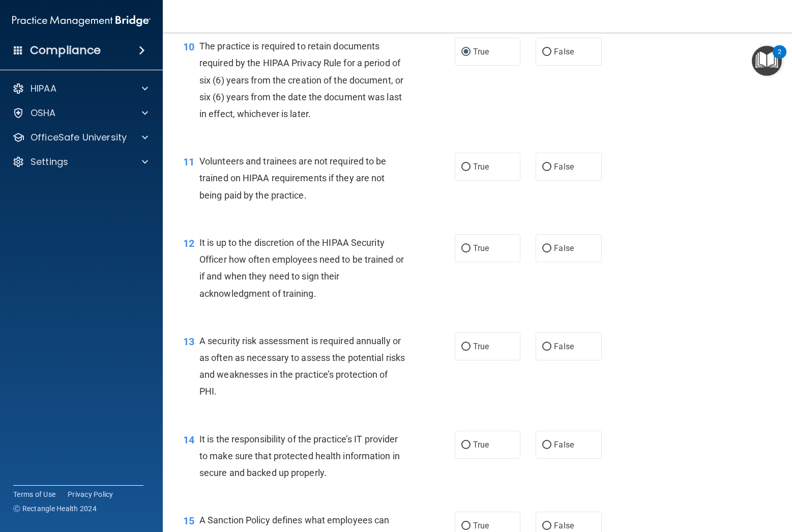
scroll to position [994, 0]
click at [545, 170] on input "False" at bounding box center [546, 166] width 9 height 8
radio input "true"
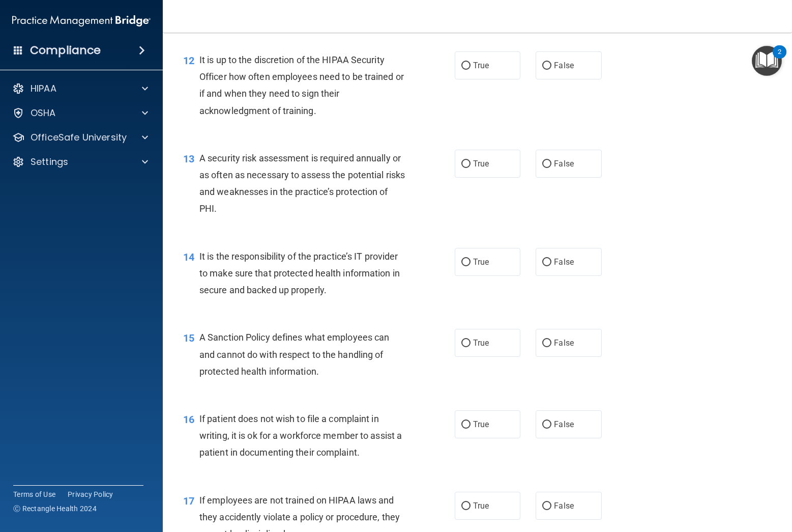
scroll to position [1178, 0]
click at [547, 68] on input "False" at bounding box center [546, 65] width 9 height 8
radio input "true"
click at [465, 166] on input "True" at bounding box center [465, 163] width 9 height 8
radio input "true"
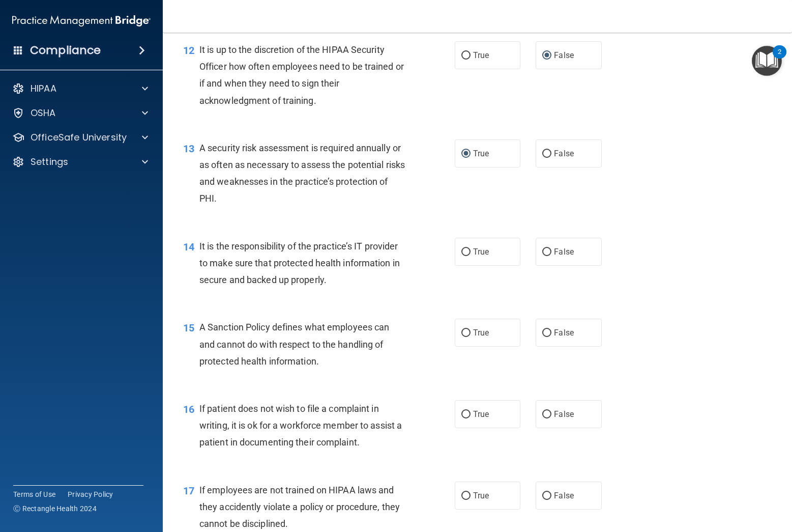
scroll to position [1190, 0]
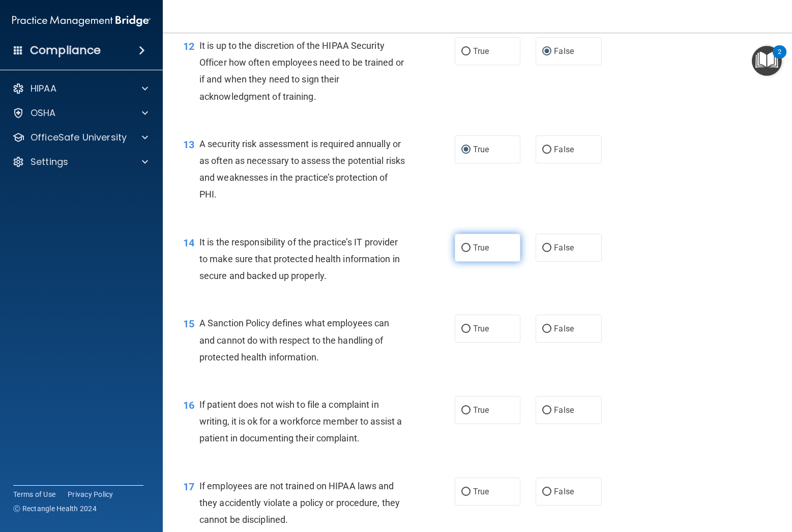
click at [465, 252] on input "True" at bounding box center [465, 248] width 9 height 8
radio input "true"
click at [548, 333] on input "False" at bounding box center [546, 329] width 9 height 8
radio input "true"
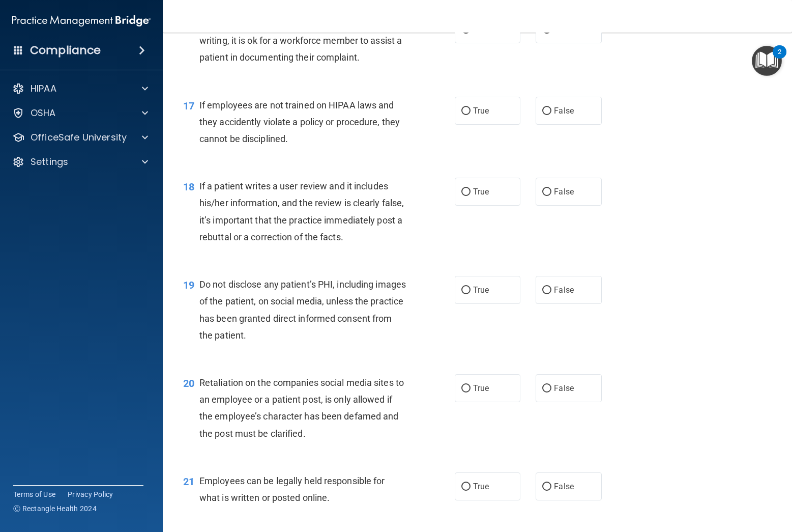
scroll to position [1559, 0]
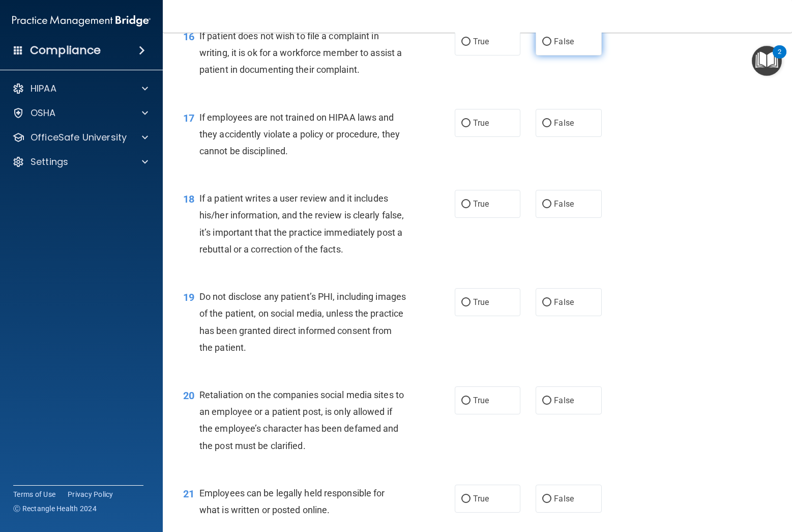
click at [549, 46] on input "False" at bounding box center [546, 42] width 9 height 8
radio input "true"
click at [551, 127] on input "False" at bounding box center [546, 124] width 9 height 8
radio input "true"
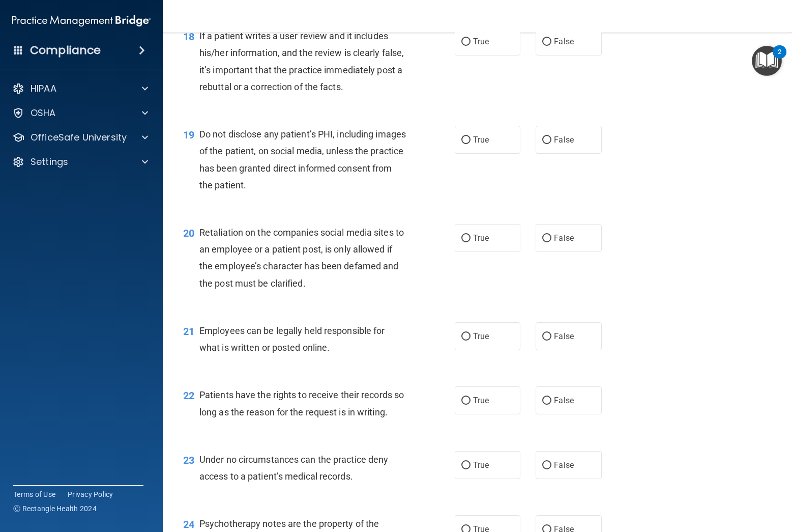
scroll to position [1722, 0]
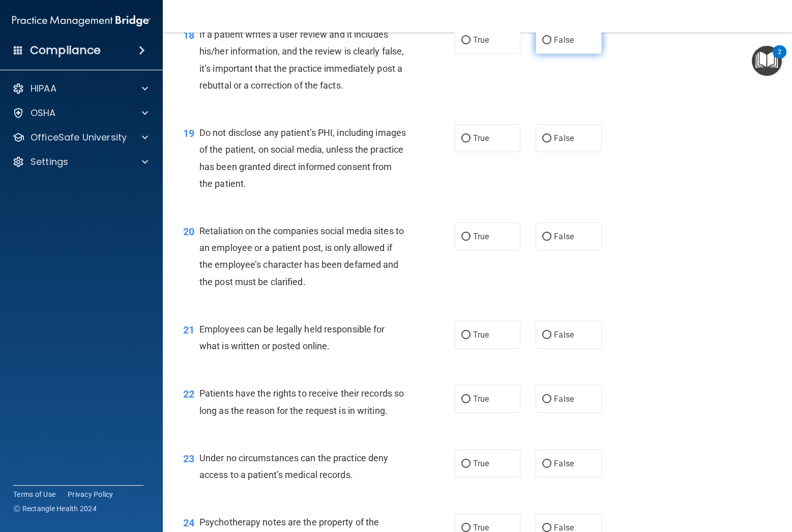
click at [551, 44] on input "False" at bounding box center [546, 41] width 9 height 8
radio input "true"
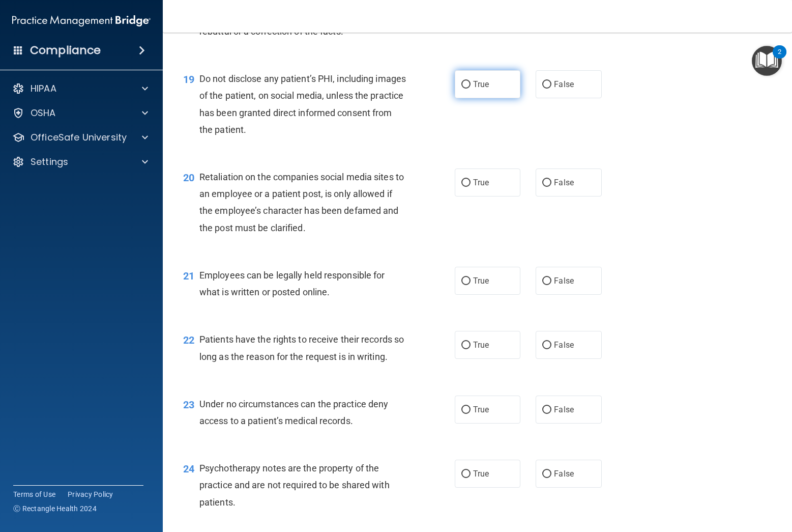
scroll to position [1783, 0]
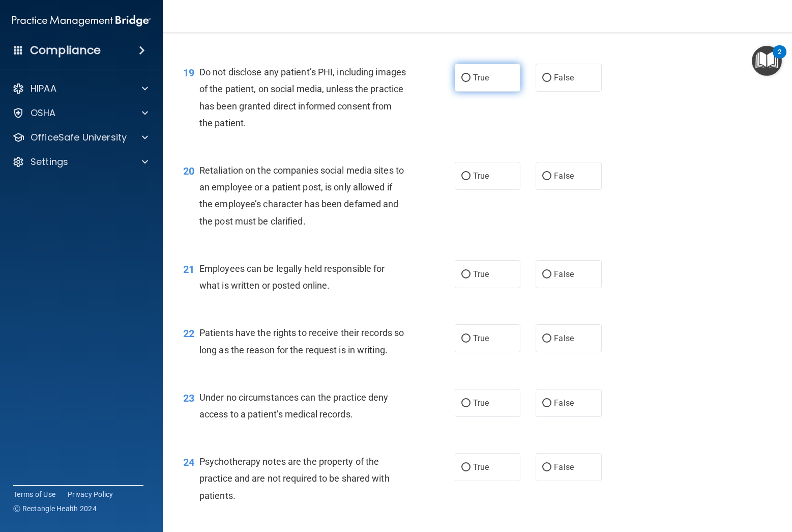
click at [463, 82] on input "True" at bounding box center [465, 78] width 9 height 8
radio input "true"
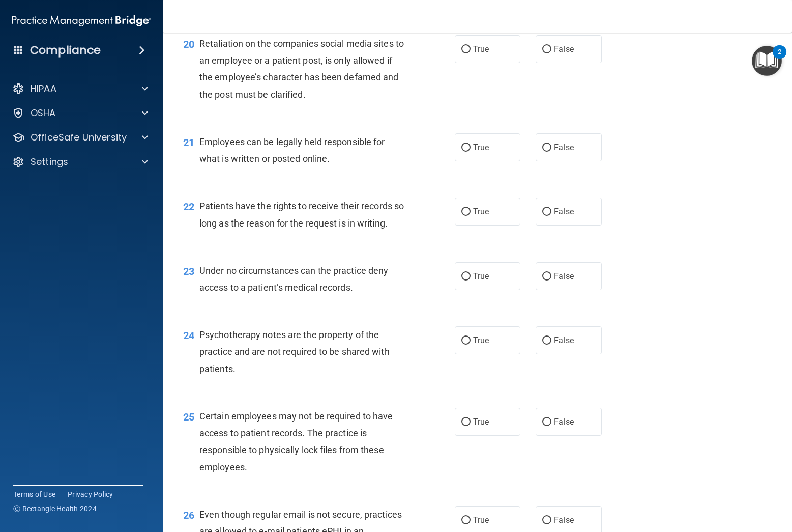
scroll to position [1913, 0]
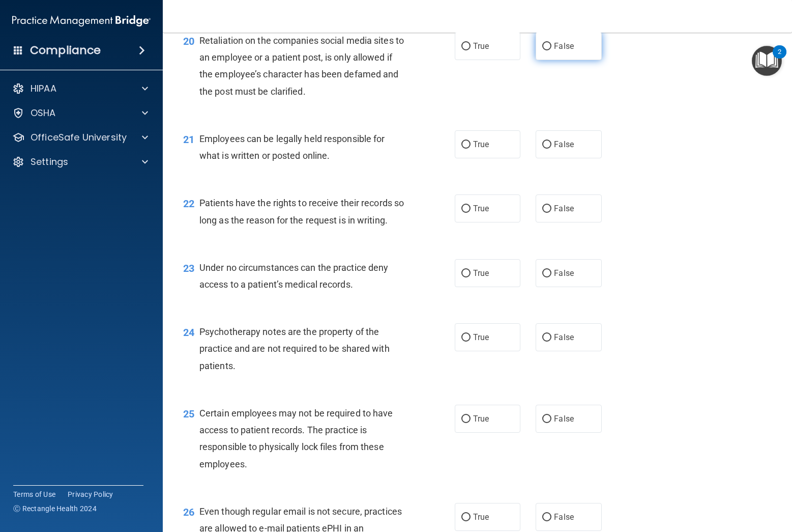
click at [544, 50] on input "False" at bounding box center [546, 47] width 9 height 8
radio input "true"
click at [469, 149] on input "True" at bounding box center [465, 145] width 9 height 8
radio input "true"
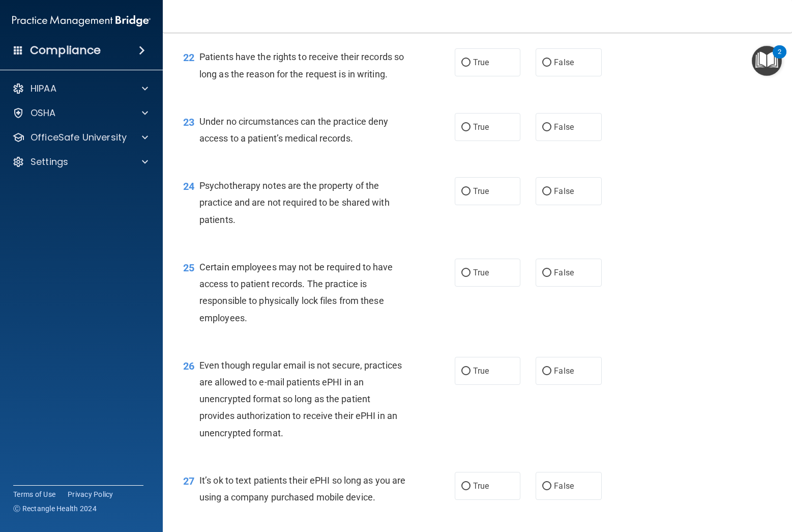
scroll to position [2059, 0]
click at [469, 66] on input "True" at bounding box center [465, 62] width 9 height 8
radio input "true"
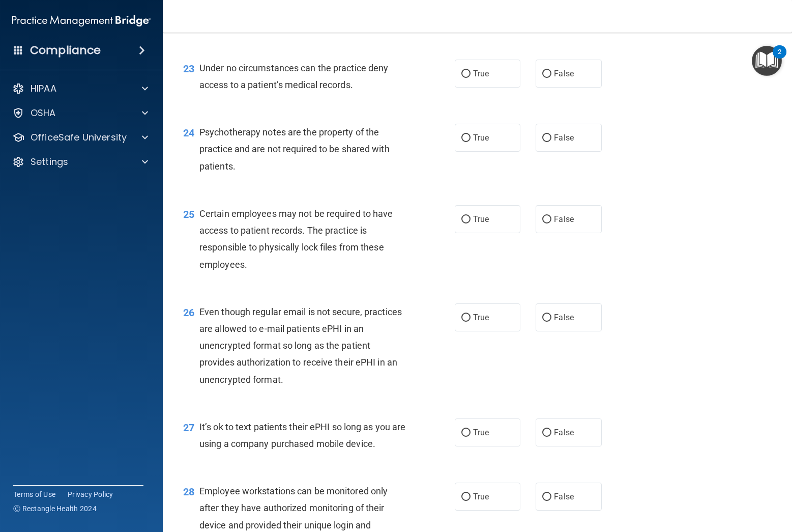
scroll to position [2120, 0]
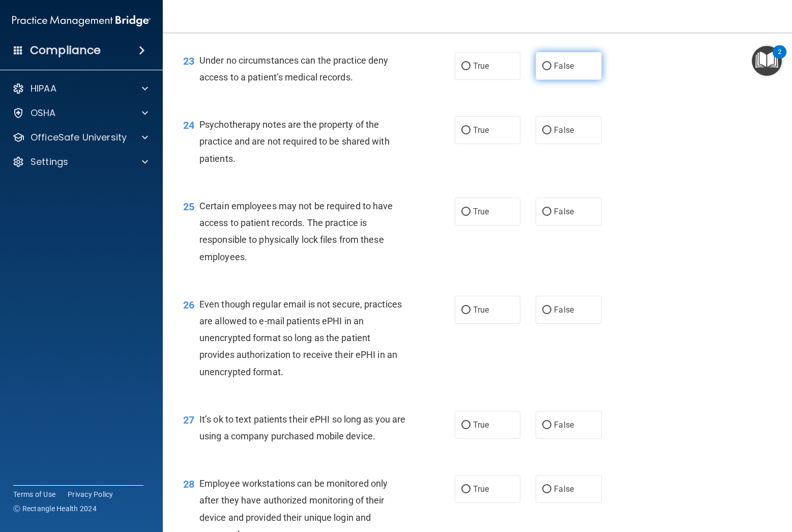
click at [548, 70] on input "False" at bounding box center [546, 67] width 9 height 8
radio input "true"
click at [465, 70] on input "True" at bounding box center [465, 67] width 9 height 8
radio input "true"
radio input "false"
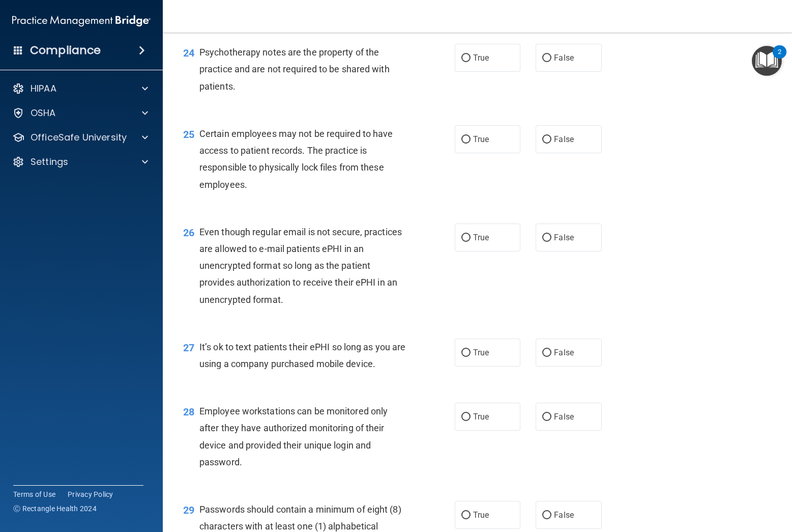
scroll to position [2196, 0]
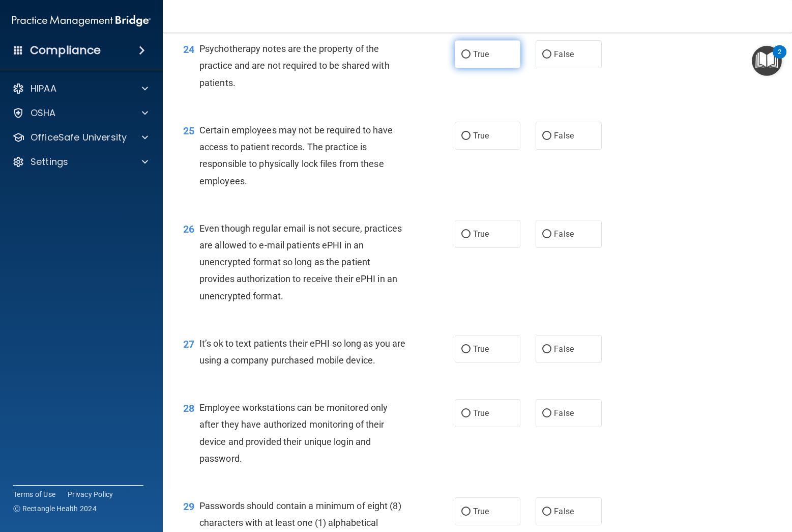
click at [467, 58] on input "True" at bounding box center [465, 55] width 9 height 8
radio input "true"
click at [550, 140] on input "False" at bounding box center [546, 136] width 9 height 8
radio input "true"
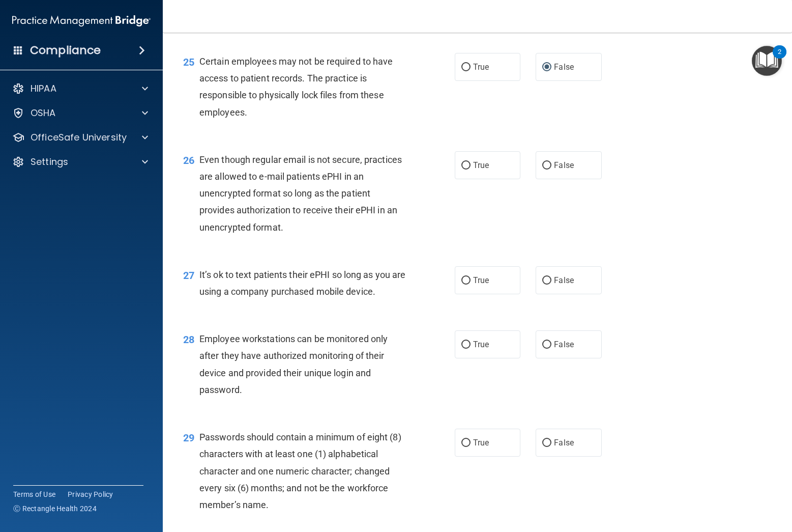
scroll to position [2268, 0]
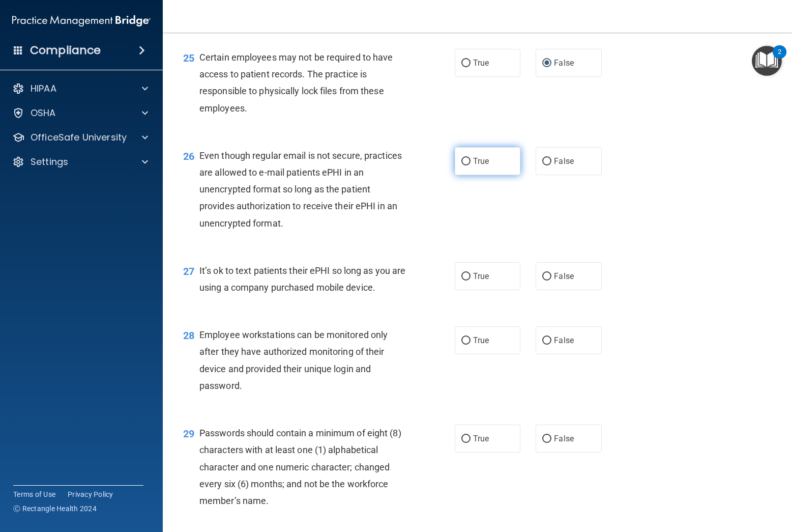
click at [466, 165] on input "True" at bounding box center [465, 162] width 9 height 8
radio input "true"
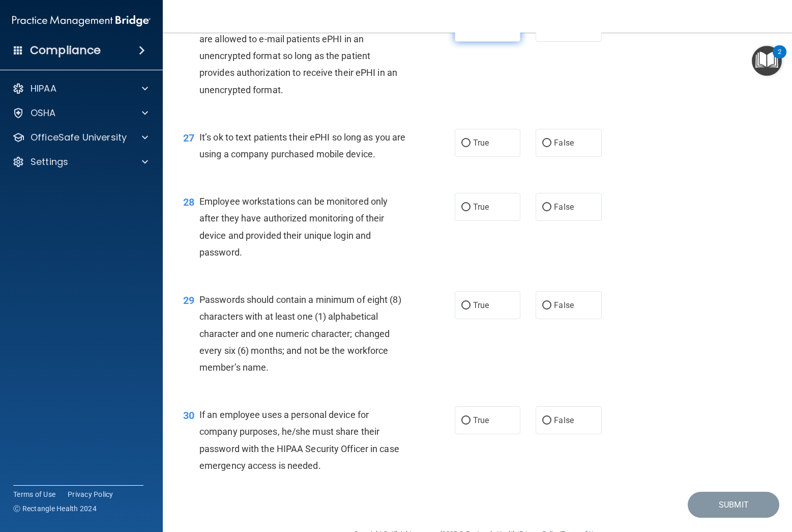
scroll to position [2405, 0]
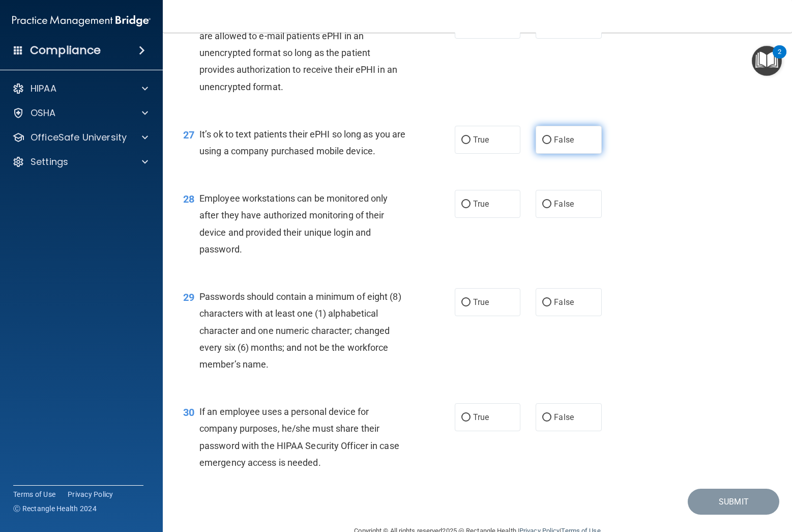
click at [550, 144] on input "False" at bounding box center [546, 140] width 9 height 8
radio input "true"
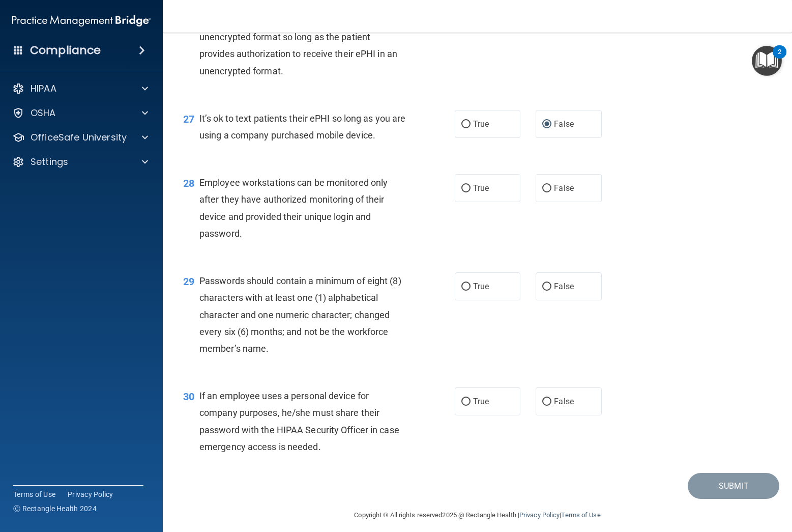
scroll to position [2445, 0]
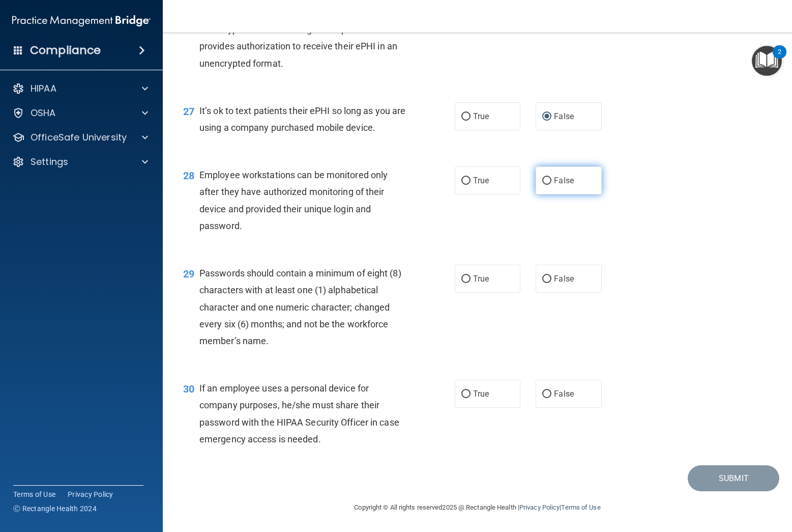
click at [547, 181] on input "False" at bounding box center [546, 181] width 9 height 8
radio input "true"
click at [467, 278] on input "True" at bounding box center [465, 279] width 9 height 8
radio input "true"
click at [550, 394] on input "False" at bounding box center [546, 394] width 9 height 8
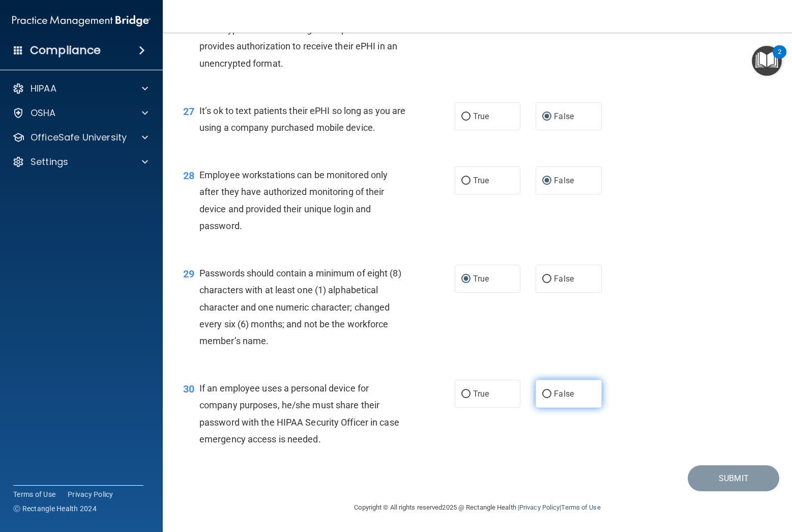
radio input "true"
click at [743, 482] on button "Submit" at bounding box center [734, 478] width 92 height 26
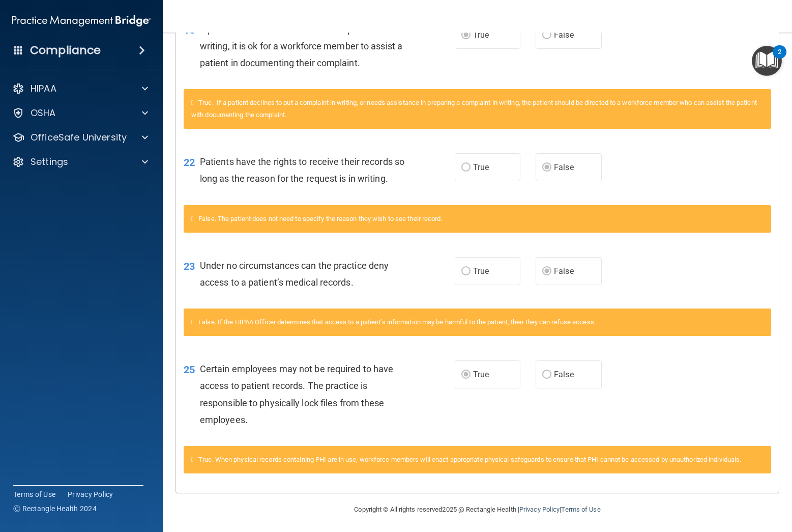
scroll to position [559, 0]
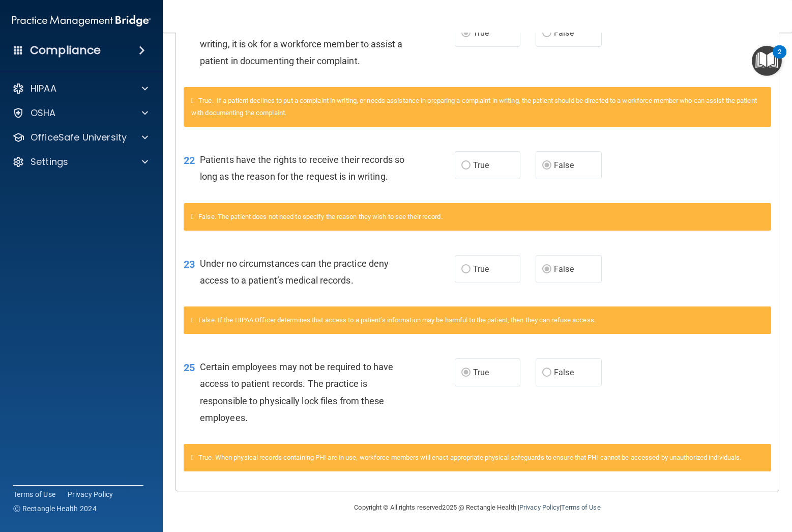
click at [75, 52] on h4 "Compliance" at bounding box center [65, 50] width 71 height 14
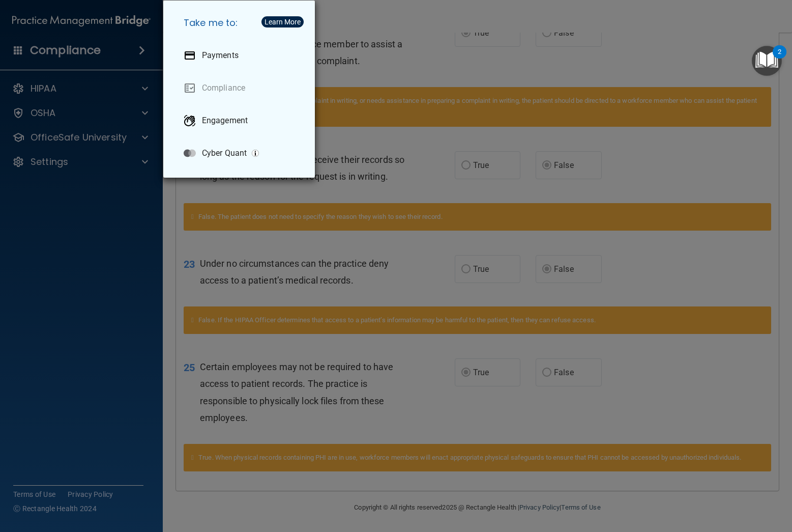
click at [762, 61] on img "Open Resource Center, 2 new notifications" at bounding box center [767, 61] width 30 height 30
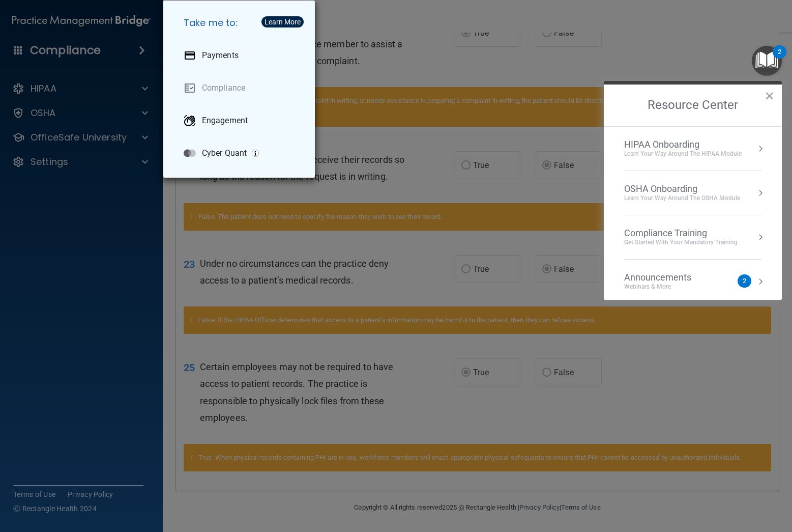
click at [653, 234] on div "Compliance Training" at bounding box center [680, 232] width 113 height 11
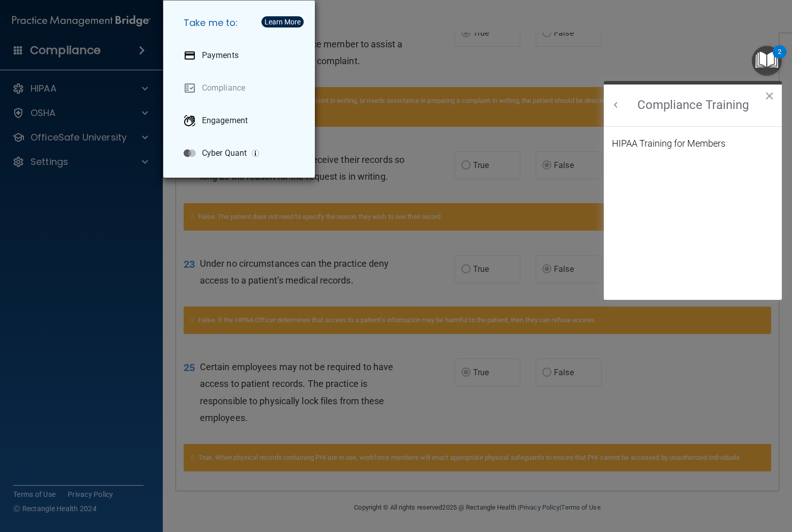
scroll to position [0, 0]
click at [671, 140] on div "HIPAA Training for Members" at bounding box center [668, 143] width 113 height 9
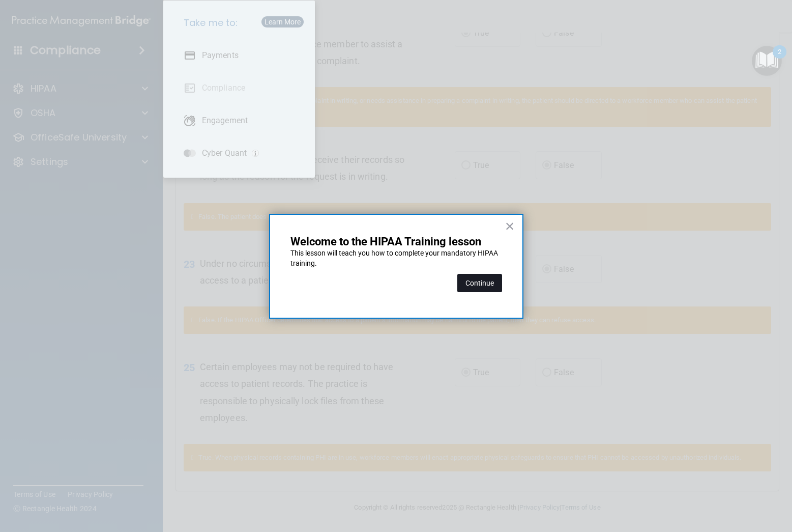
click at [473, 286] on button "Continue" at bounding box center [479, 283] width 45 height 18
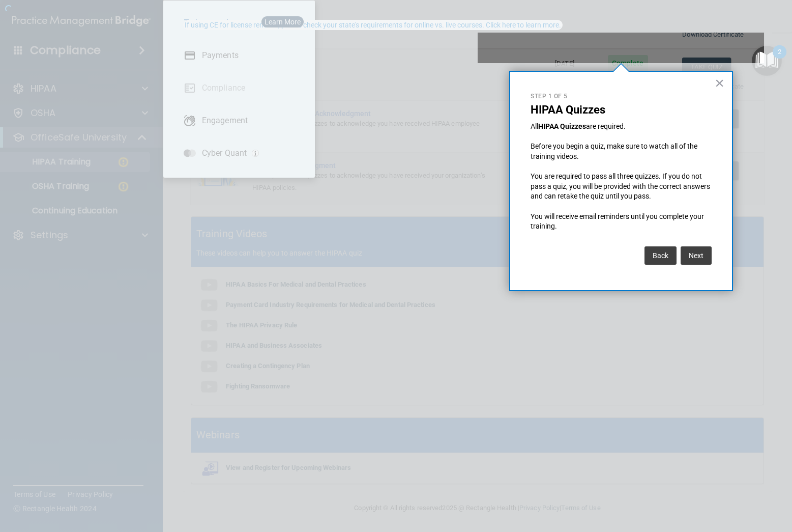
scroll to position [78, 0]
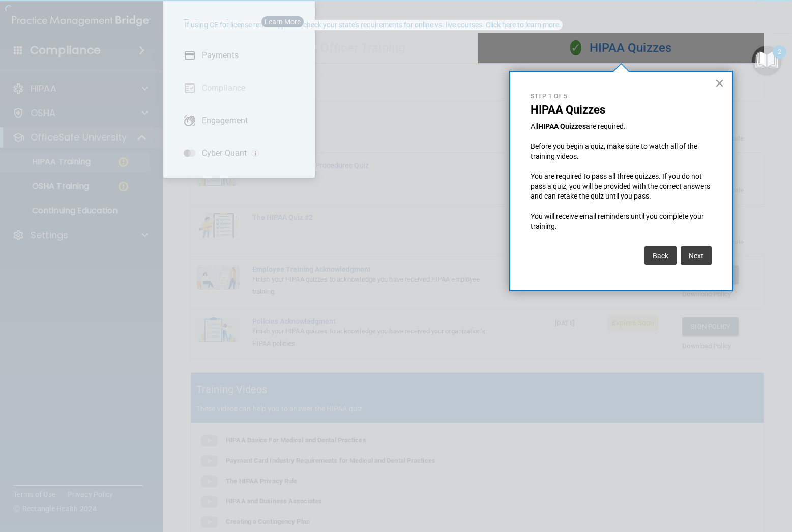
click at [720, 79] on button "×" at bounding box center [720, 83] width 10 height 16
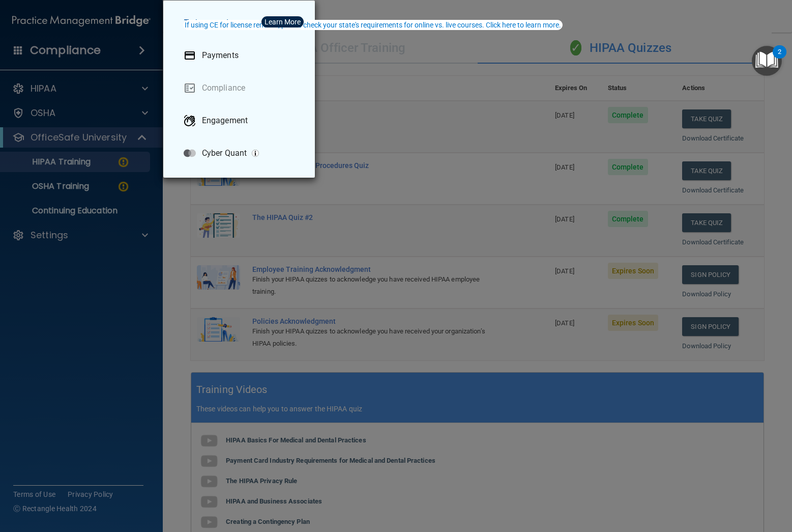
click at [460, 73] on div "Take me to: Payments Compliance Engagement Cyber Quant" at bounding box center [396, 266] width 792 height 532
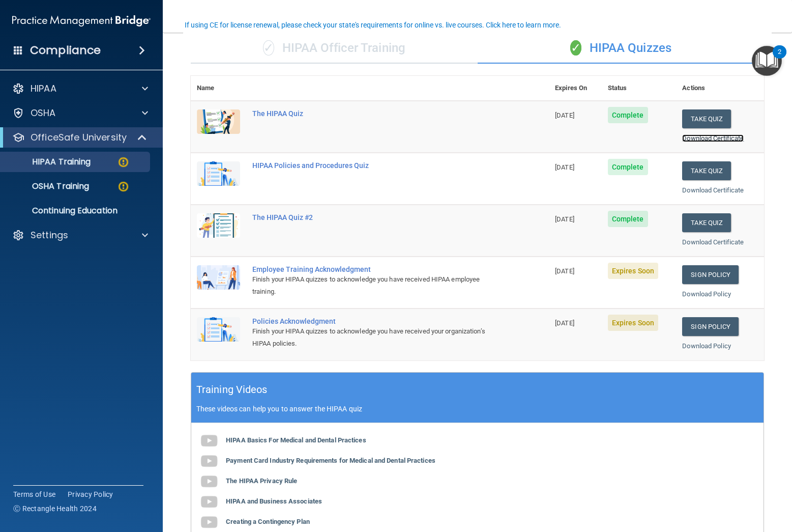
click at [709, 139] on link "Download Certificate" at bounding box center [713, 138] width 62 height 8
click at [700, 191] on link "Download Certificate" at bounding box center [713, 190] width 62 height 8
click at [696, 244] on link "Download Certificate" at bounding box center [713, 242] width 62 height 8
click at [703, 277] on link "Sign Policy" at bounding box center [710, 274] width 56 height 19
click at [86, 188] on p "OSHA Training" at bounding box center [48, 186] width 82 height 10
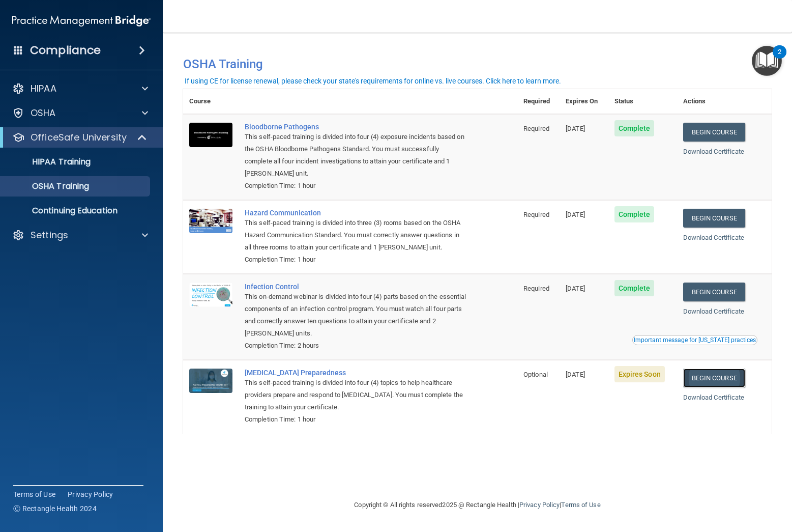
click at [706, 382] on link "Begin Course" at bounding box center [714, 377] width 62 height 19
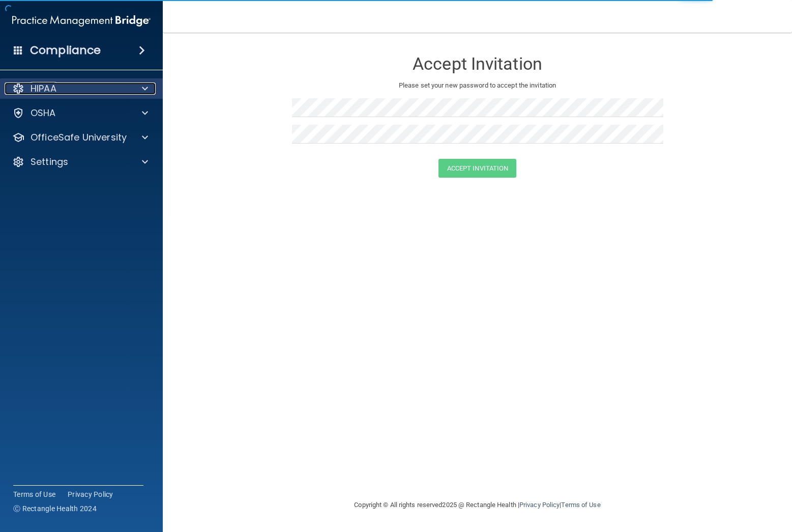
click at [44, 91] on p "HIPAA" at bounding box center [44, 88] width 26 height 12
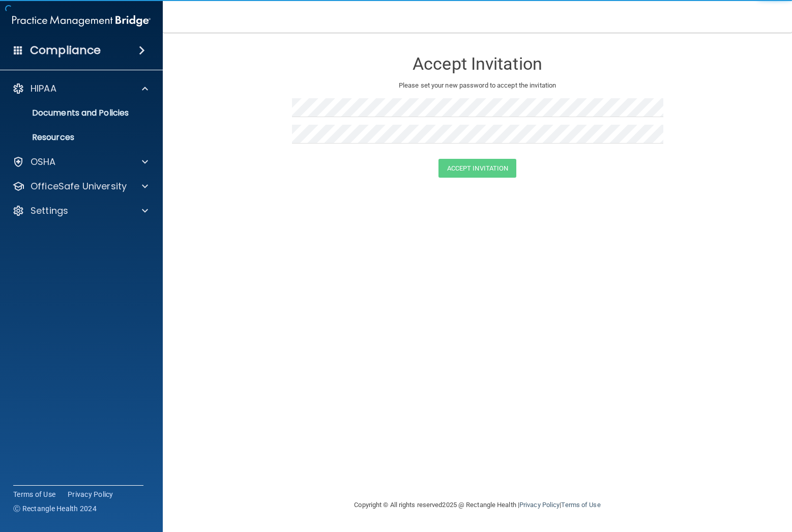
click at [74, 55] on h4 "Compliance" at bounding box center [65, 50] width 71 height 14
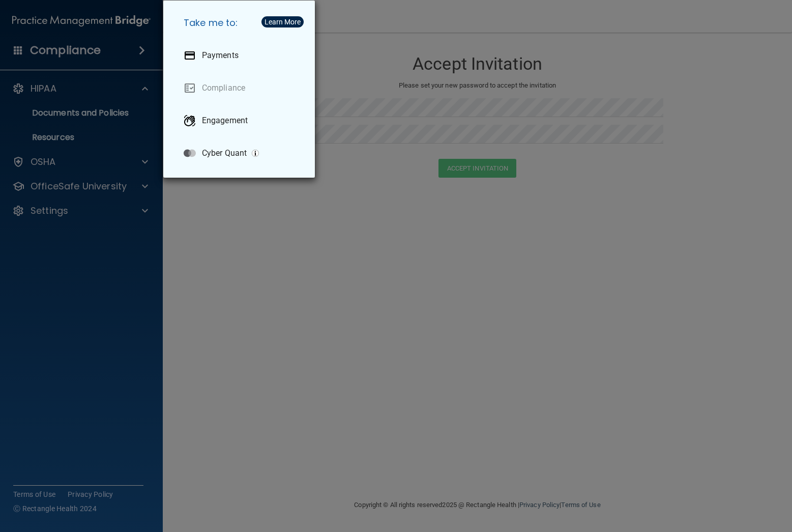
click at [45, 91] on div "Take me to: Payments Compliance Engagement Cyber Quant" at bounding box center [396, 266] width 792 height 532
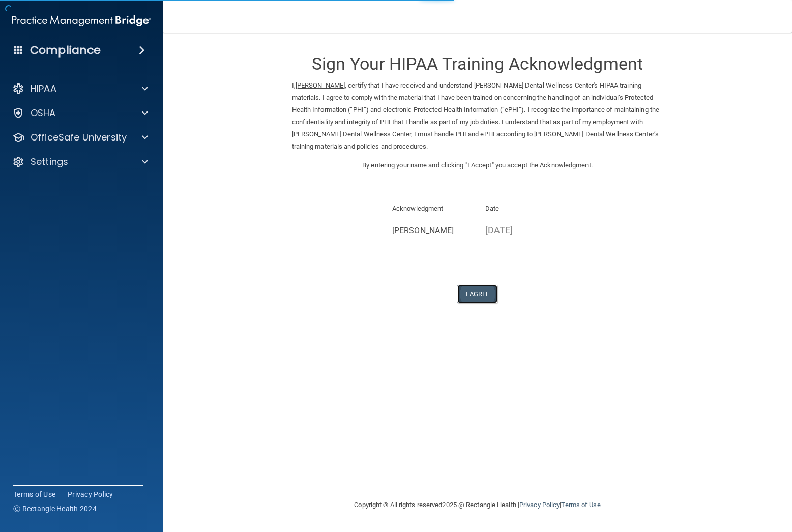
click at [481, 299] on button "I Agree" at bounding box center [477, 293] width 41 height 19
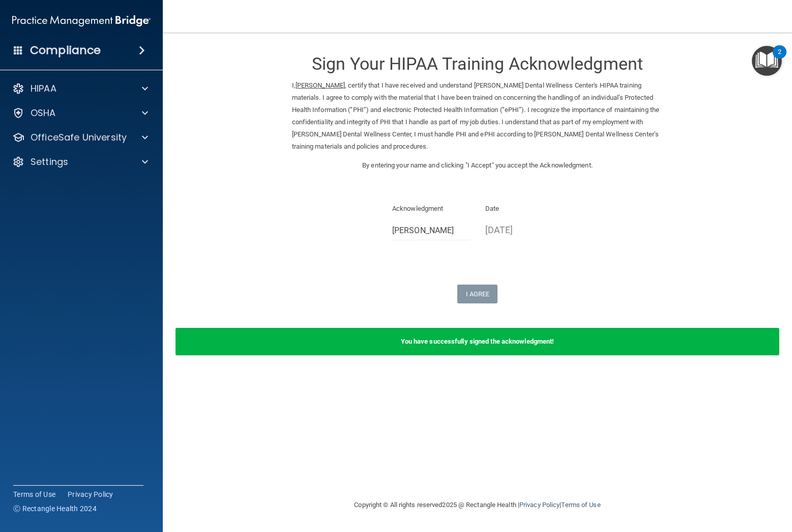
click at [769, 57] on img "Open Resource Center, 2 new notifications" at bounding box center [767, 61] width 30 height 30
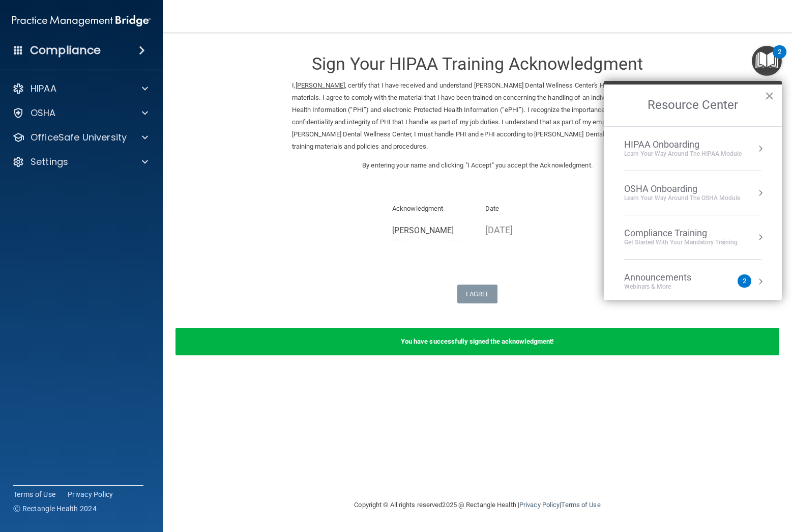
click at [658, 233] on div "Compliance Training" at bounding box center [680, 232] width 113 height 11
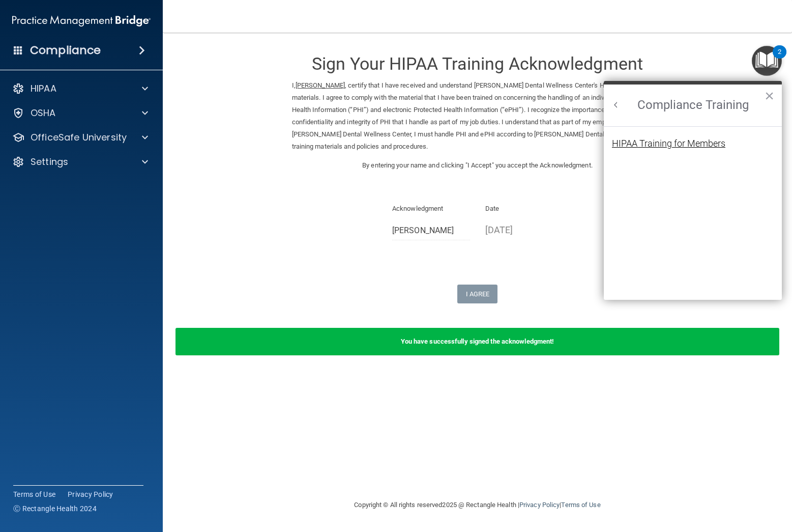
click at [656, 141] on div "HIPAA Training for Members" at bounding box center [668, 143] width 113 height 9
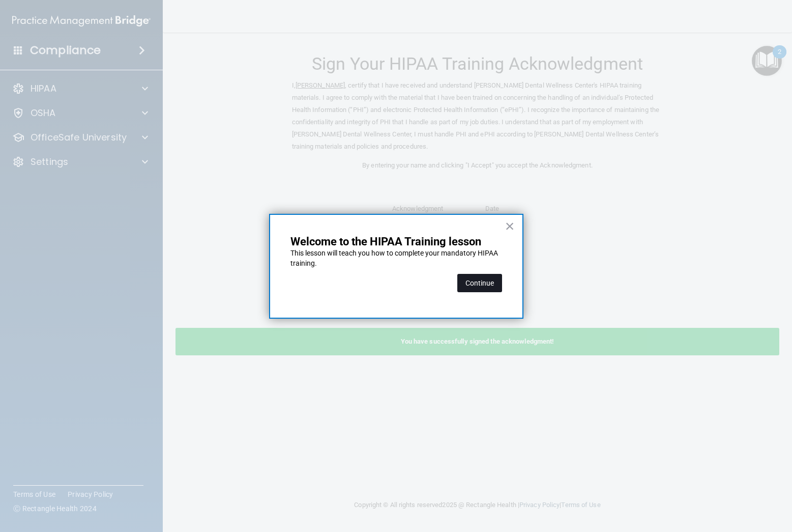
click at [476, 284] on button "Continue" at bounding box center [479, 283] width 45 height 18
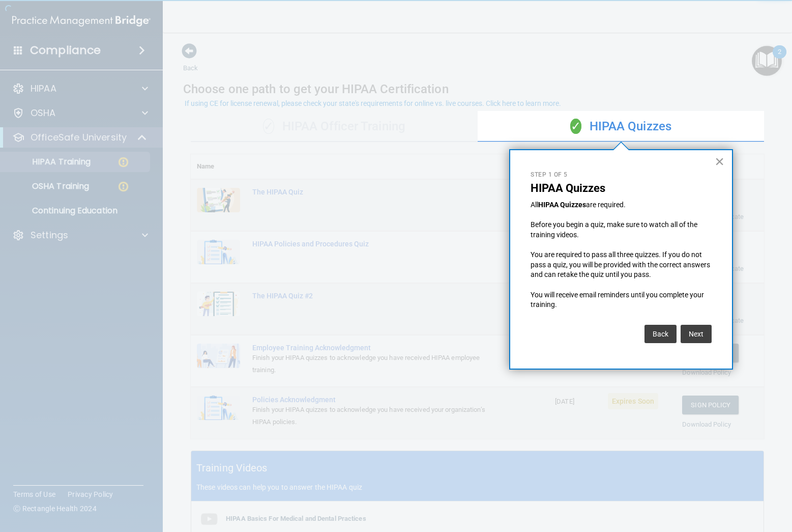
click at [723, 164] on button "×" at bounding box center [720, 161] width 10 height 16
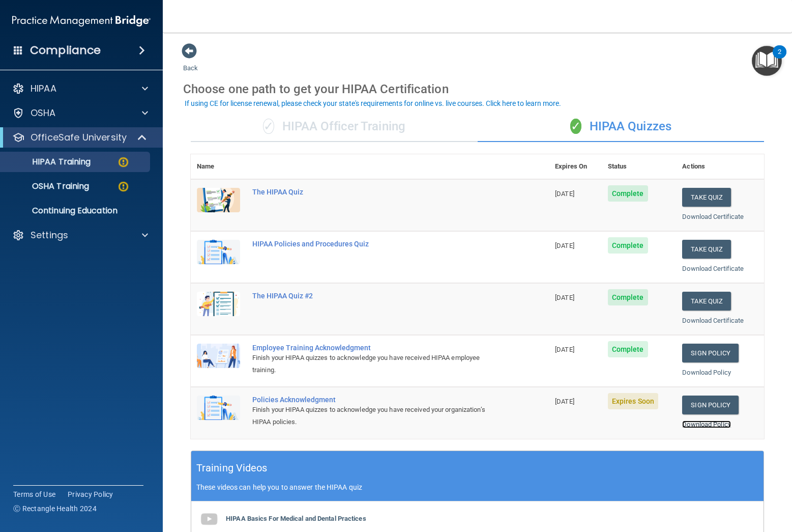
click at [709, 426] on link "Download Policy" at bounding box center [706, 424] width 49 height 8
click at [699, 407] on link "Sign Policy" at bounding box center [710, 404] width 56 height 19
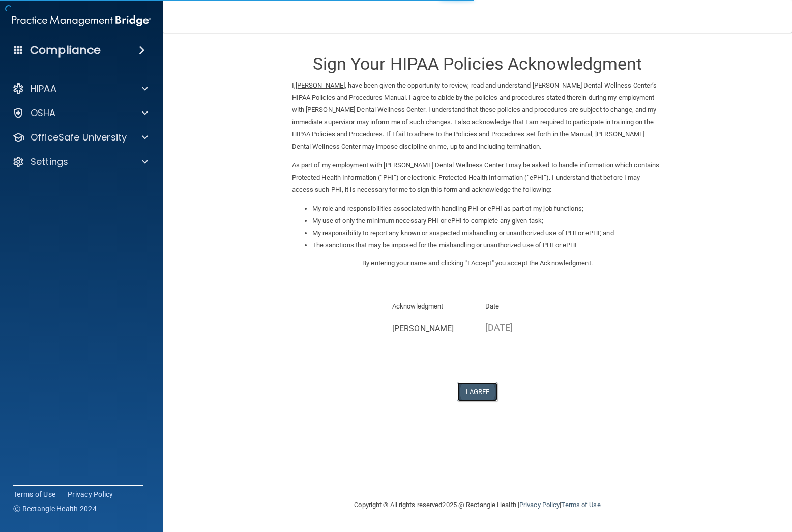
click at [476, 393] on button "I Agree" at bounding box center [477, 391] width 41 height 19
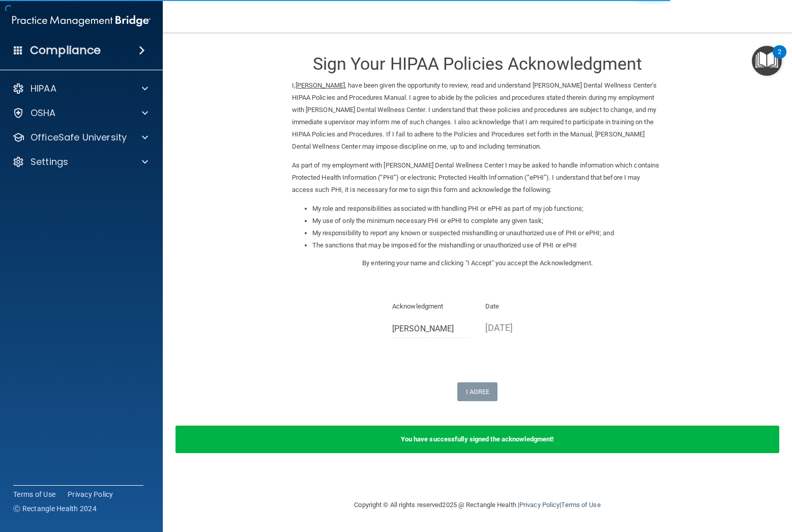
click at [769, 67] on img "Open Resource Center, 2 new notifications" at bounding box center [767, 61] width 30 height 30
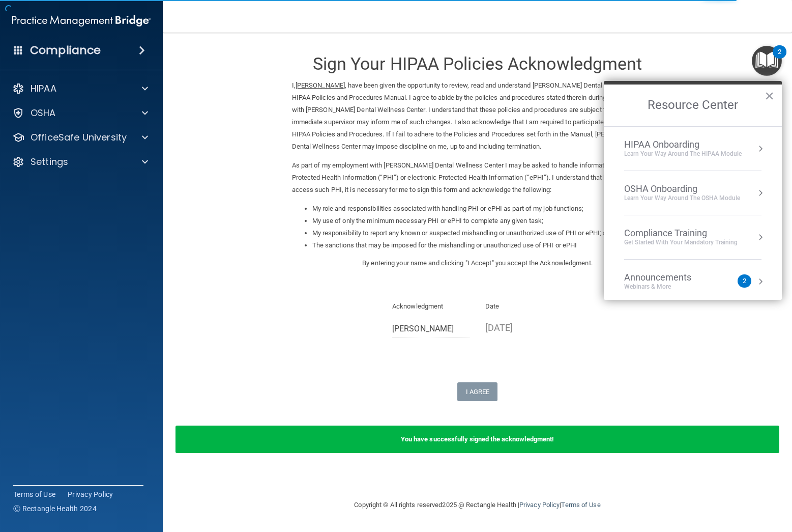
click at [653, 232] on div "Compliance Training" at bounding box center [680, 232] width 113 height 11
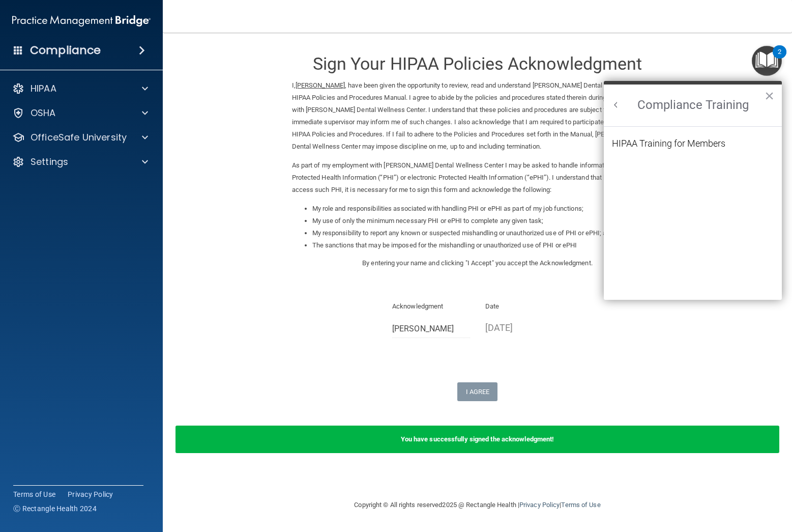
click at [674, 136] on ol "HIPAA Training for Members" at bounding box center [693, 213] width 162 height 173
click at [674, 142] on div "HIPAA Training for Members" at bounding box center [668, 143] width 113 height 9
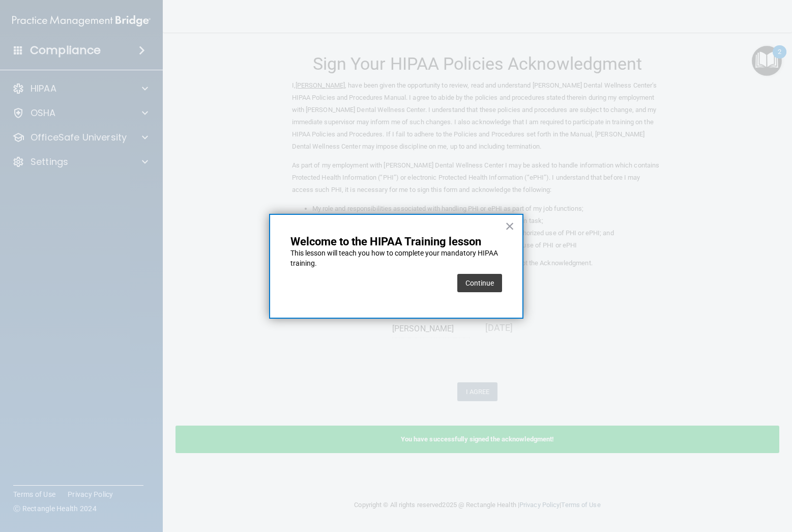
click at [461, 278] on button "Continue" at bounding box center [479, 283] width 45 height 18
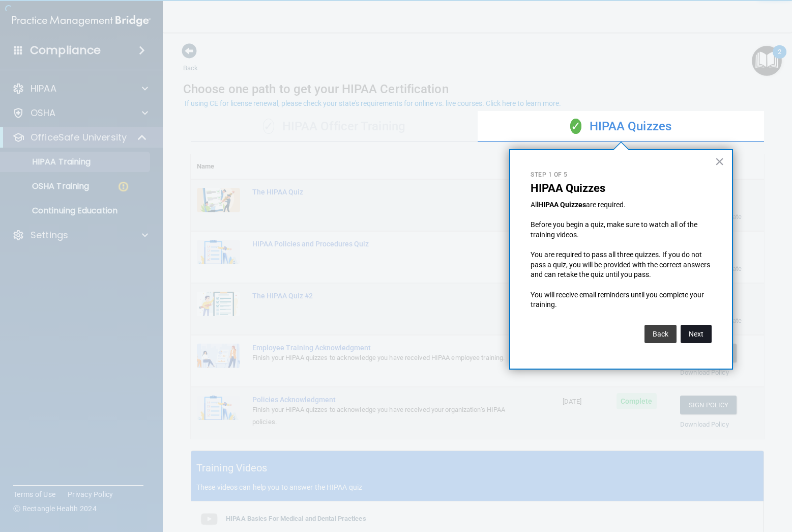
click at [691, 335] on button "Next" at bounding box center [696, 334] width 31 height 18
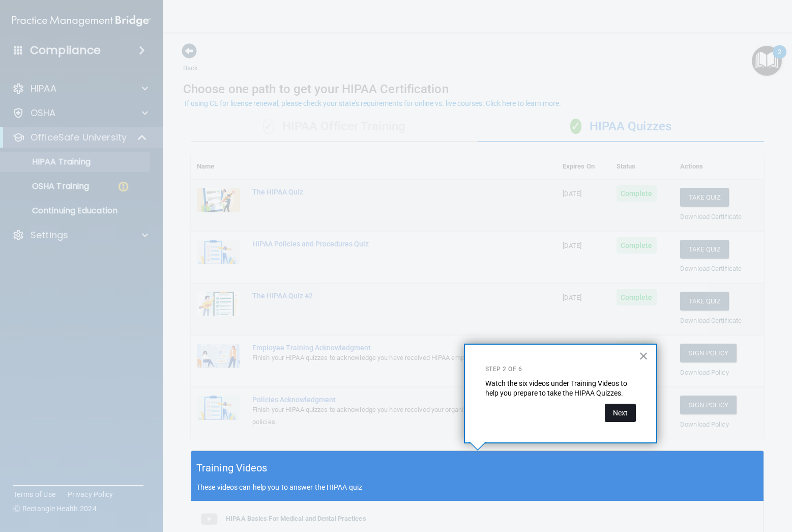
click at [619, 412] on button "Next" at bounding box center [620, 412] width 31 height 18
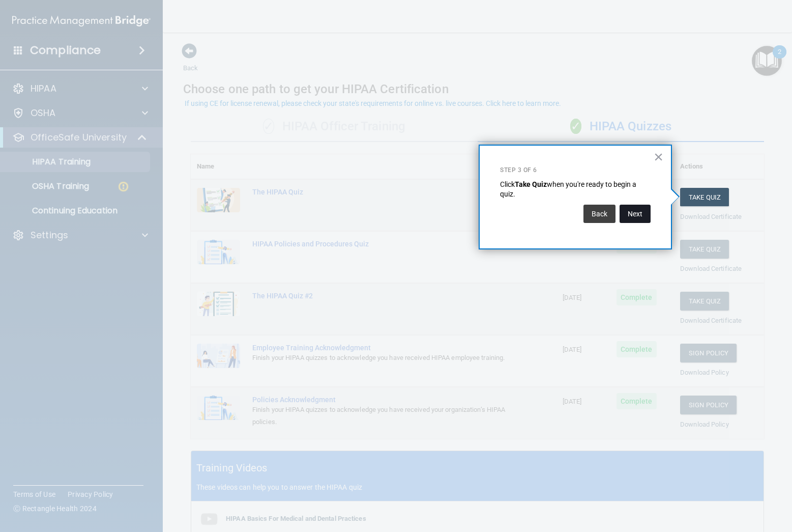
click at [640, 216] on button "Next" at bounding box center [635, 213] width 31 height 18
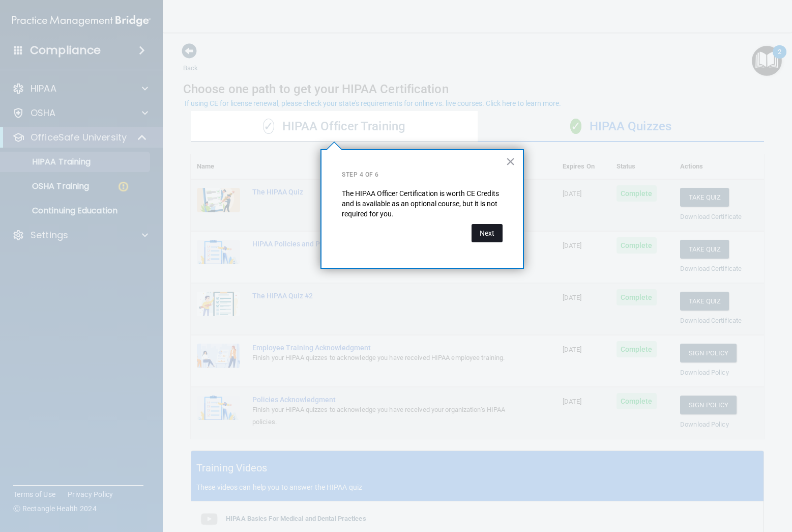
click at [487, 234] on button "Next" at bounding box center [487, 233] width 31 height 18
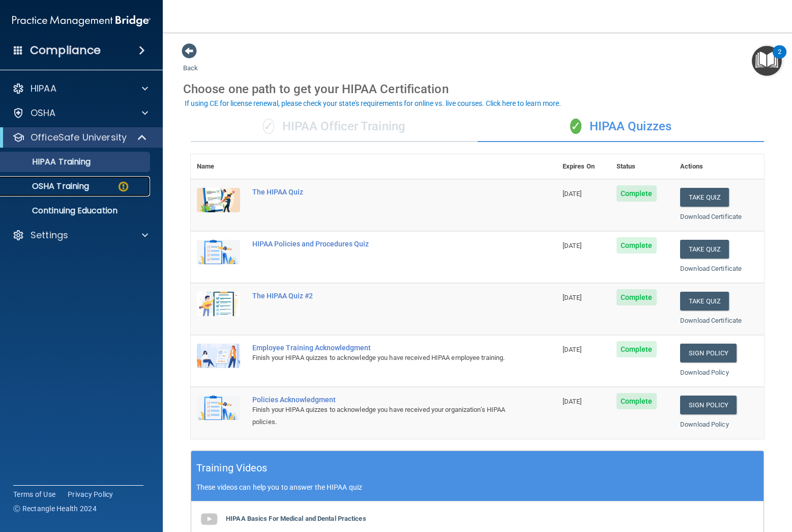
click at [58, 186] on p "OSHA Training" at bounding box center [48, 186] width 82 height 10
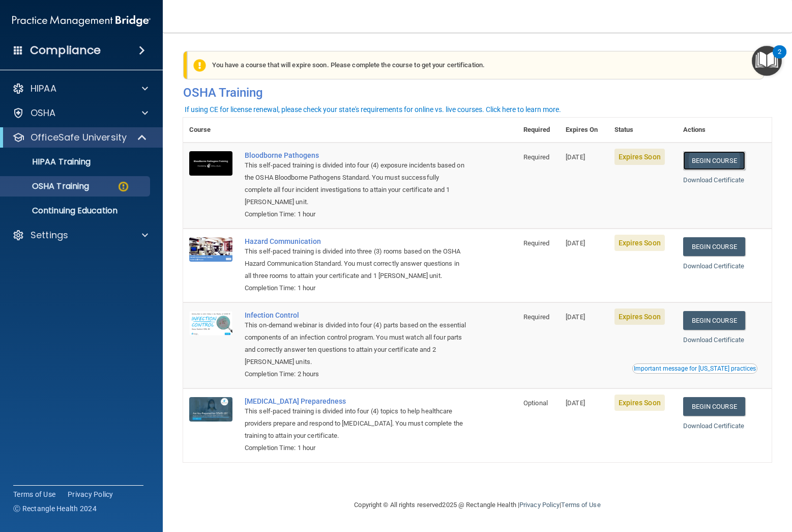
click at [712, 163] on link "Begin Course" at bounding box center [714, 160] width 62 height 19
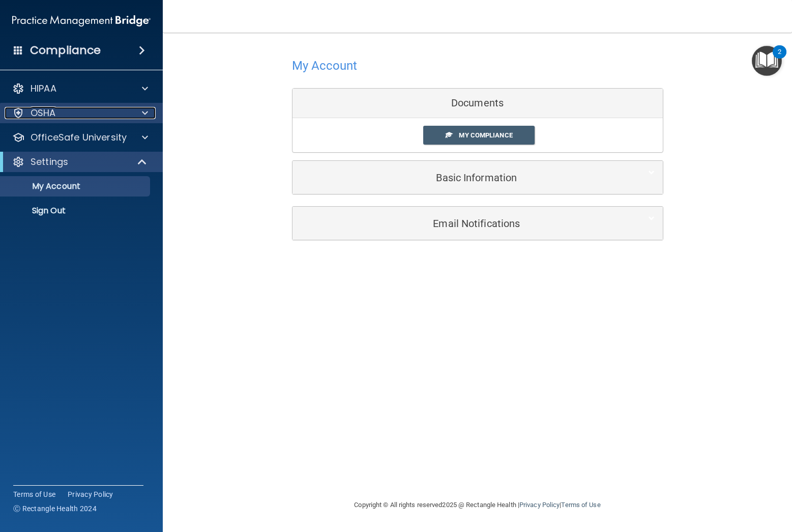
click at [72, 116] on div "OSHA" at bounding box center [68, 113] width 126 height 12
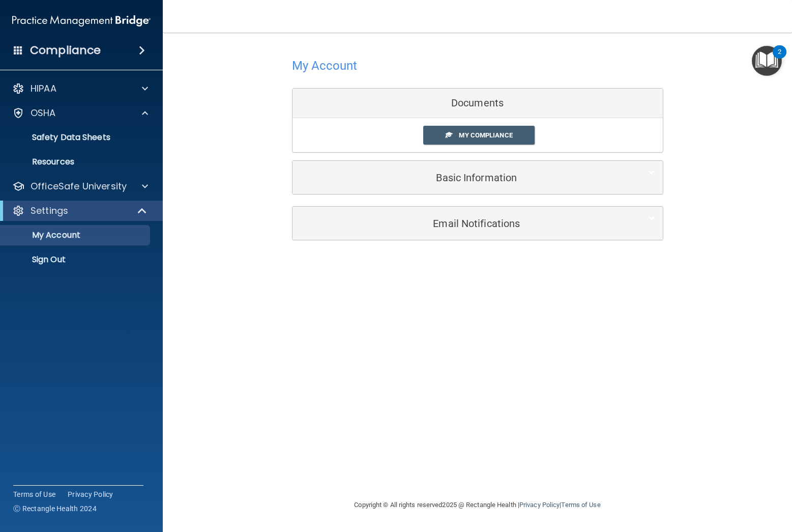
click at [772, 59] on img "Open Resource Center, 2 new notifications" at bounding box center [767, 61] width 30 height 30
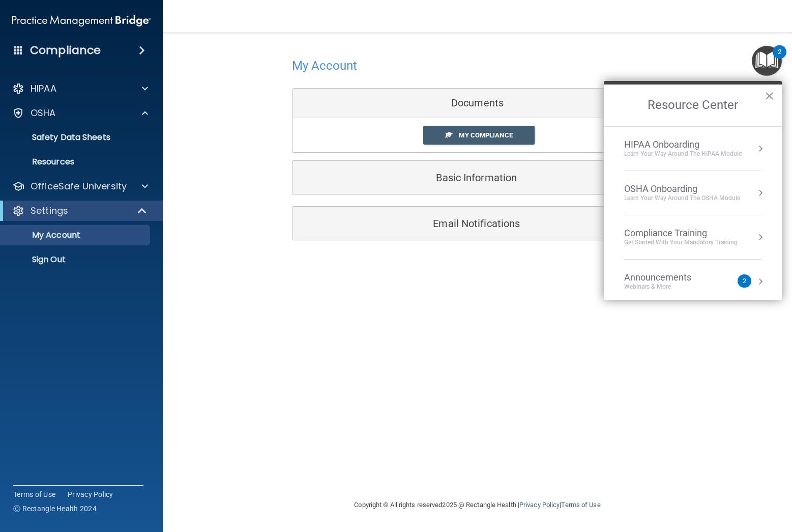
click at [671, 240] on div "Get Started with your mandatory training" at bounding box center [680, 242] width 113 height 9
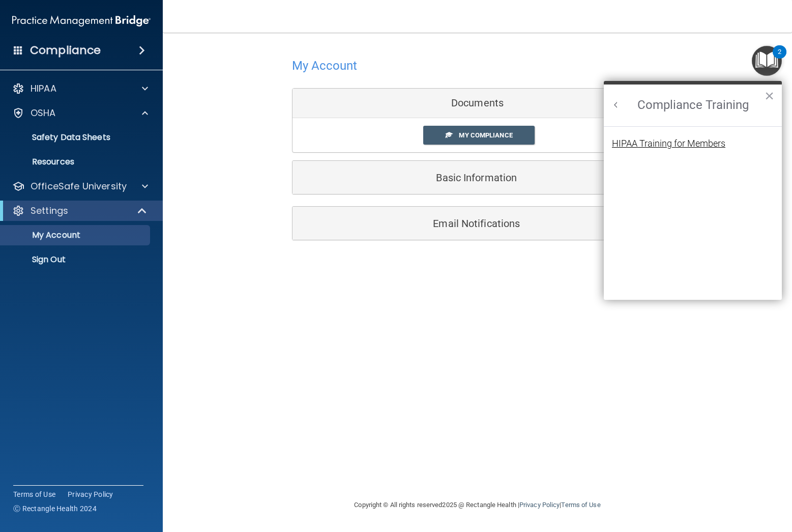
click at [678, 143] on div "HIPAA Training for Members" at bounding box center [668, 143] width 113 height 9
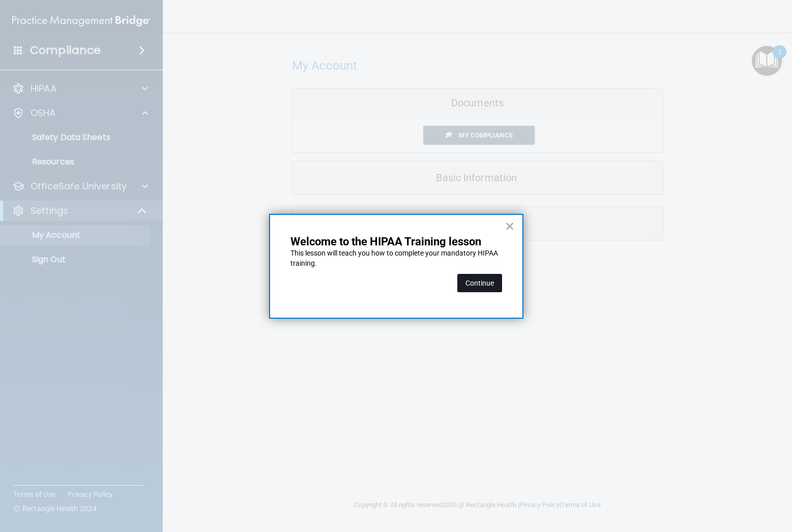
click at [489, 283] on button "Continue" at bounding box center [479, 283] width 45 height 18
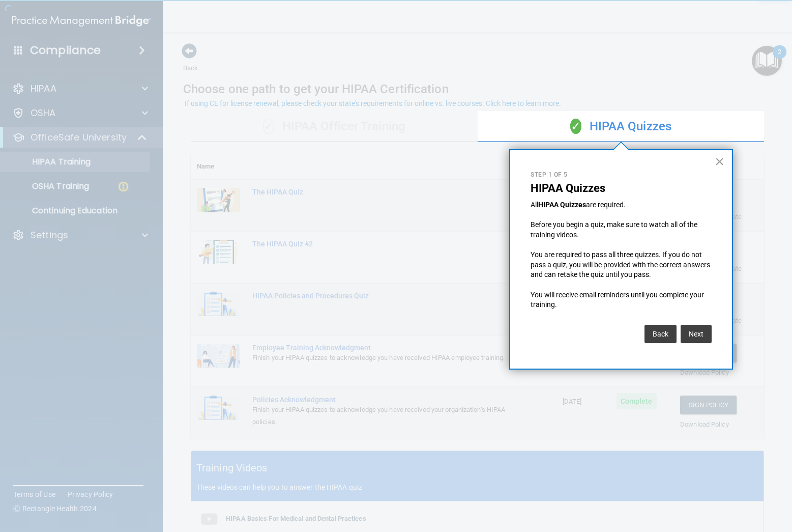
click at [715, 160] on button "×" at bounding box center [720, 161] width 10 height 16
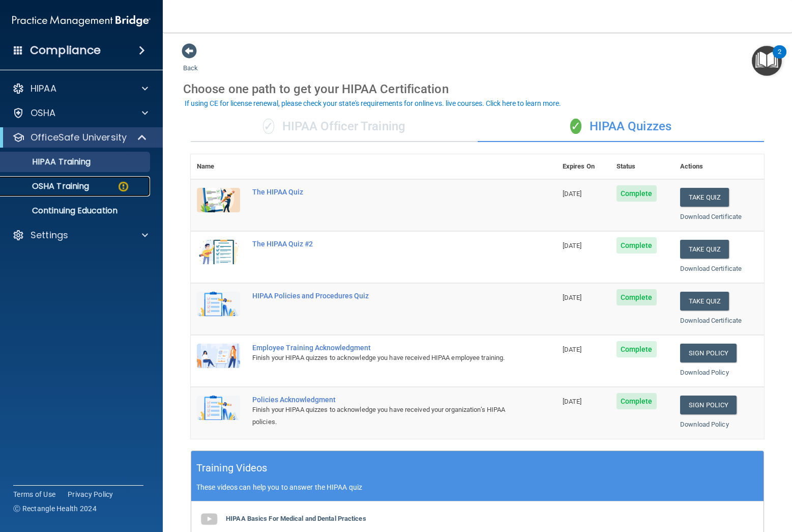
click at [83, 185] on p "OSHA Training" at bounding box center [48, 186] width 82 height 10
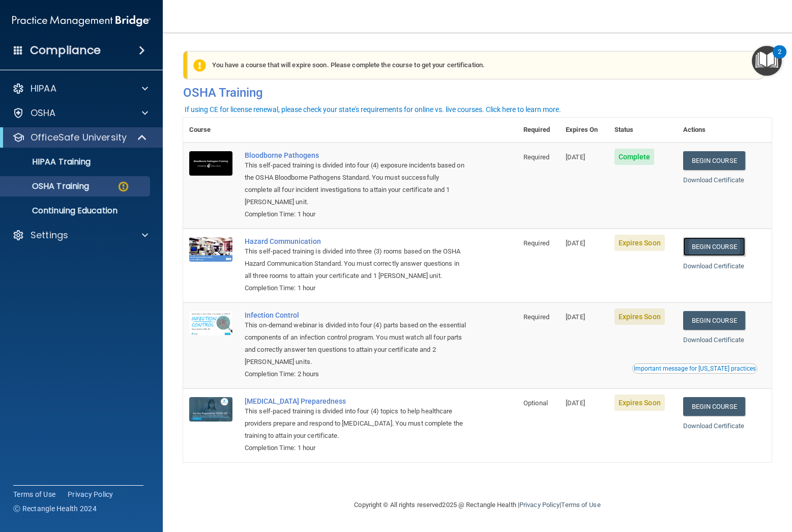
click at [710, 247] on link "Begin Course" at bounding box center [714, 246] width 62 height 19
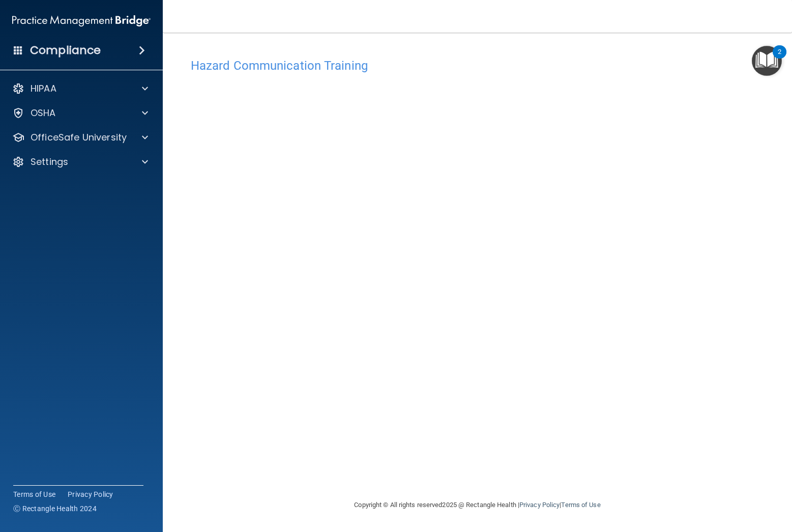
click at [765, 59] on img "Open Resource Center, 2 new notifications" at bounding box center [767, 61] width 30 height 30
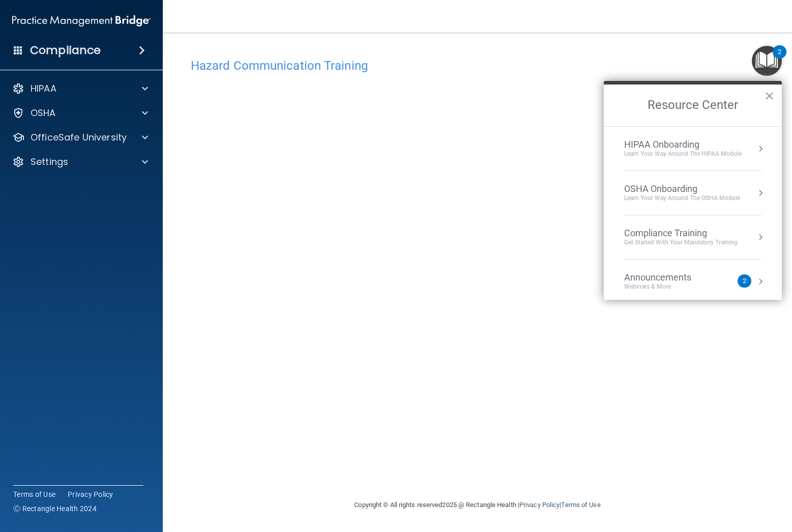
click at [667, 228] on div "Compliance Training" at bounding box center [680, 232] width 113 height 11
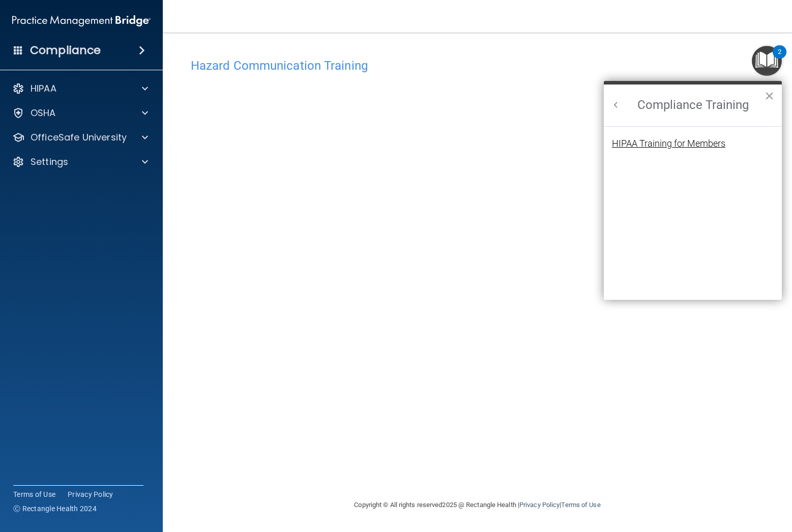
click at [649, 144] on div "HIPAA Training for Members" at bounding box center [668, 143] width 113 height 9
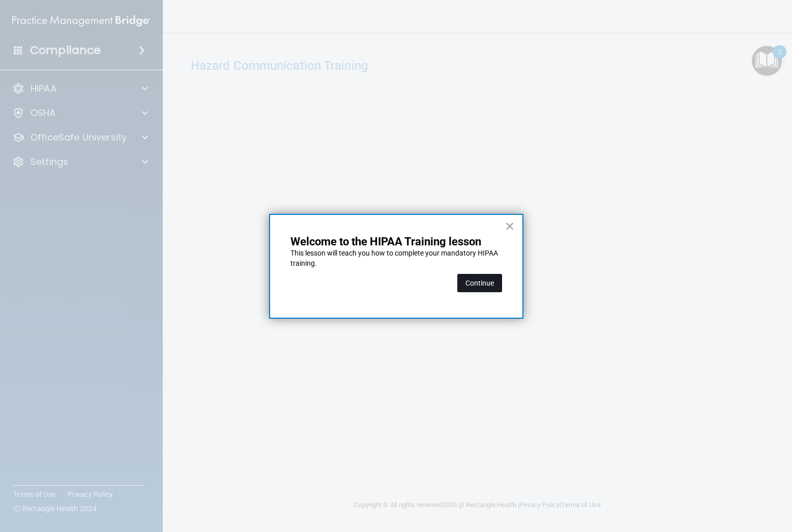
click at [482, 281] on button "Continue" at bounding box center [479, 283] width 45 height 18
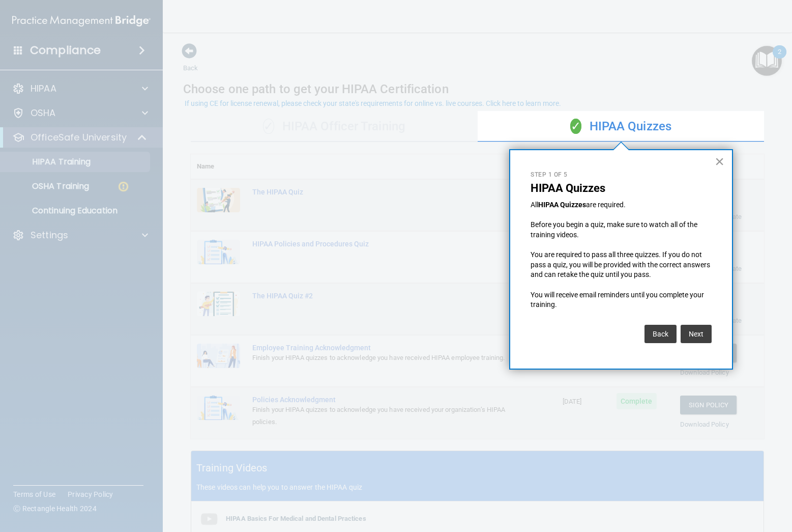
click at [718, 160] on button "×" at bounding box center [720, 161] width 10 height 16
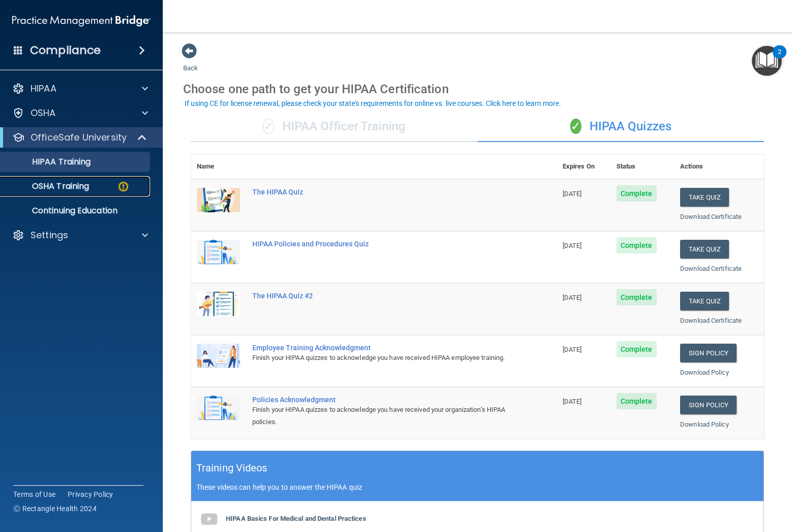
click at [100, 186] on div "OSHA Training" at bounding box center [76, 186] width 139 height 10
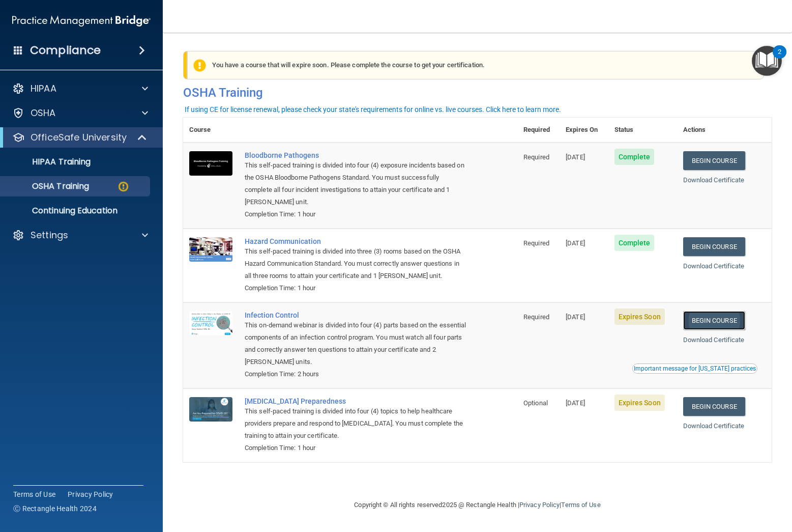
click at [725, 324] on link "Begin Course" at bounding box center [714, 320] width 62 height 19
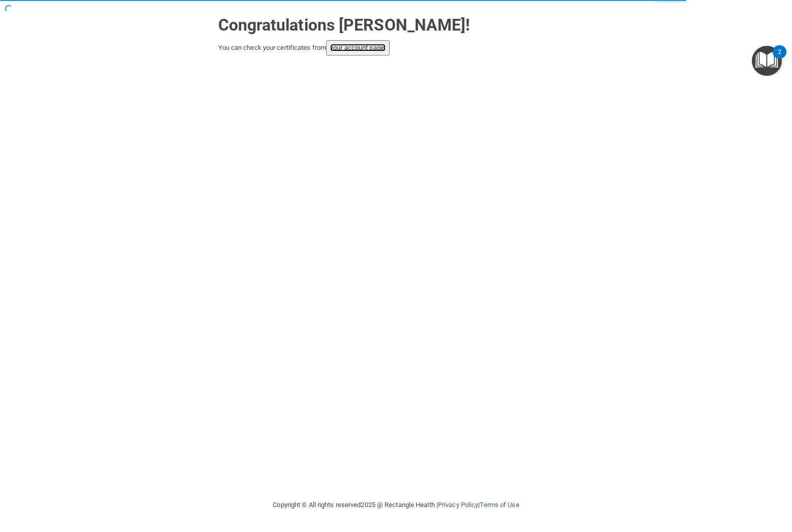
click at [359, 50] on link "your account page!" at bounding box center [357, 48] width 55 height 8
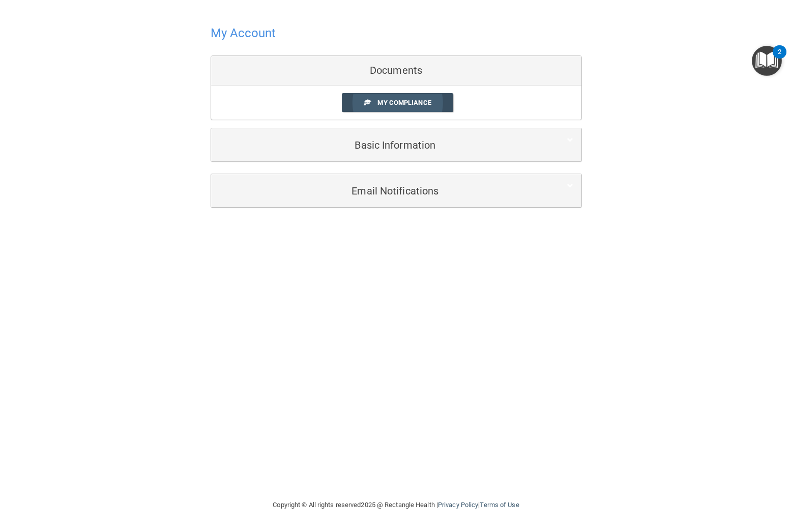
click at [402, 101] on span "My Compliance" at bounding box center [403, 103] width 53 height 8
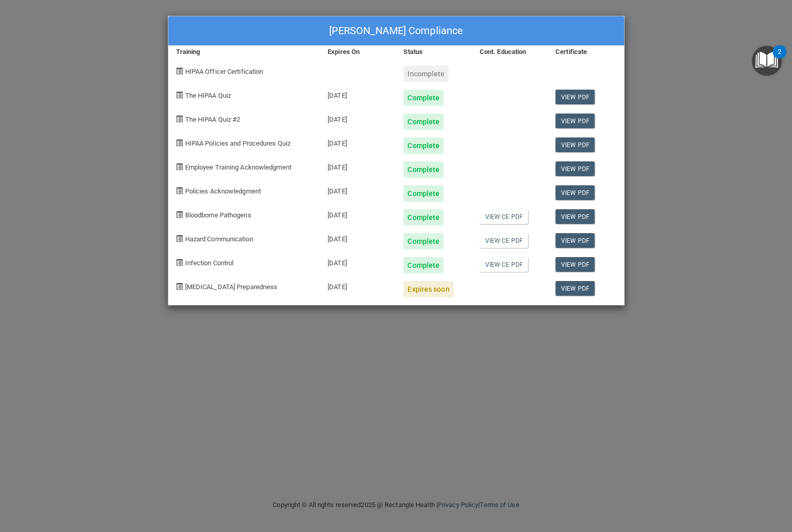
click at [421, 72] on div "Incomplete" at bounding box center [425, 74] width 45 height 16
click at [574, 289] on link "View PDF" at bounding box center [574, 288] width 39 height 15
click at [768, 66] on img "Open Resource Center, 2 new notifications" at bounding box center [767, 61] width 30 height 30
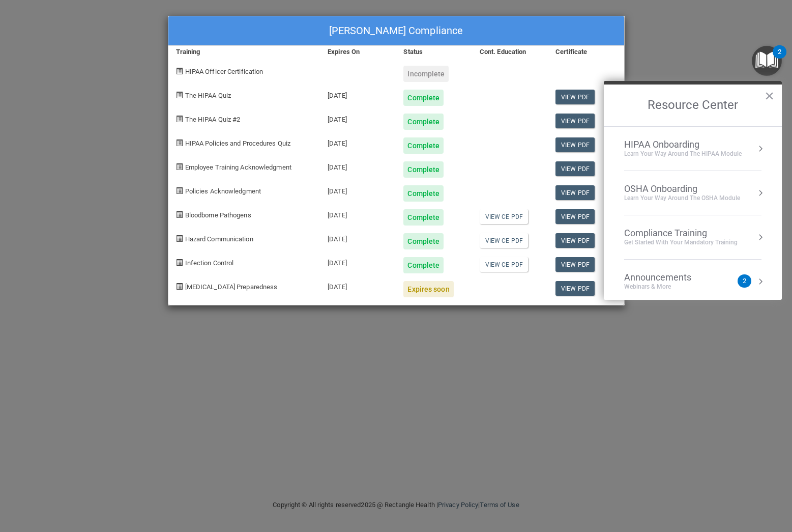
click at [653, 237] on div "Compliance Training" at bounding box center [680, 232] width 113 height 11
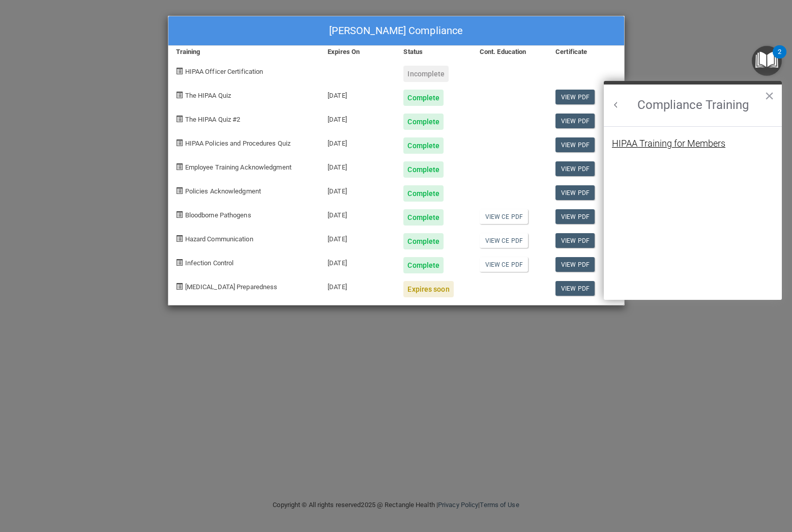
click at [654, 145] on div "HIPAA Training for Members" at bounding box center [668, 143] width 113 height 9
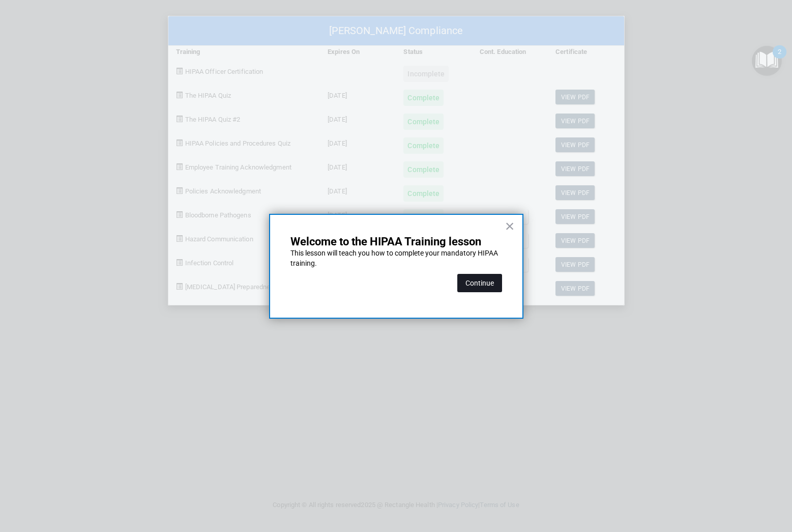
click at [481, 281] on button "Continue" at bounding box center [479, 283] width 45 height 18
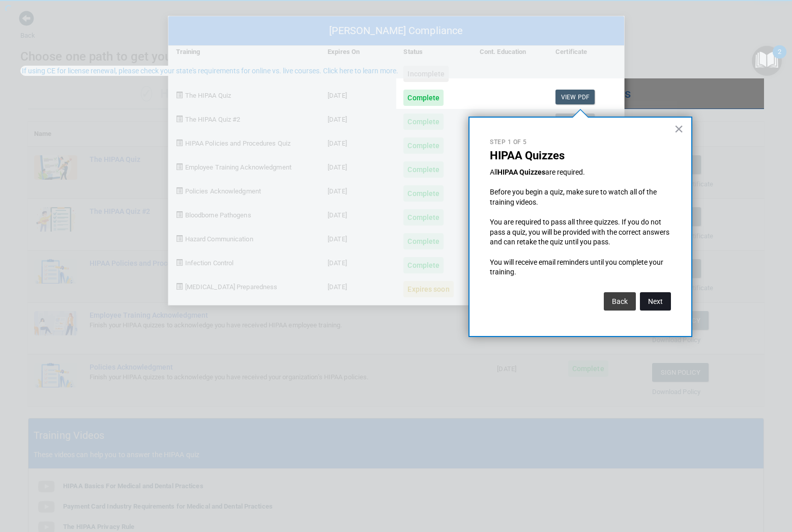
click at [652, 304] on button "Next" at bounding box center [655, 301] width 31 height 18
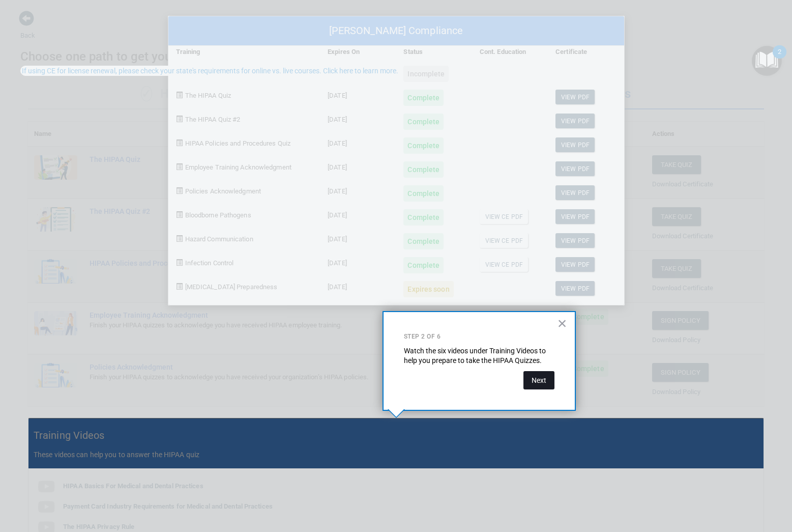
click at [539, 383] on button "Next" at bounding box center [538, 380] width 31 height 18
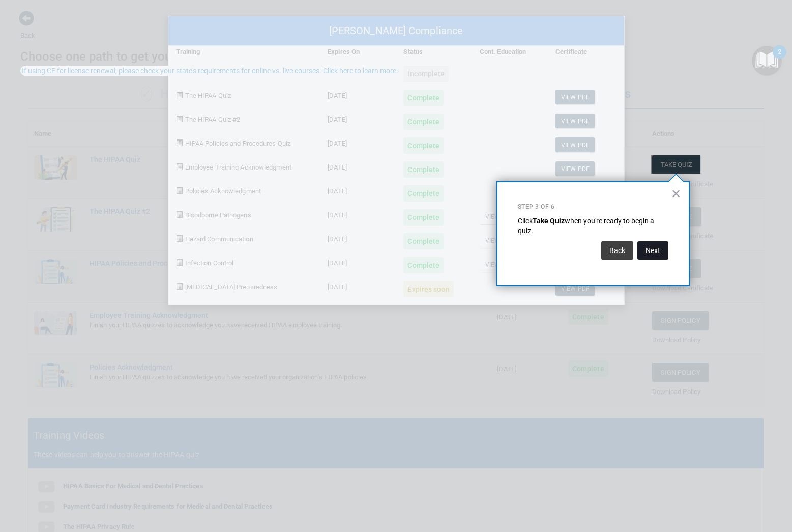
click at [657, 252] on button "Next" at bounding box center [652, 250] width 31 height 18
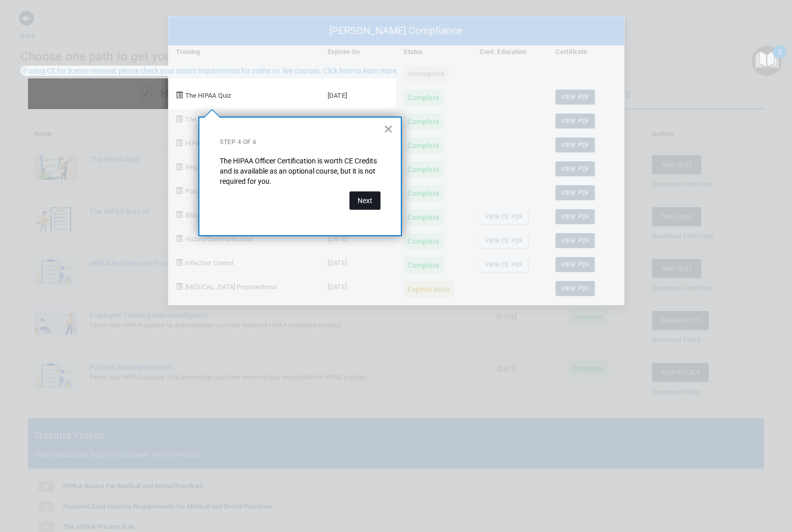
click at [364, 200] on button "Next" at bounding box center [364, 200] width 31 height 18
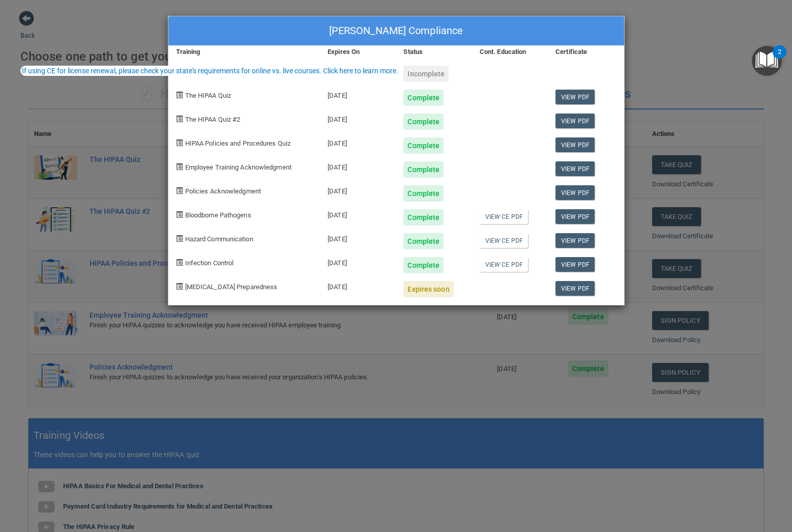
click at [709, 65] on div "Emily Suddarth's Compliance Training Expires On Status Cont. Education Certific…" at bounding box center [396, 266] width 792 height 532
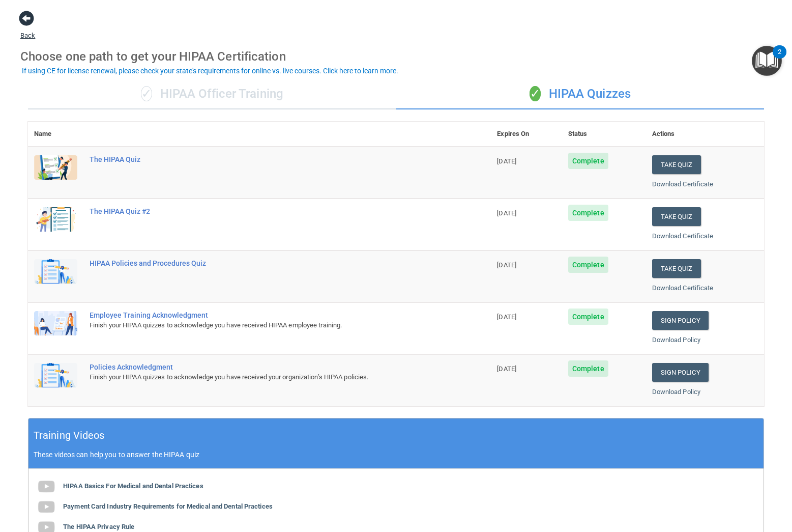
click at [25, 21] on span at bounding box center [26, 18] width 15 height 15
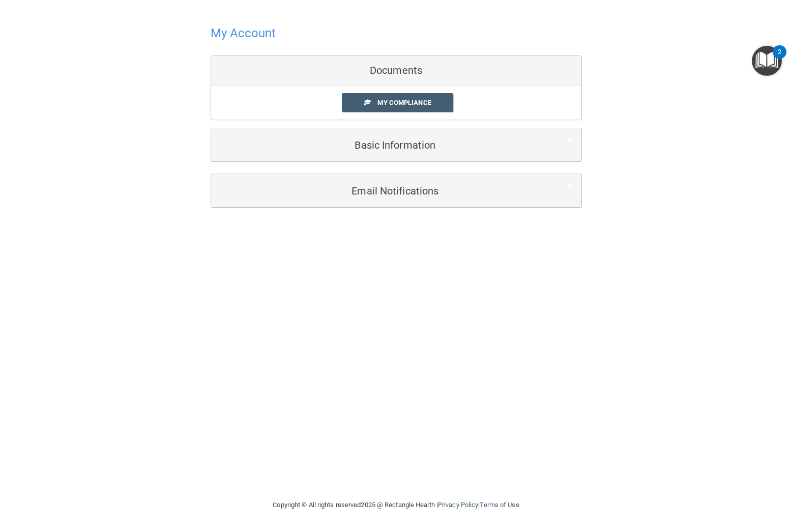
click at [764, 56] on img "Open Resource Center, 2 new notifications" at bounding box center [767, 61] width 30 height 30
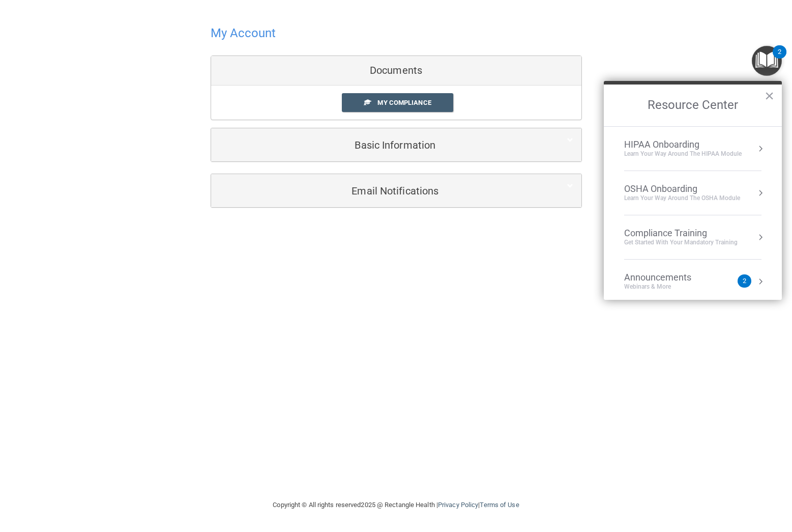
click at [646, 240] on div "Get Started with your mandatory training" at bounding box center [680, 242] width 113 height 9
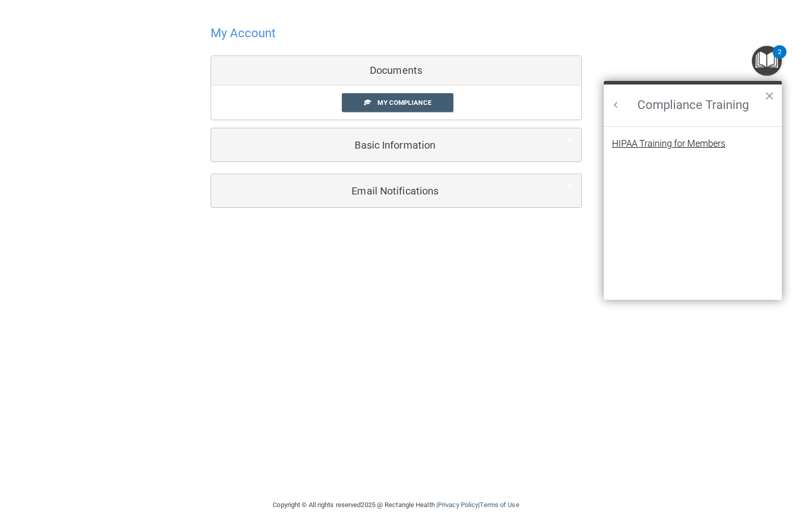
click at [681, 144] on div "HIPAA Training for Members" at bounding box center [668, 143] width 113 height 9
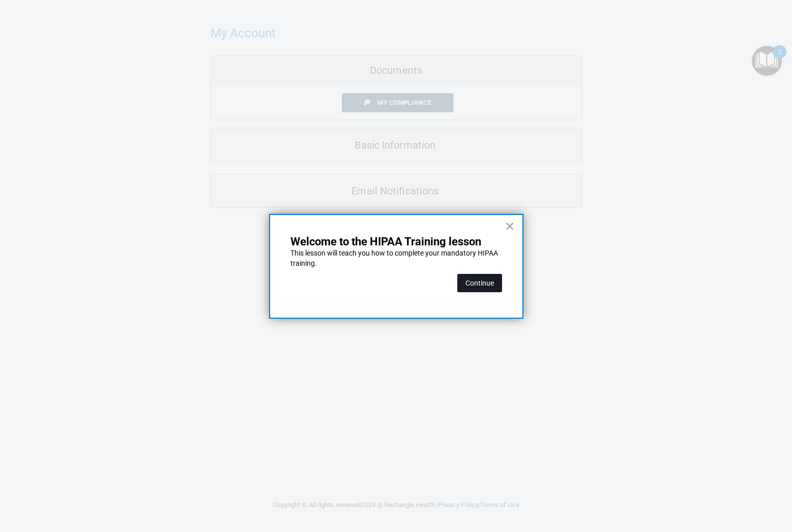
click at [479, 289] on button "Continue" at bounding box center [479, 283] width 45 height 18
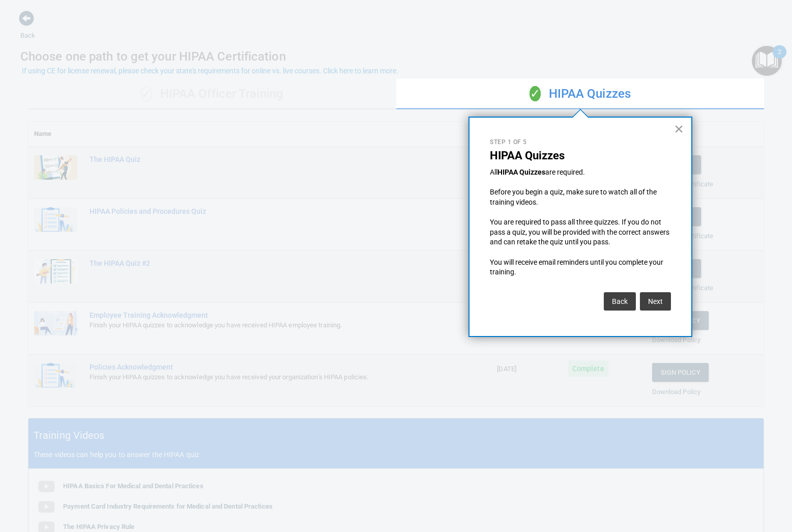
click at [679, 129] on button "×" at bounding box center [679, 129] width 10 height 16
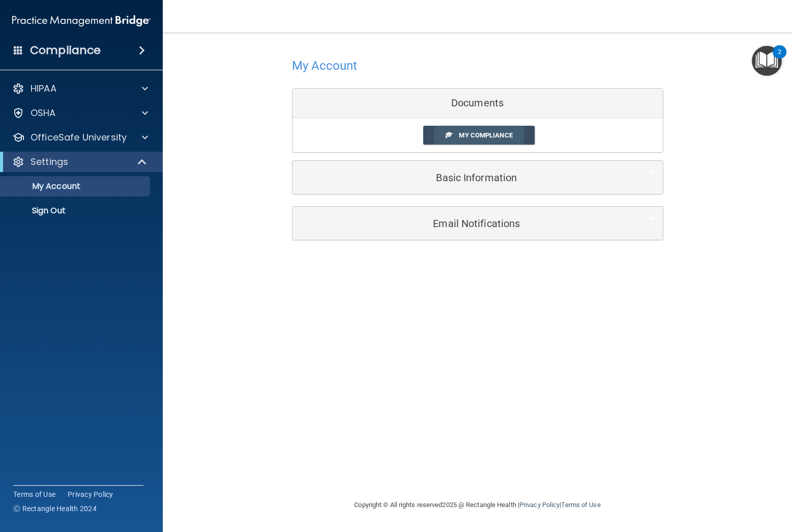
click at [468, 136] on span "My Compliance" at bounding box center [485, 135] width 53 height 8
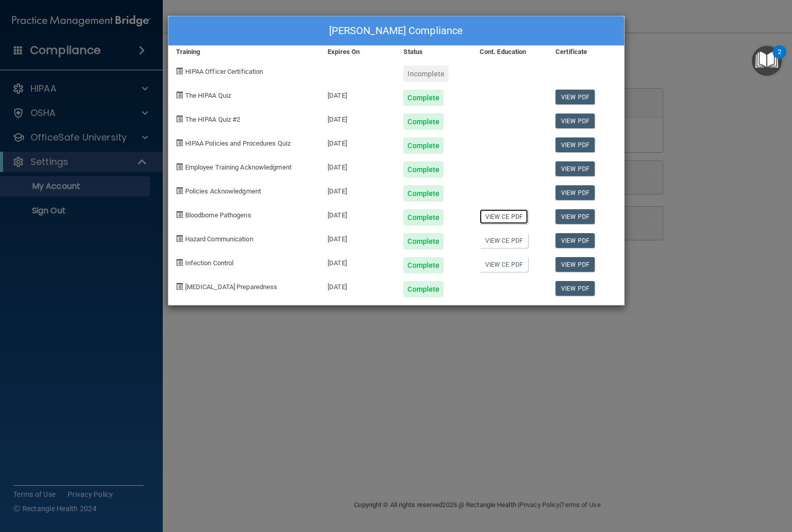
click at [501, 219] on link "View CE PDF" at bounding box center [504, 216] width 48 height 15
click at [505, 243] on link "View CE PDF" at bounding box center [504, 240] width 48 height 15
click at [501, 268] on link "View CE PDF" at bounding box center [504, 264] width 48 height 15
